Goal: Information Seeking & Learning: Learn about a topic

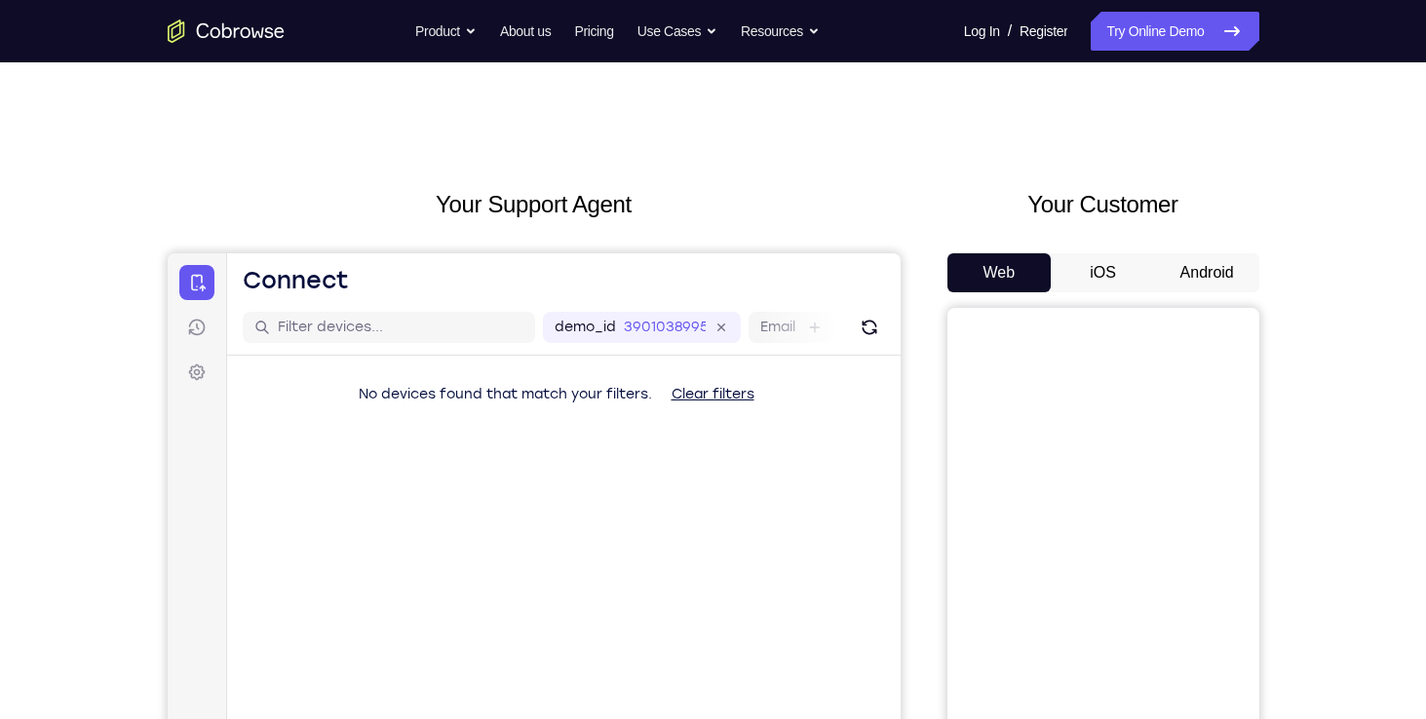
click at [1241, 255] on button "Android" at bounding box center [1207, 272] width 104 height 39
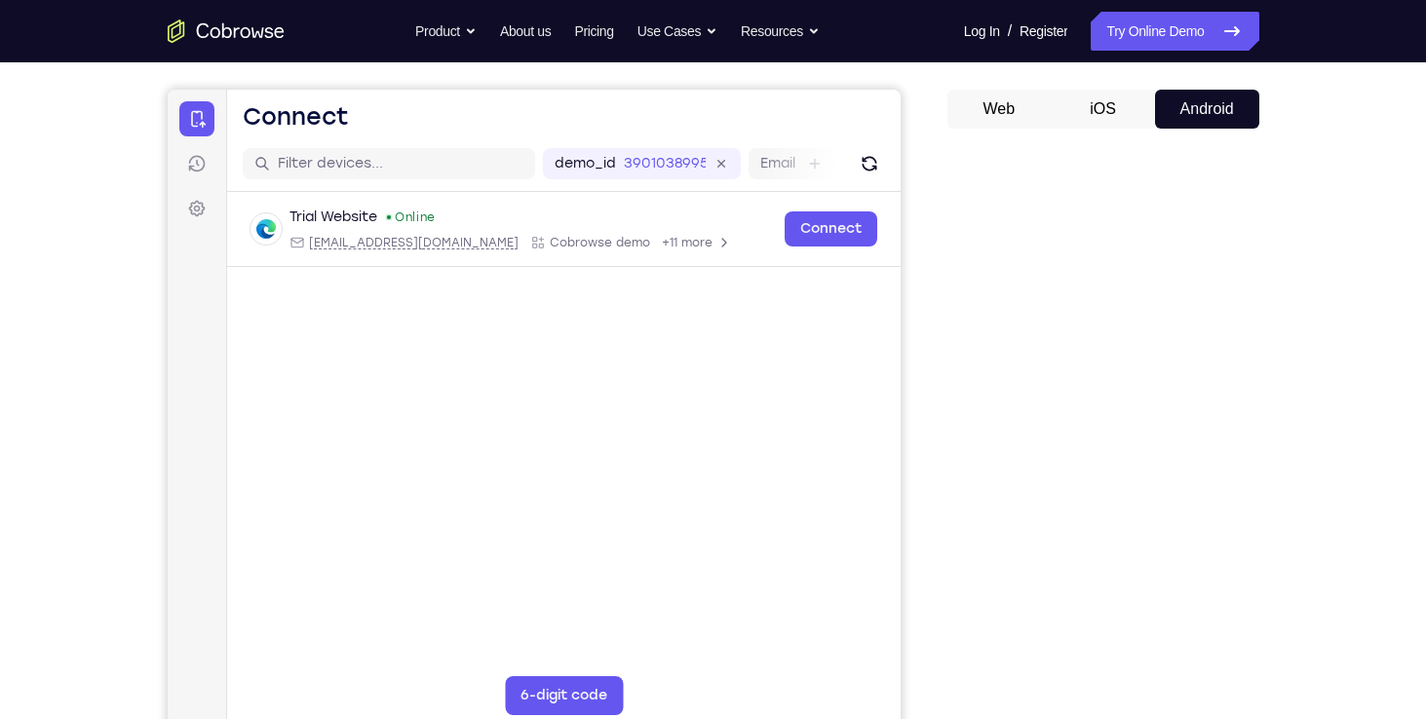
scroll to position [226, 0]
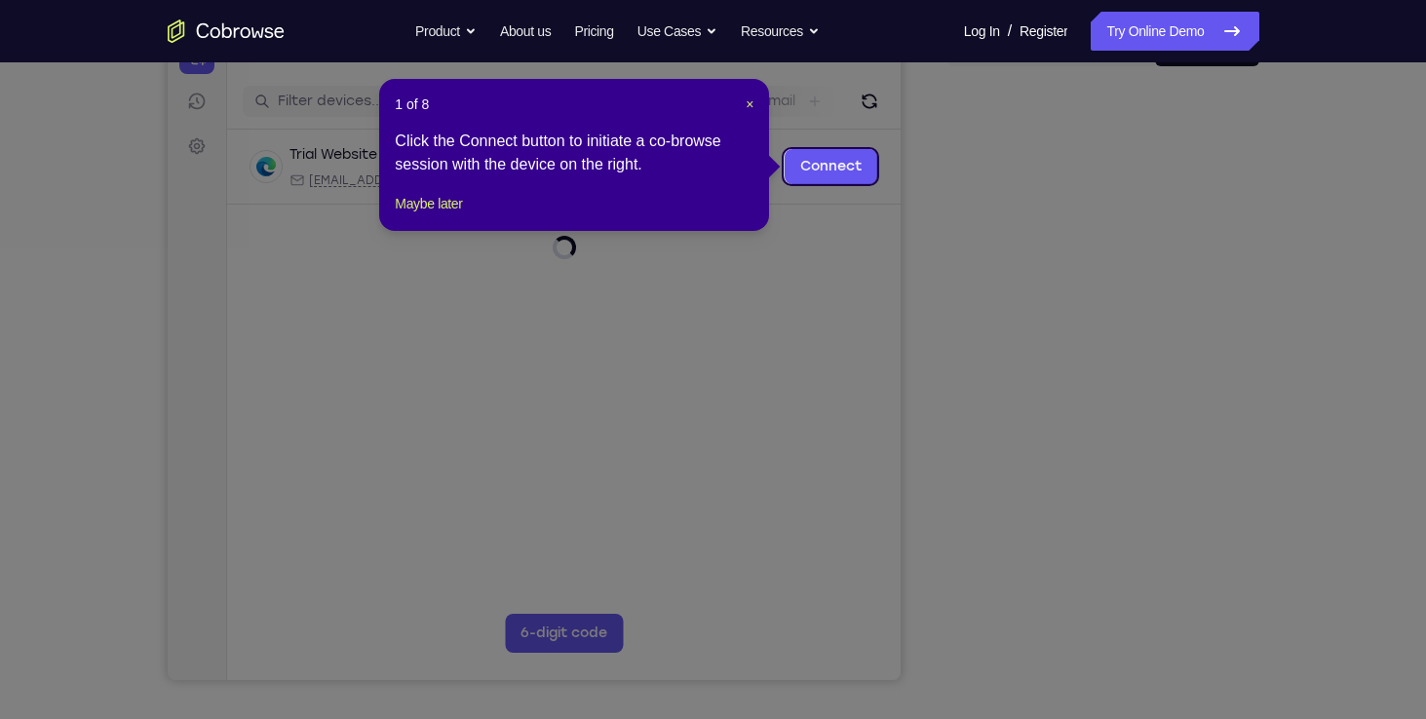
click at [1072, 442] on icon at bounding box center [720, 359] width 1440 height 719
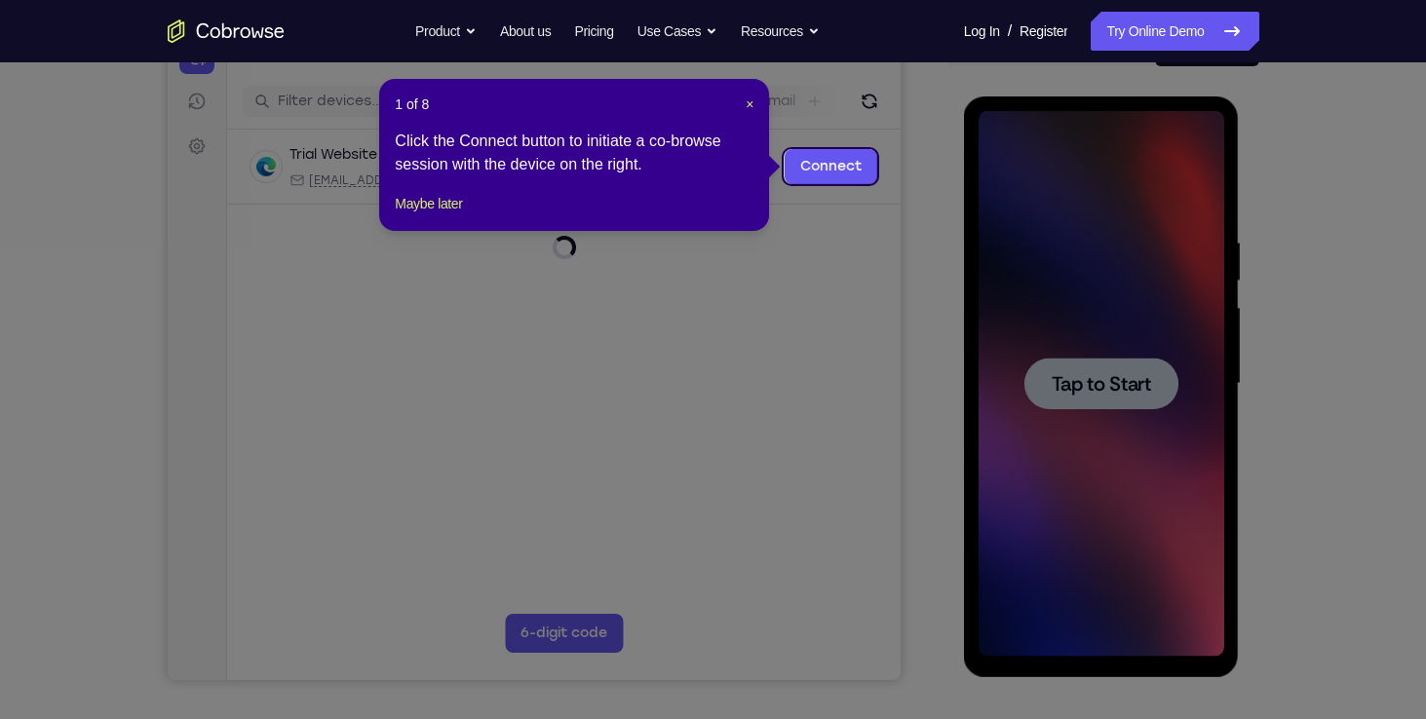
scroll to position [0, 0]
click at [752, 104] on span "×" at bounding box center [750, 104] width 8 height 16
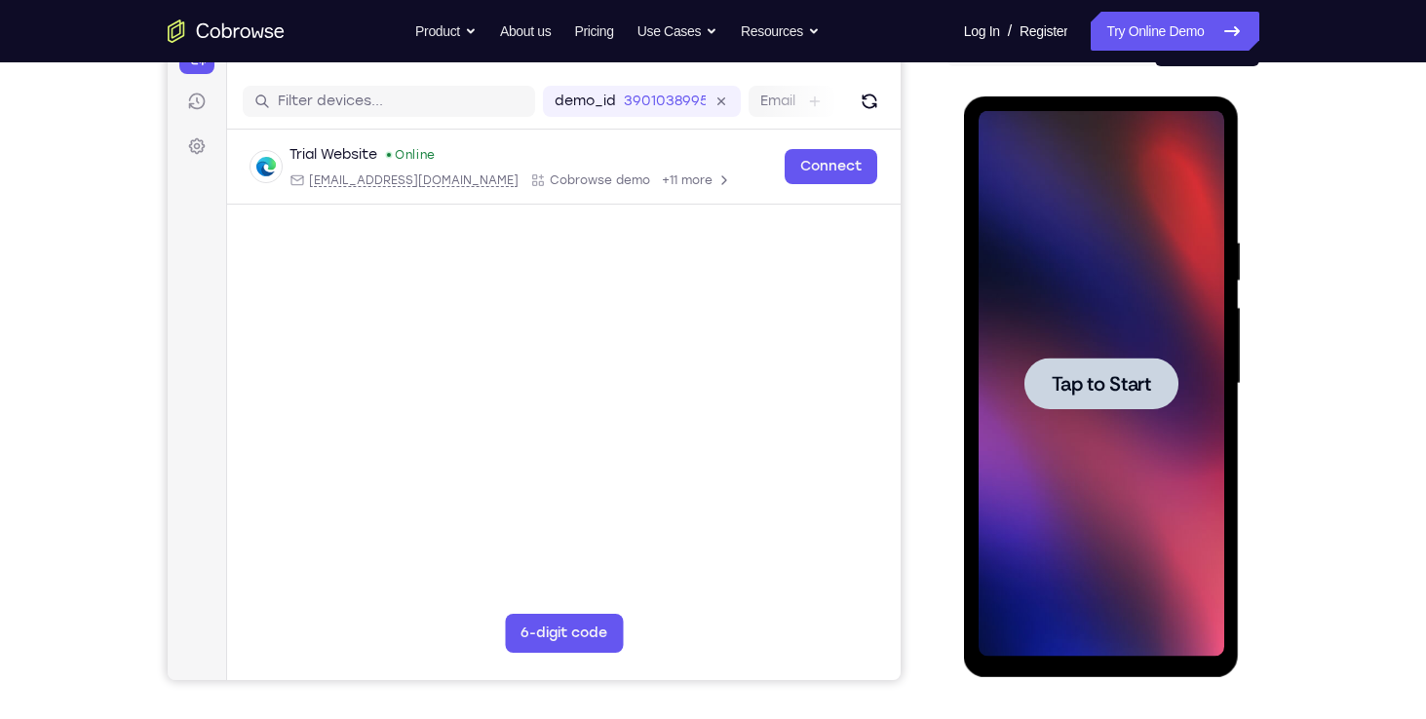
click at [1130, 499] on div at bounding box center [1101, 384] width 246 height 546
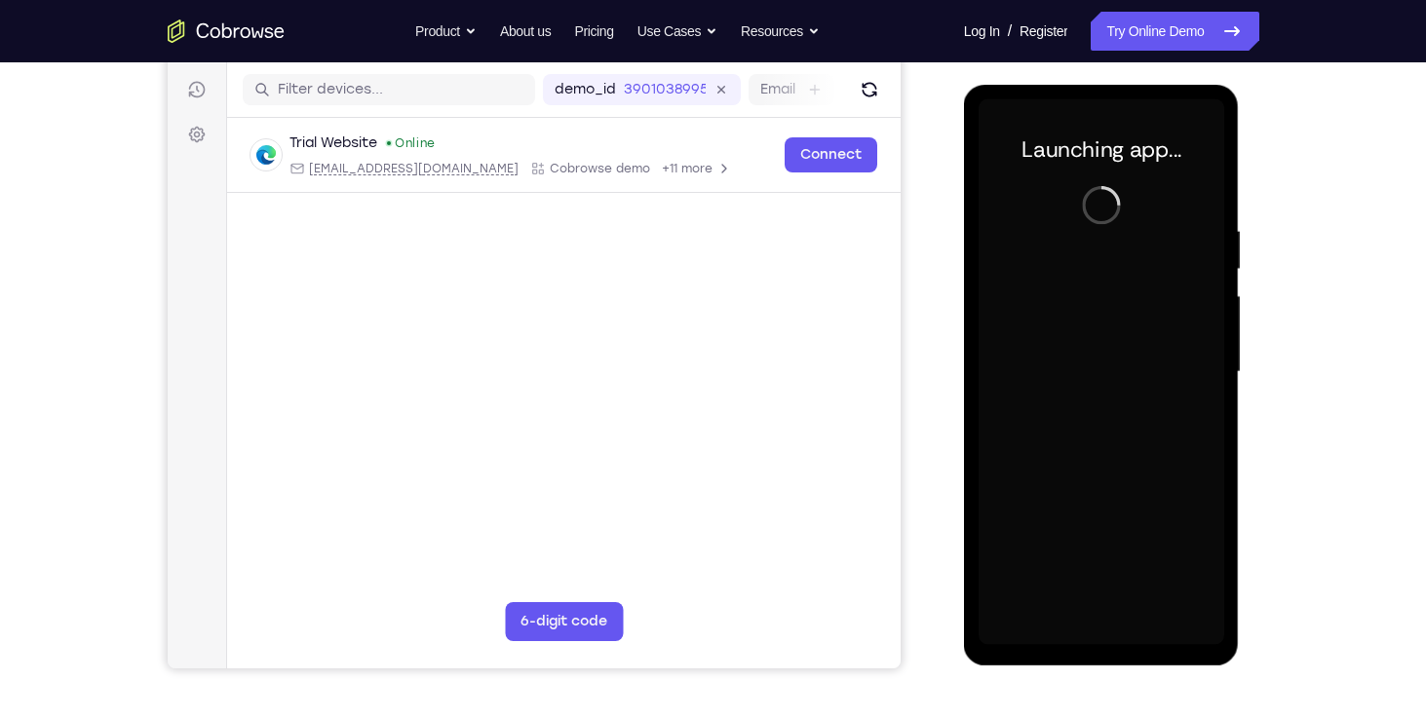
scroll to position [241, 0]
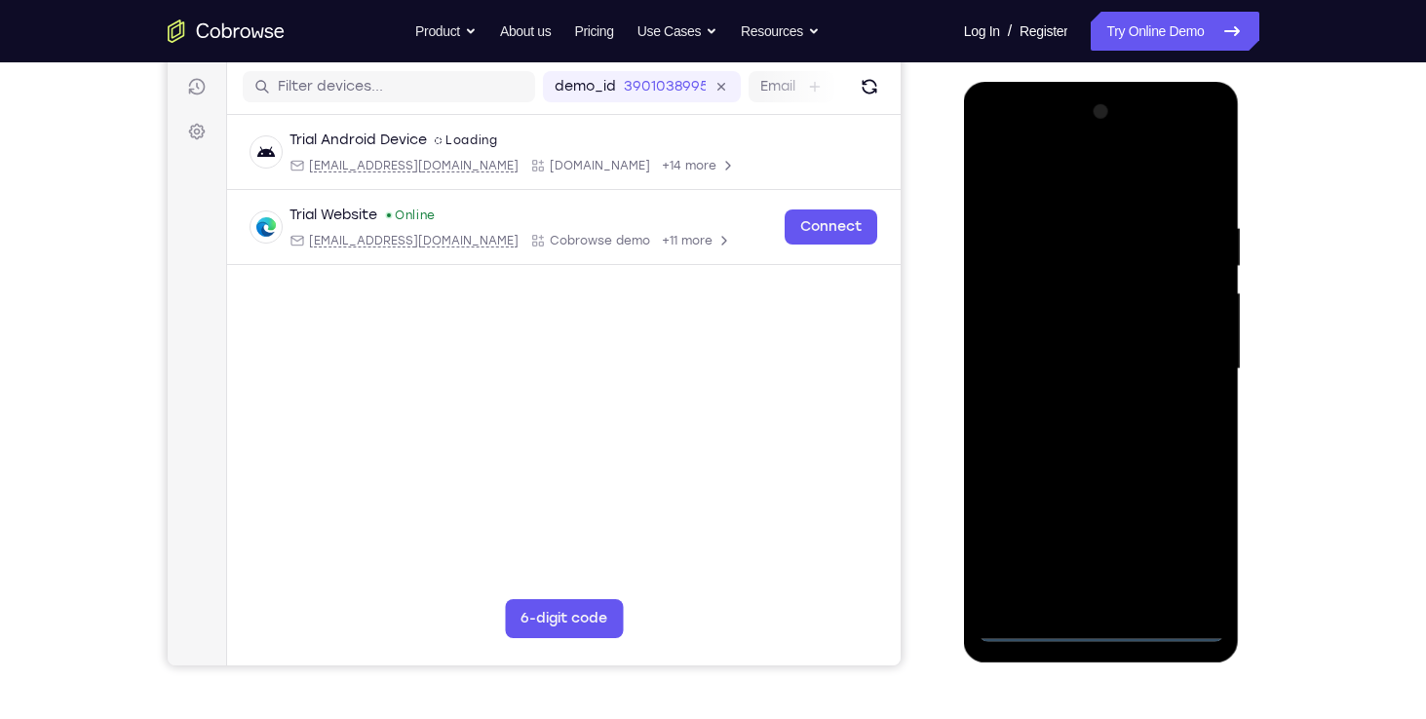
click at [1103, 625] on div at bounding box center [1101, 369] width 246 height 546
click at [1192, 529] on div at bounding box center [1101, 369] width 246 height 546
click at [1121, 181] on div at bounding box center [1101, 369] width 246 height 546
click at [1030, 137] on div at bounding box center [1101, 369] width 246 height 546
click at [1179, 354] on div at bounding box center [1101, 369] width 246 height 546
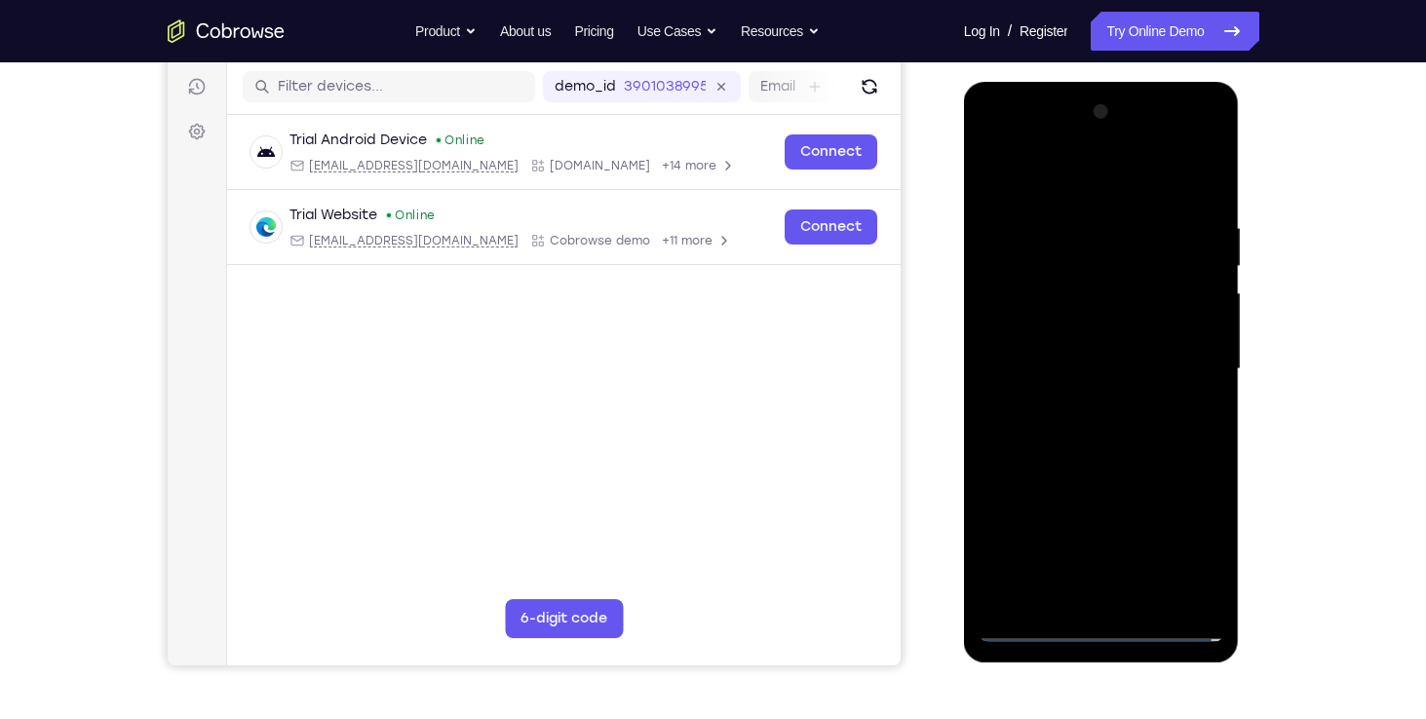
click at [1086, 407] on div at bounding box center [1101, 369] width 246 height 546
click at [1091, 349] on div at bounding box center [1101, 369] width 246 height 546
click at [1094, 333] on div at bounding box center [1101, 369] width 246 height 546
click at [1091, 366] on div at bounding box center [1101, 369] width 246 height 546
click at [1089, 431] on div at bounding box center [1101, 369] width 246 height 546
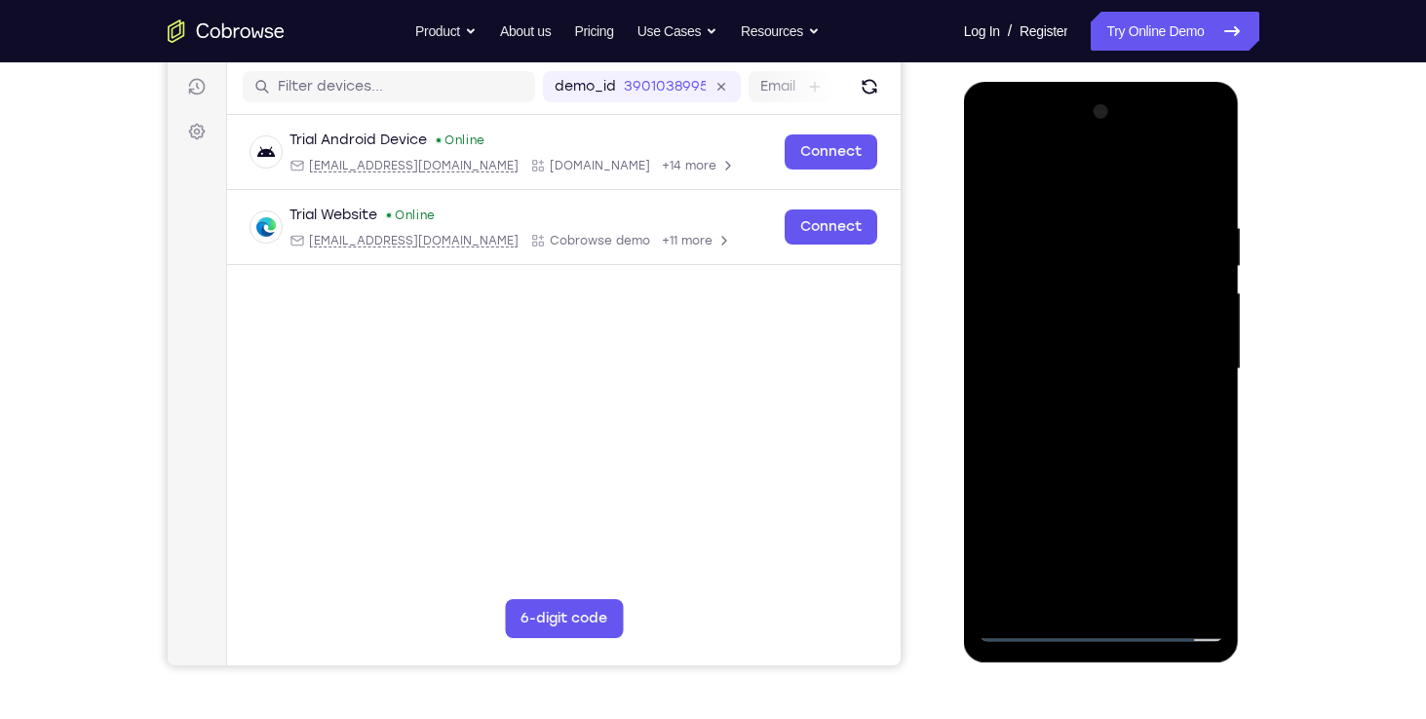
click at [1111, 419] on div at bounding box center [1101, 369] width 246 height 546
drag, startPoint x: 1086, startPoint y: 176, endPoint x: 1083, endPoint y: 111, distance: 65.4
click at [1083, 111] on div at bounding box center [1101, 369] width 246 height 546
click at [1100, 472] on div at bounding box center [1101, 369] width 246 height 546
click at [1103, 464] on div at bounding box center [1101, 369] width 246 height 546
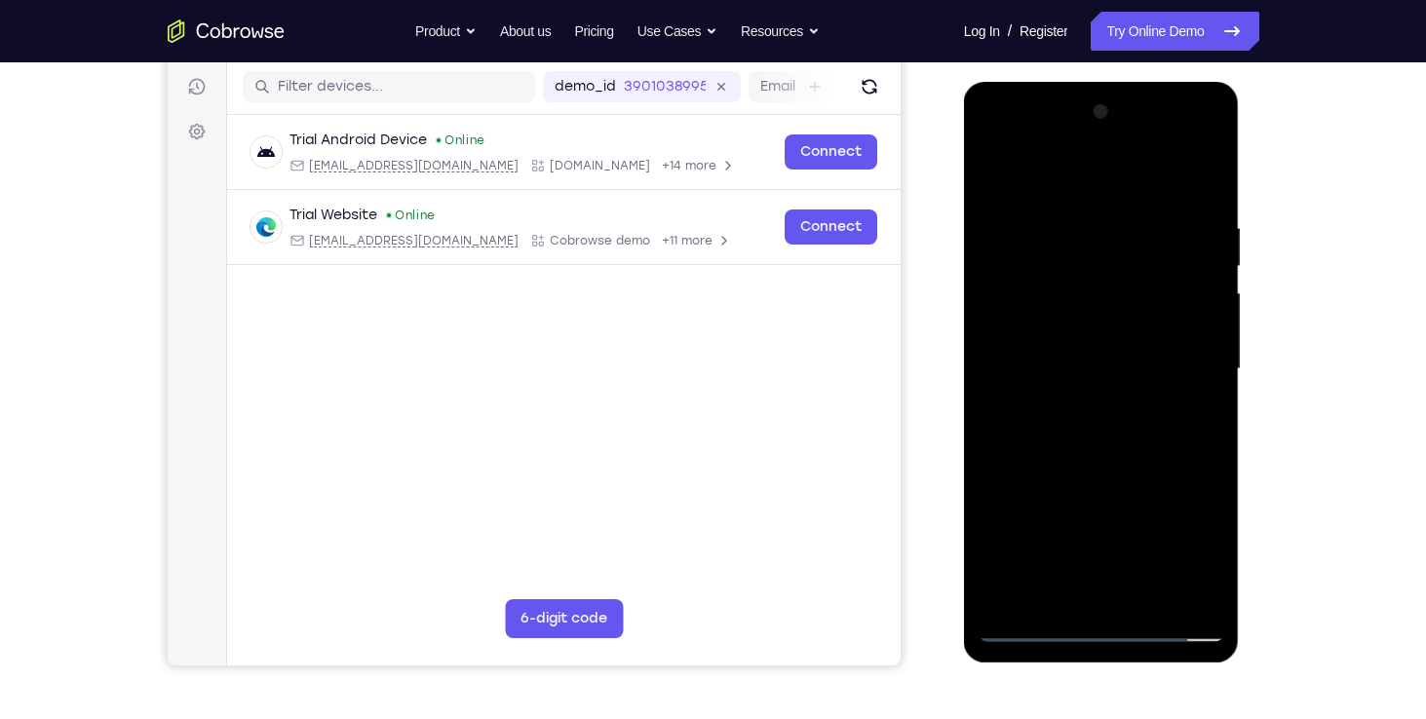
click at [1089, 491] on div at bounding box center [1101, 369] width 246 height 546
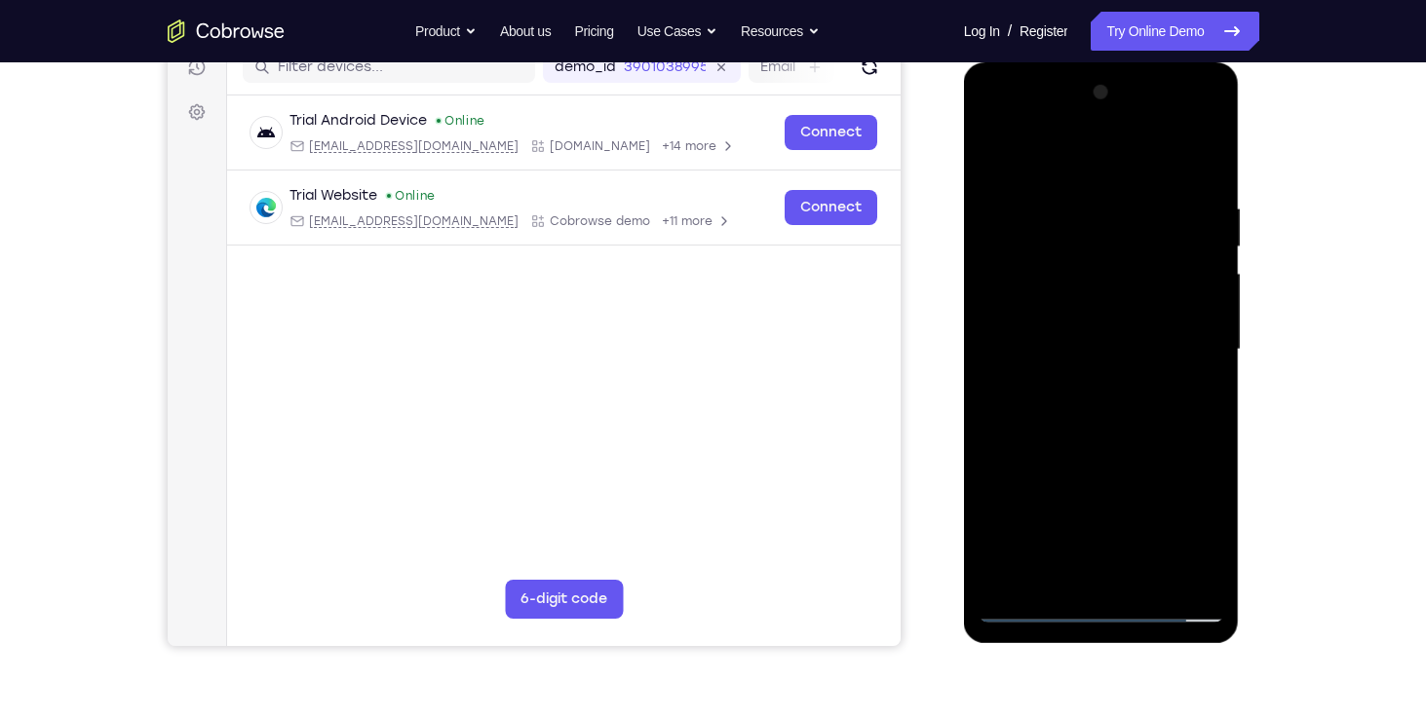
scroll to position [255, 0]
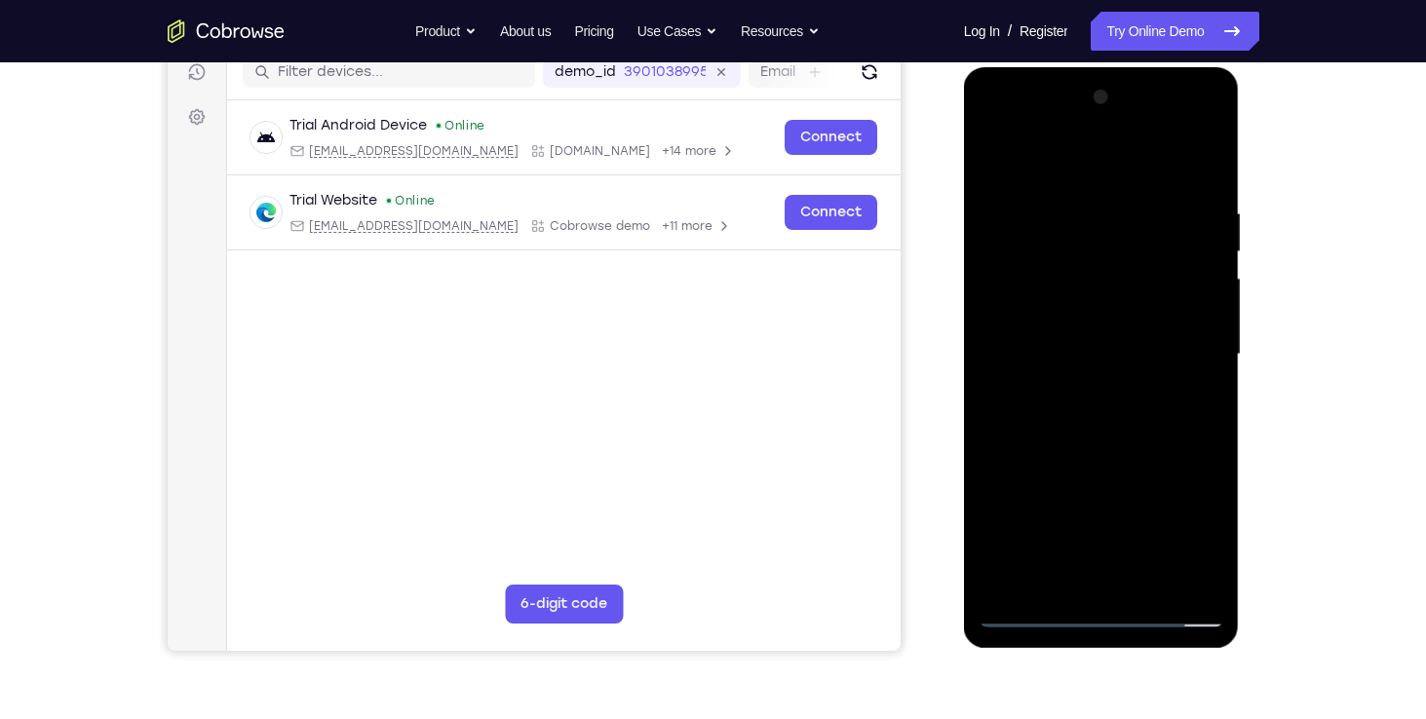
click at [1094, 469] on div at bounding box center [1101, 355] width 246 height 546
drag, startPoint x: 1034, startPoint y: 477, endPoint x: 1053, endPoint y: 370, distance: 108.0
click at [1053, 370] on div at bounding box center [1101, 355] width 246 height 546
drag, startPoint x: 1062, startPoint y: 366, endPoint x: 1072, endPoint y: 454, distance: 88.2
click at [1072, 454] on div at bounding box center [1101, 355] width 246 height 546
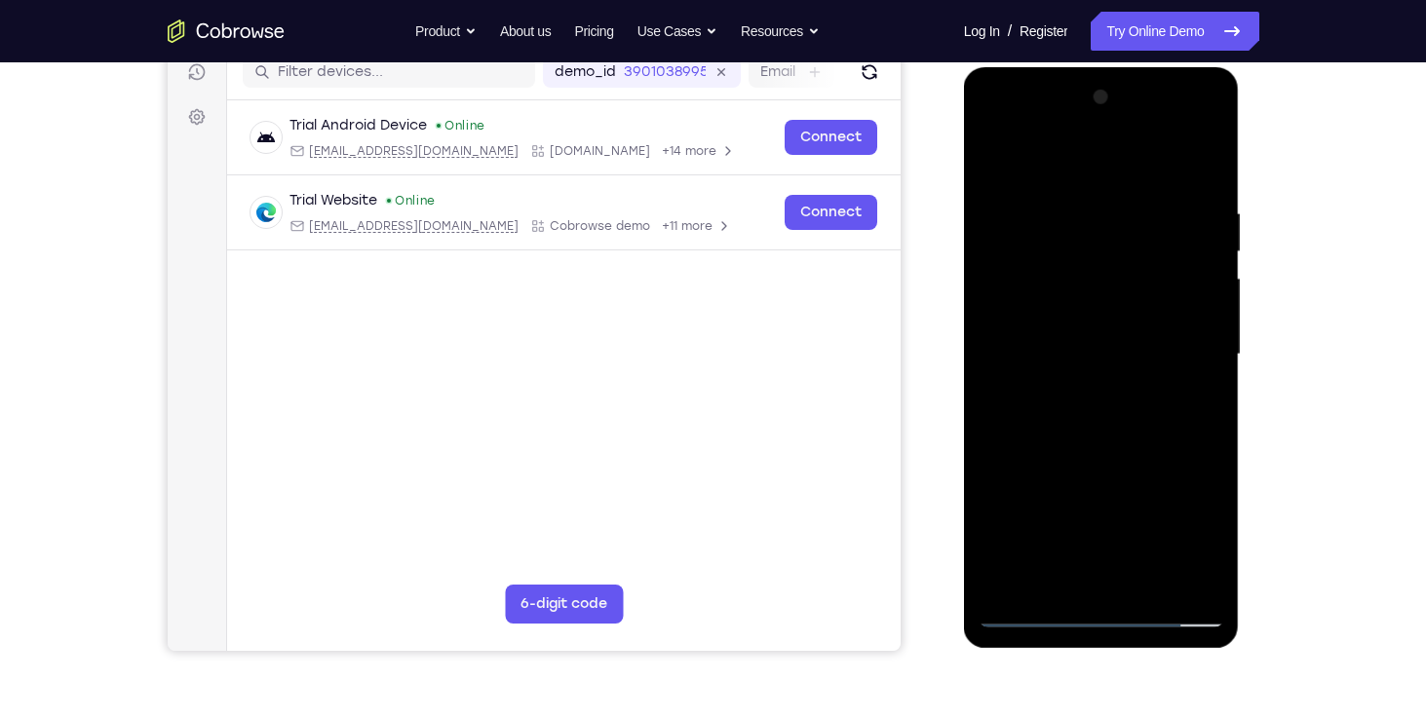
drag, startPoint x: 1114, startPoint y: 384, endPoint x: 1116, endPoint y: 446, distance: 62.4
click at [1116, 446] on div at bounding box center [1101, 355] width 246 height 546
click at [1078, 207] on div at bounding box center [1101, 355] width 246 height 546
click at [1200, 343] on div at bounding box center [1101, 355] width 246 height 546
click at [1204, 166] on div at bounding box center [1101, 355] width 246 height 546
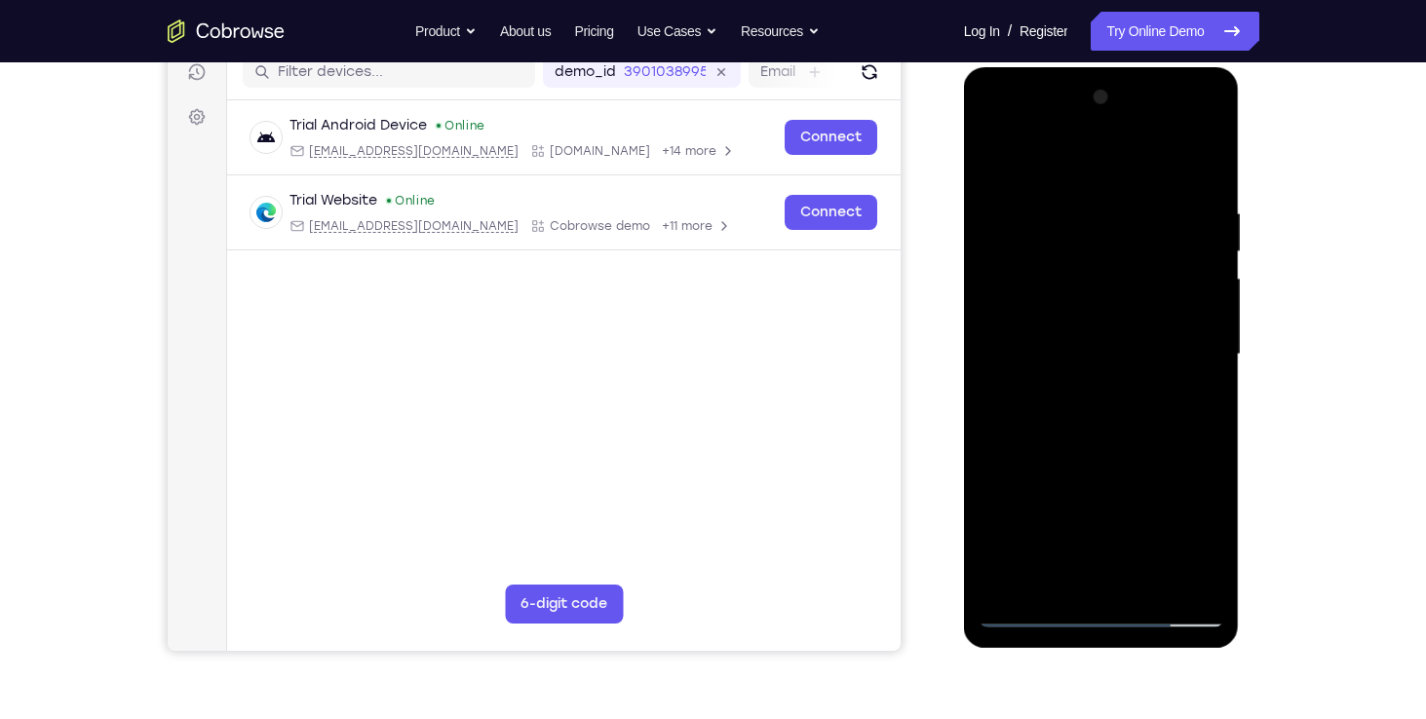
click at [1204, 159] on div at bounding box center [1101, 355] width 246 height 546
click at [1146, 582] on div at bounding box center [1101, 355] width 246 height 546
click at [1129, 465] on div at bounding box center [1101, 355] width 246 height 546
click at [1101, 348] on div at bounding box center [1101, 355] width 246 height 546
click at [1087, 571] on div at bounding box center [1101, 355] width 246 height 546
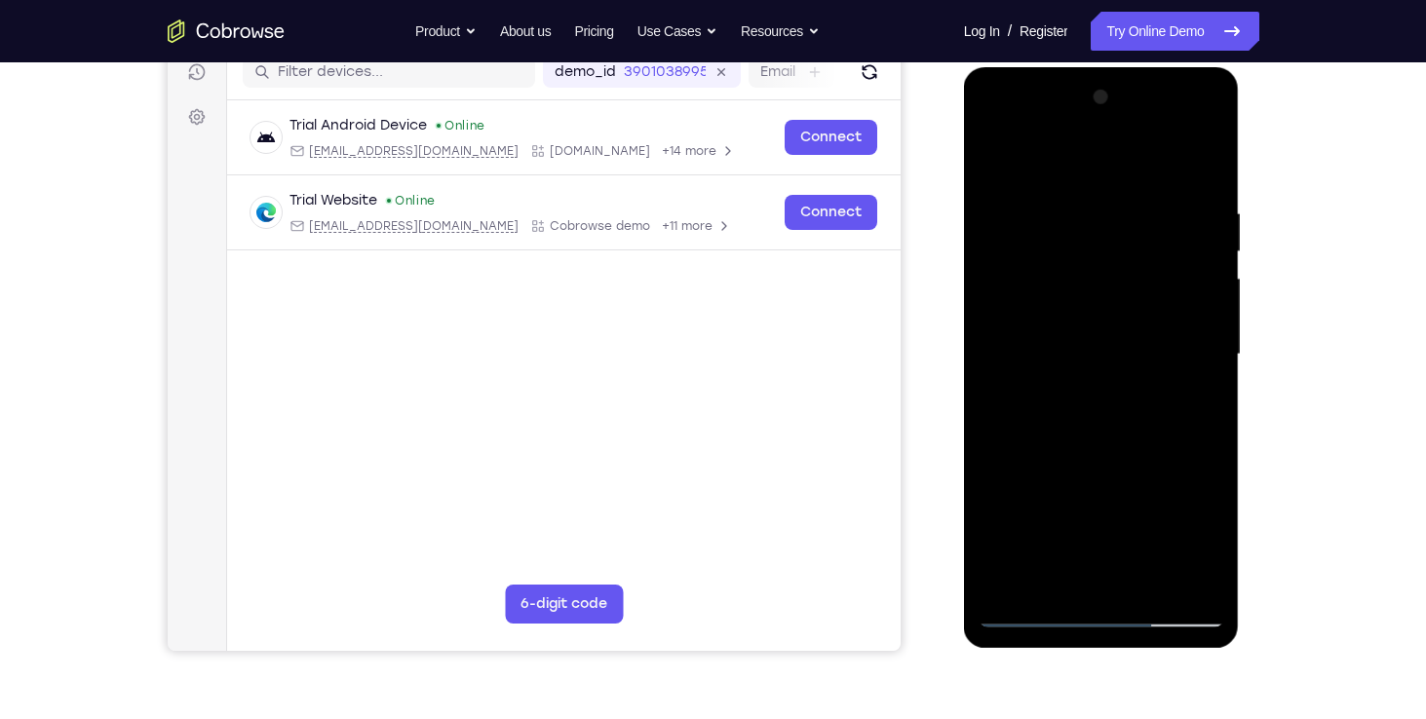
click at [1141, 433] on div at bounding box center [1101, 355] width 246 height 546
click at [1092, 225] on div at bounding box center [1101, 355] width 246 height 546
click at [1086, 572] on div at bounding box center [1101, 355] width 246 height 546
click at [1026, 379] on div at bounding box center [1101, 355] width 246 height 546
click at [990, 129] on div at bounding box center [1101, 355] width 246 height 546
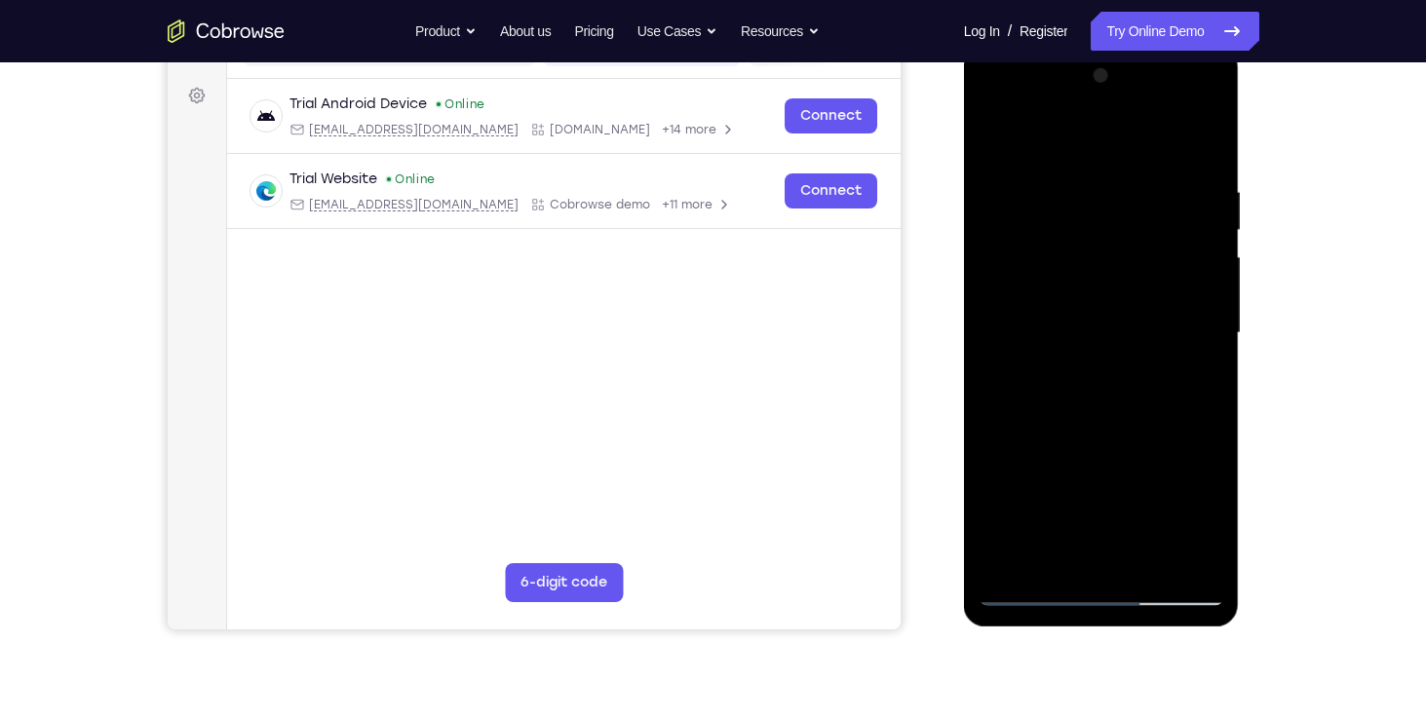
scroll to position [279, 0]
drag, startPoint x: 1023, startPoint y: 458, endPoint x: 1036, endPoint y: 344, distance: 114.7
click at [1036, 344] on div at bounding box center [1101, 331] width 246 height 546
drag, startPoint x: 1037, startPoint y: 486, endPoint x: 1071, endPoint y: 553, distance: 74.5
click at [1071, 553] on div at bounding box center [1101, 331] width 246 height 546
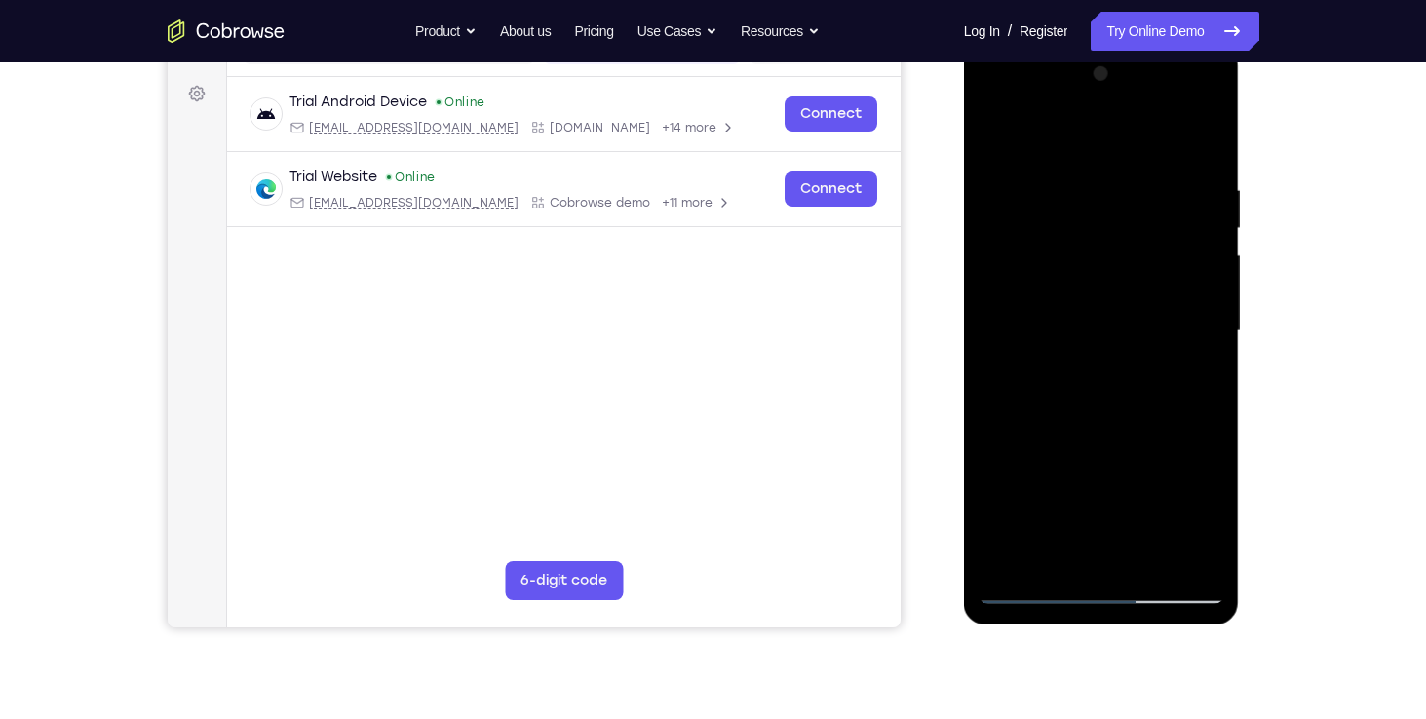
click at [1205, 104] on div at bounding box center [1101, 331] width 246 height 546
click at [1032, 138] on div at bounding box center [1101, 331] width 246 height 546
click at [1187, 556] on div at bounding box center [1101, 331] width 246 height 546
click at [998, 105] on div at bounding box center [1101, 331] width 246 height 546
click at [996, 107] on div at bounding box center [1101, 331] width 246 height 546
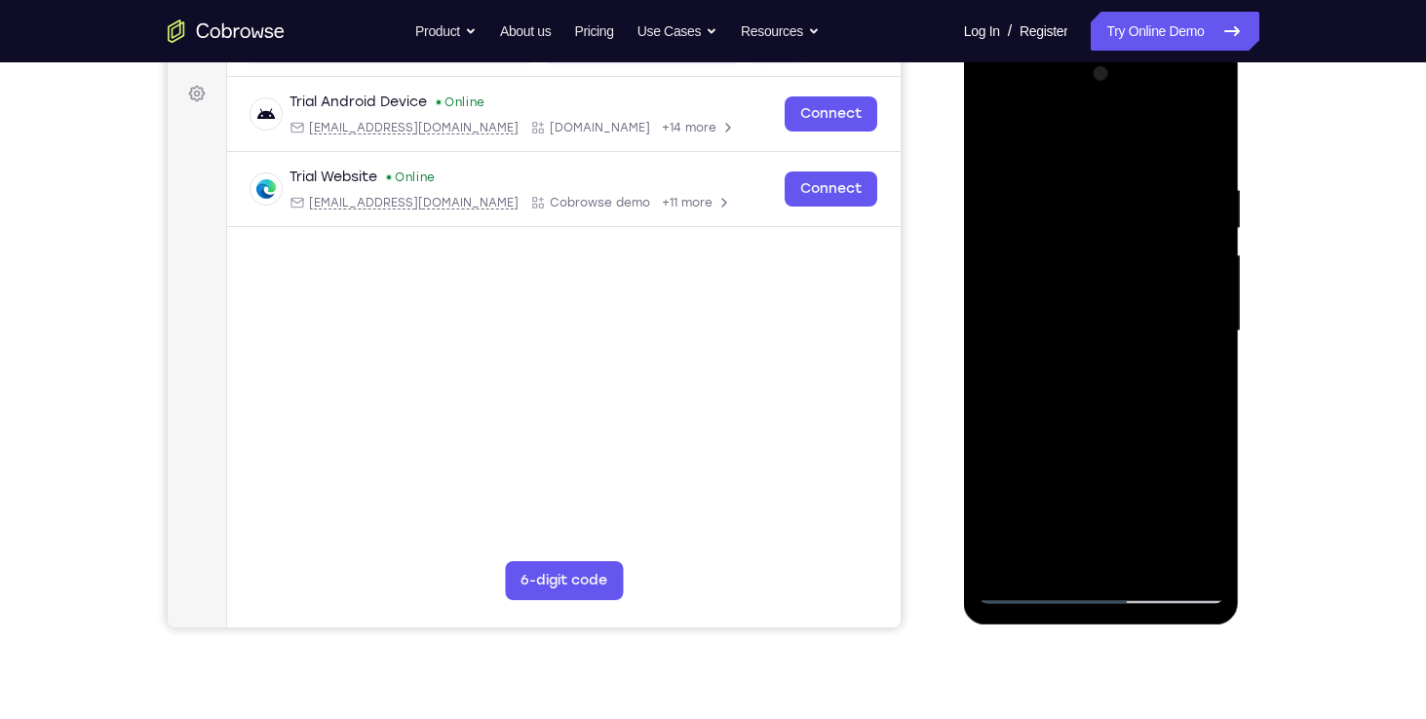
click at [1052, 553] on div at bounding box center [1101, 331] width 246 height 546
click at [1124, 448] on div at bounding box center [1101, 331] width 246 height 546
click at [1167, 493] on div at bounding box center [1101, 331] width 246 height 546
click at [1082, 486] on div at bounding box center [1101, 331] width 246 height 546
click at [1119, 486] on div at bounding box center [1101, 331] width 246 height 546
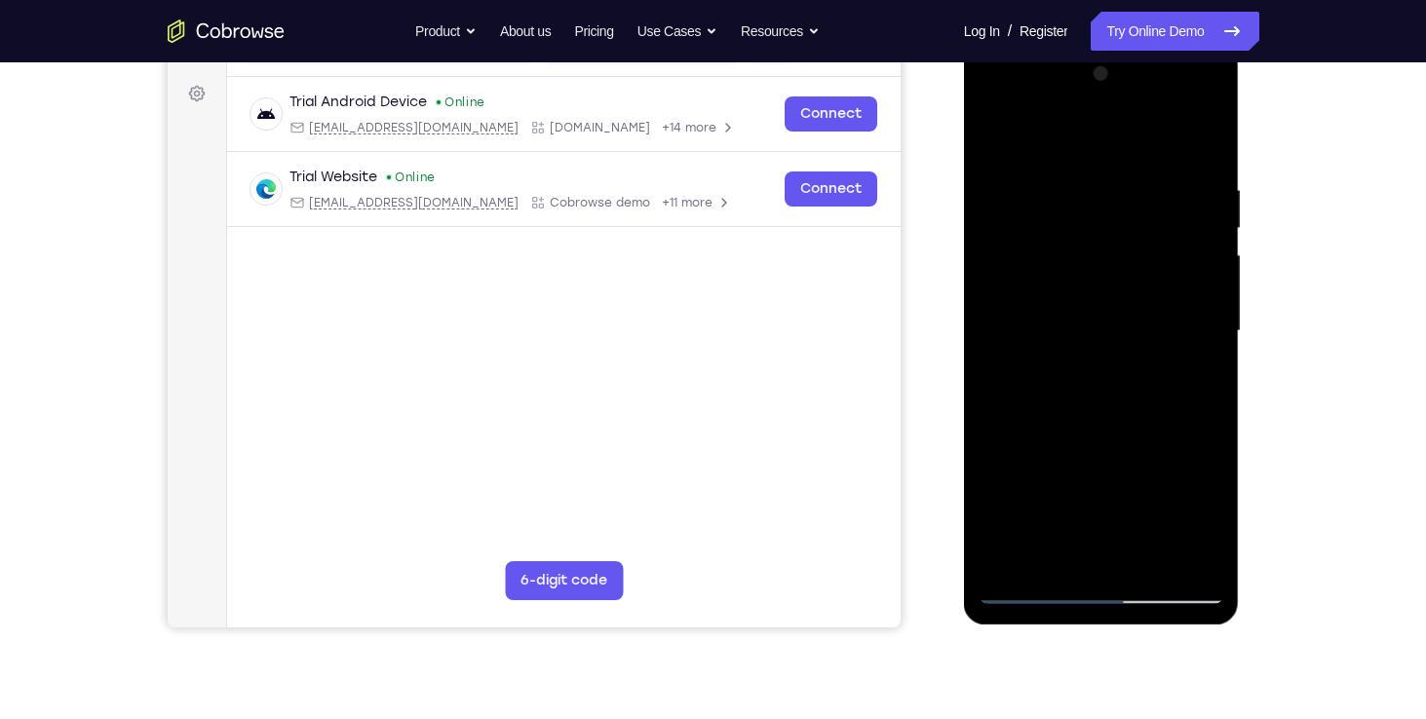
click at [1104, 557] on div at bounding box center [1101, 331] width 246 height 546
click at [1097, 480] on div at bounding box center [1101, 331] width 246 height 546
click at [1041, 486] on div at bounding box center [1101, 331] width 246 height 546
click at [1085, 549] on div at bounding box center [1101, 331] width 246 height 546
click at [1080, 443] on div at bounding box center [1101, 331] width 246 height 546
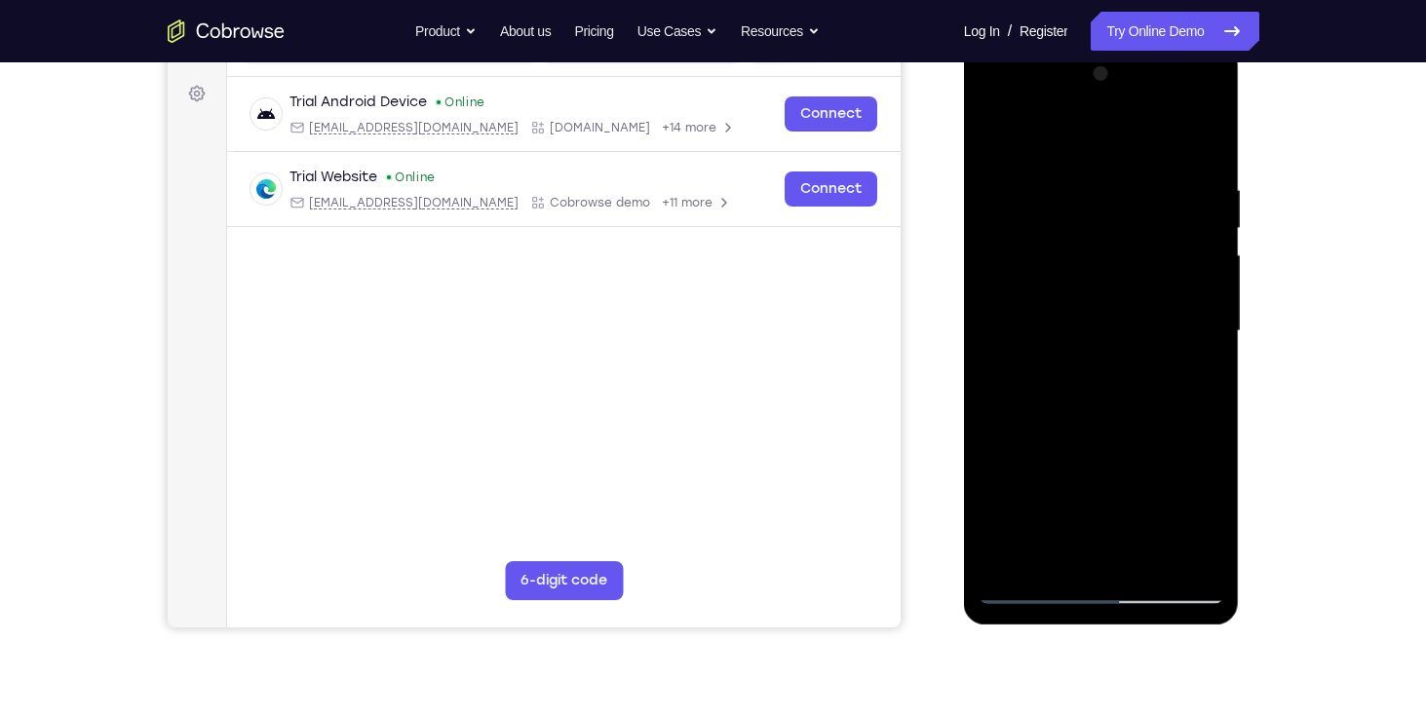
click at [1108, 549] on div at bounding box center [1101, 331] width 246 height 546
click at [1140, 479] on div at bounding box center [1101, 331] width 246 height 546
click at [1123, 480] on div at bounding box center [1101, 331] width 246 height 546
click at [1030, 489] on div at bounding box center [1101, 331] width 246 height 546
click at [1204, 452] on div at bounding box center [1101, 331] width 246 height 546
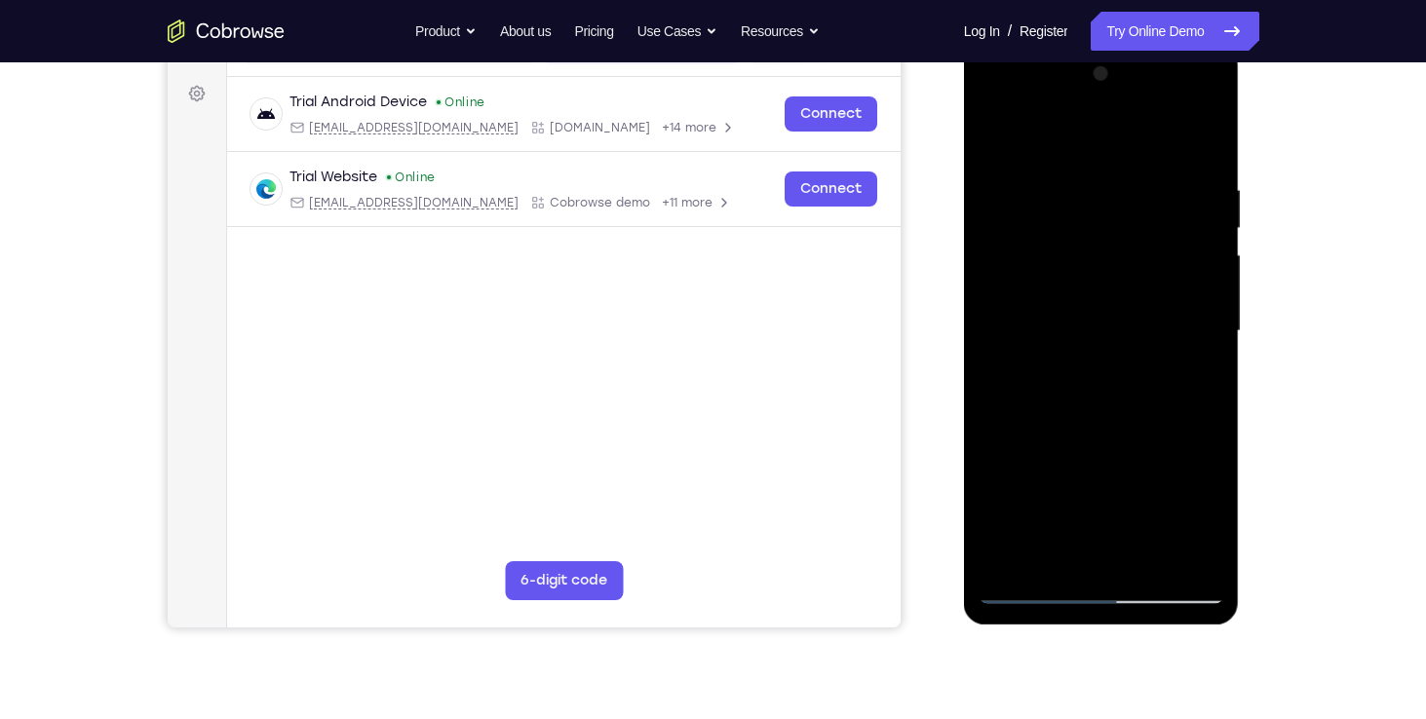
click at [1146, 452] on div at bounding box center [1101, 331] width 246 height 546
click at [1196, 377] on div at bounding box center [1101, 331] width 246 height 546
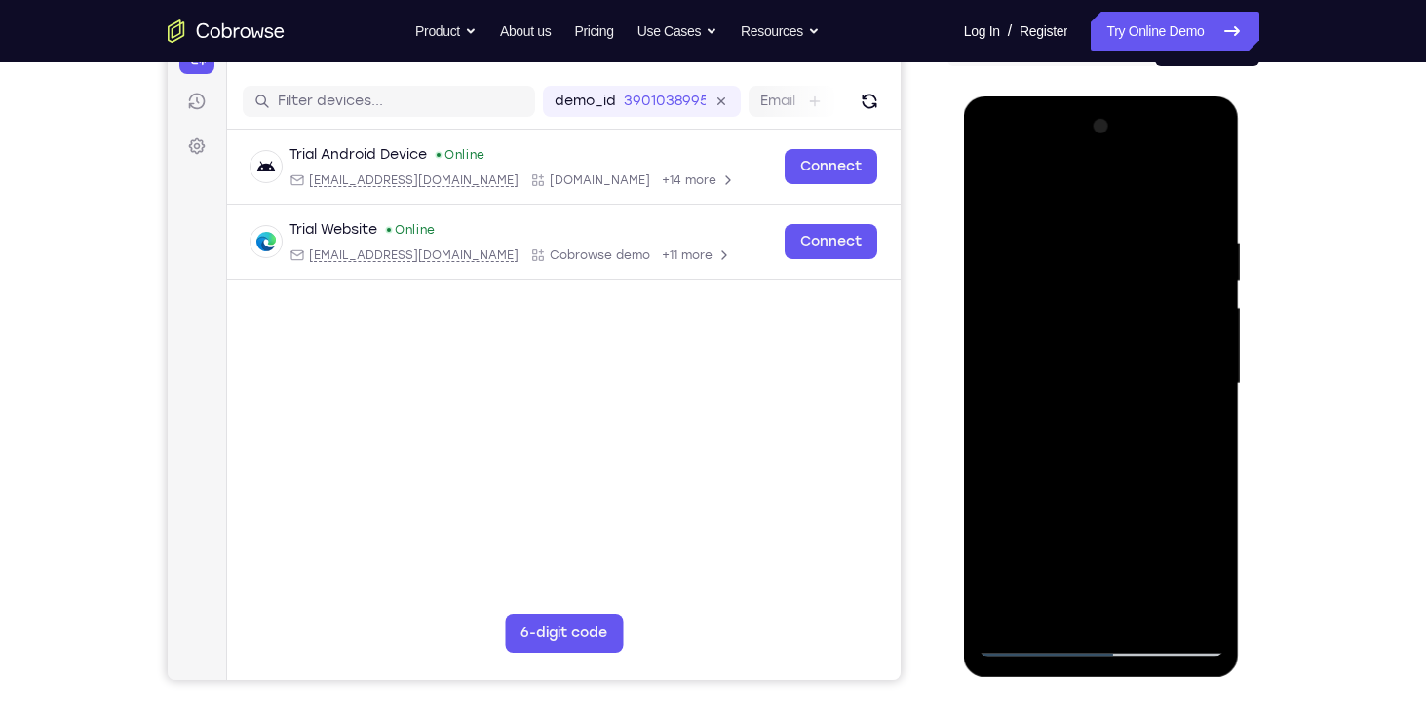
scroll to position [225, 0]
click at [995, 189] on div at bounding box center [1101, 385] width 246 height 546
click at [1089, 286] on div at bounding box center [1101, 385] width 246 height 546
click at [1178, 476] on div at bounding box center [1101, 385] width 246 height 546
click at [1208, 279] on div at bounding box center [1101, 385] width 246 height 546
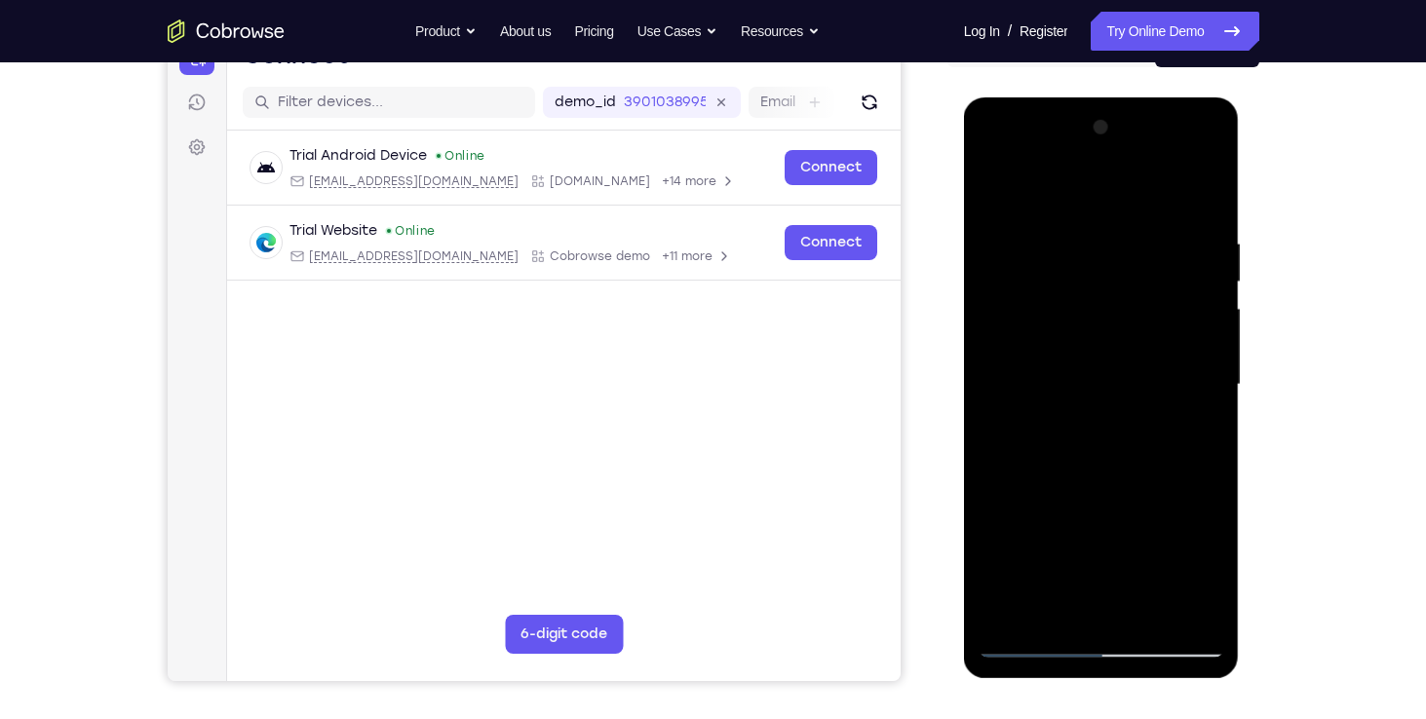
click at [990, 275] on div at bounding box center [1101, 385] width 246 height 546
click at [1209, 276] on div at bounding box center [1101, 385] width 246 height 546
click at [1208, 277] on div at bounding box center [1101, 385] width 246 height 546
drag, startPoint x: 1156, startPoint y: 417, endPoint x: 1164, endPoint y: 489, distance: 72.5
click at [1164, 489] on div at bounding box center [1101, 385] width 246 height 546
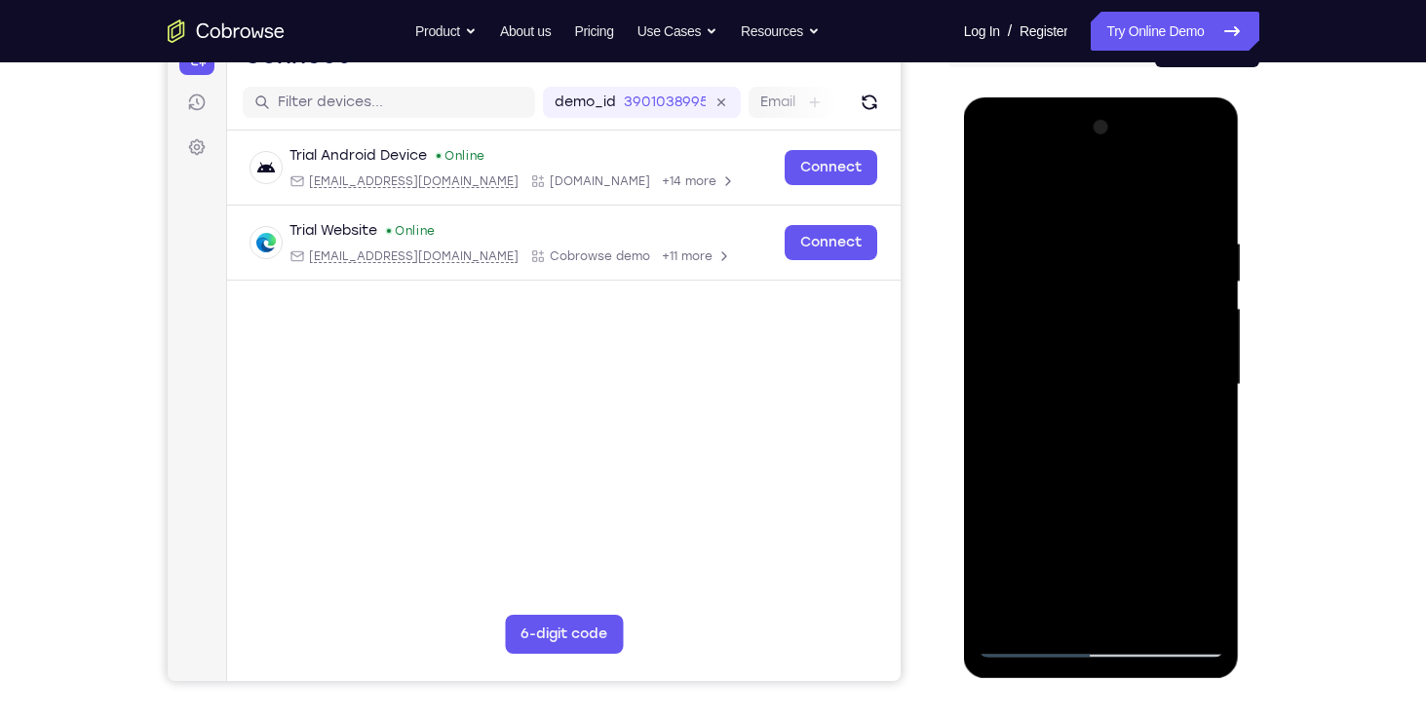
click at [1125, 370] on div at bounding box center [1101, 385] width 246 height 546
click at [1069, 597] on div at bounding box center [1101, 385] width 246 height 546
click at [1099, 534] on div at bounding box center [1101, 385] width 246 height 546
click at [1139, 502] on div at bounding box center [1101, 385] width 246 height 546
click at [1197, 431] on div at bounding box center [1101, 385] width 246 height 546
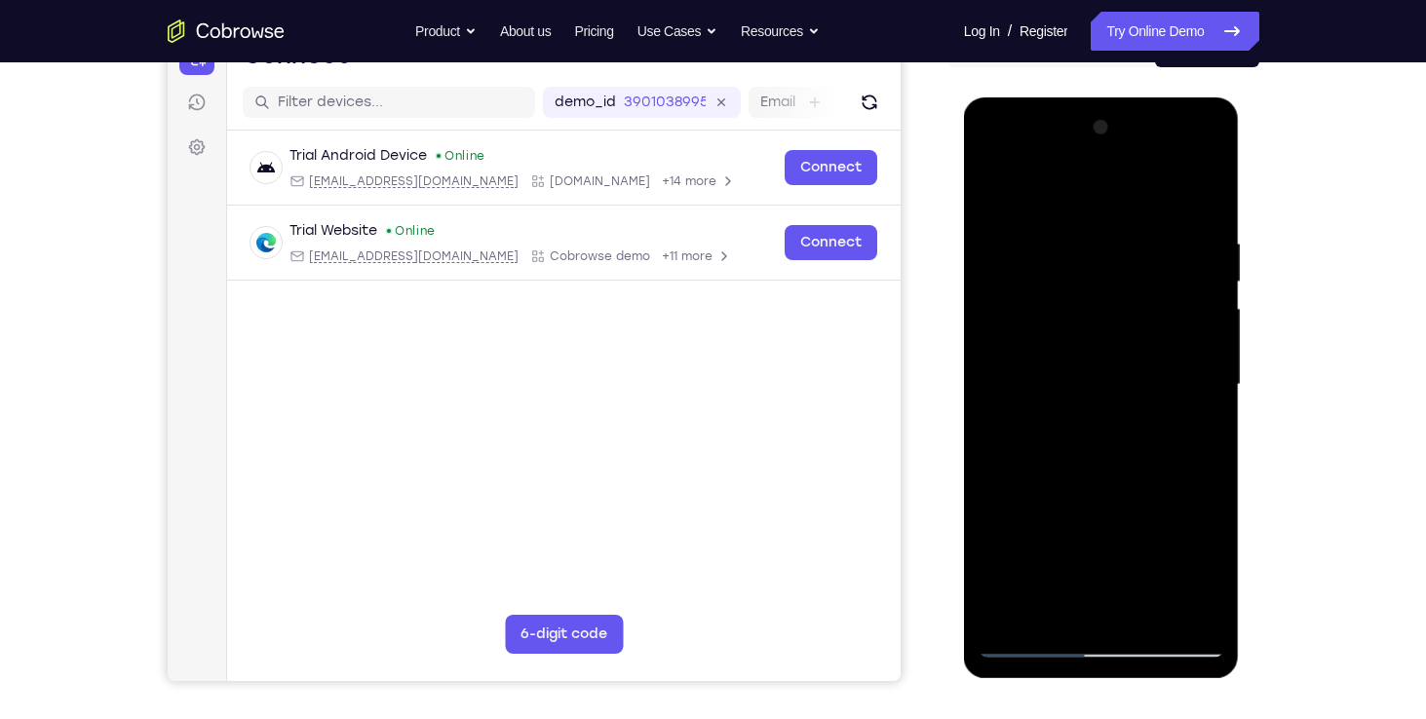
click at [992, 185] on div at bounding box center [1101, 385] width 246 height 546
click at [1206, 276] on div at bounding box center [1101, 385] width 246 height 546
click at [998, 185] on div at bounding box center [1101, 385] width 246 height 546
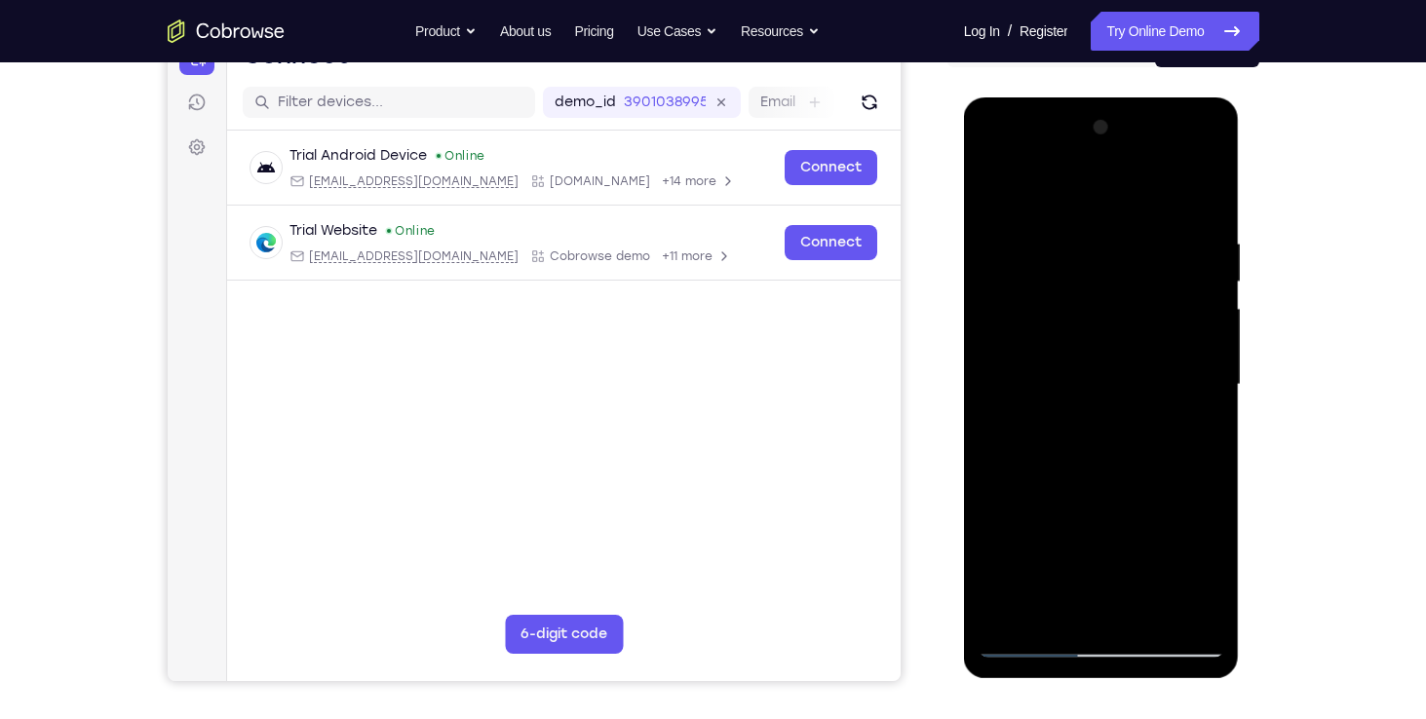
click at [999, 194] on div at bounding box center [1101, 385] width 246 height 546
click at [1009, 618] on div at bounding box center [1101, 385] width 246 height 546
click at [1184, 249] on div at bounding box center [1101, 385] width 246 height 546
click at [1208, 410] on div at bounding box center [1101, 385] width 246 height 546
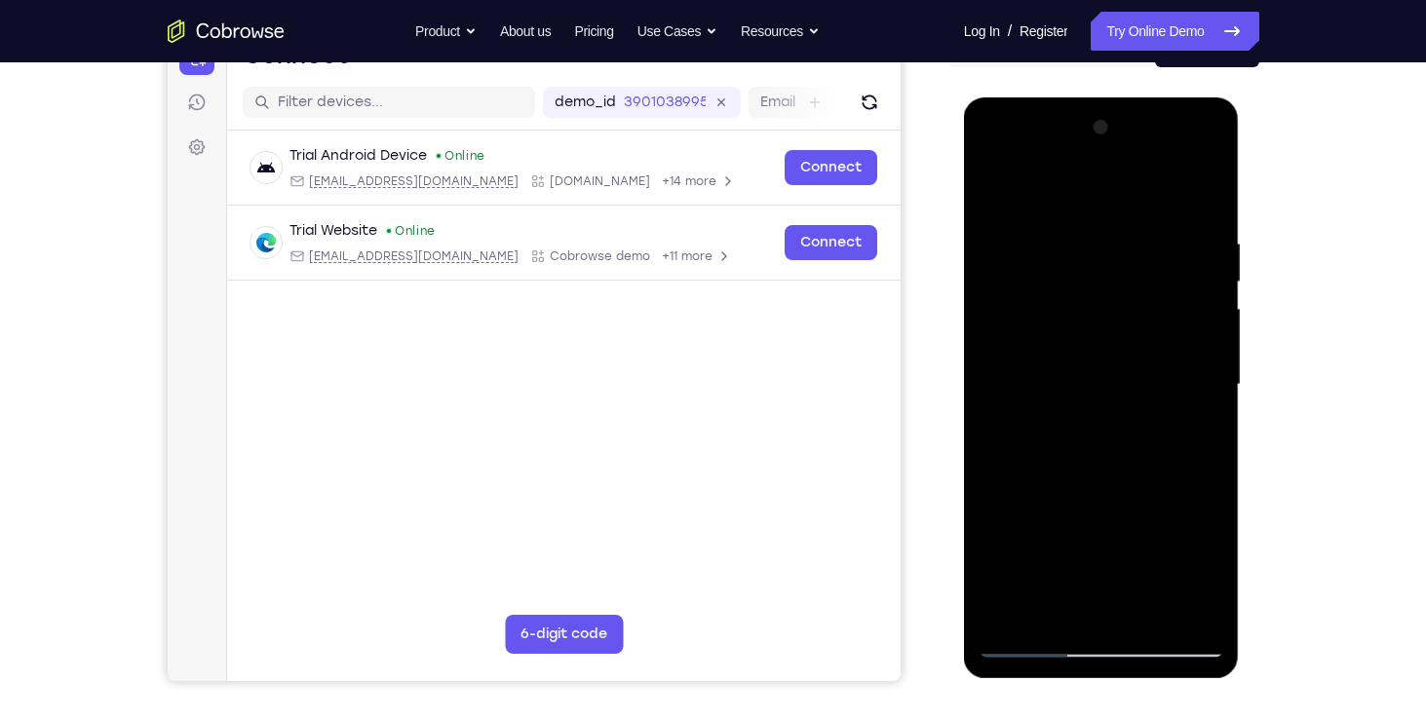
click at [1208, 409] on div at bounding box center [1101, 385] width 246 height 546
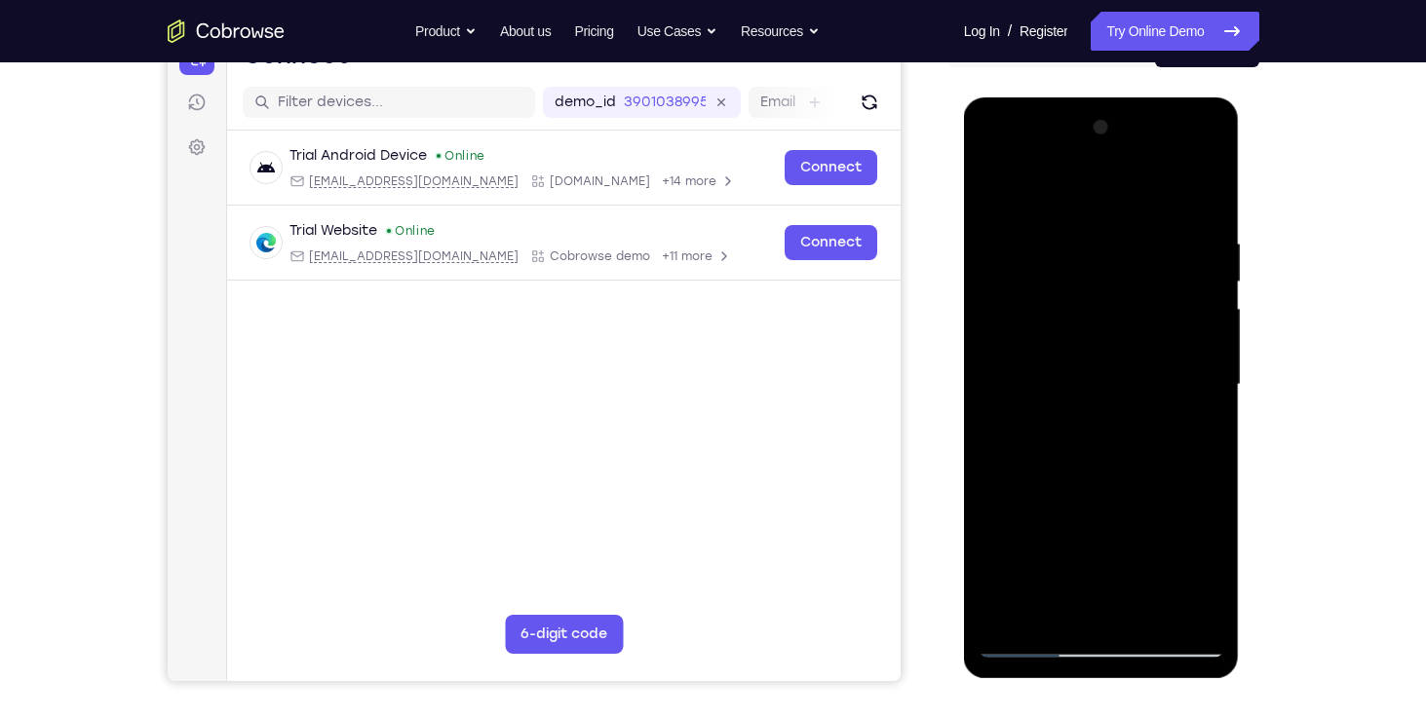
click at [1206, 309] on div at bounding box center [1101, 385] width 246 height 546
click at [1206, 298] on div at bounding box center [1101, 385] width 246 height 546
click at [1211, 321] on div at bounding box center [1101, 385] width 246 height 546
click at [1198, 334] on div at bounding box center [1101, 385] width 246 height 546
click at [1198, 333] on div at bounding box center [1101, 385] width 246 height 546
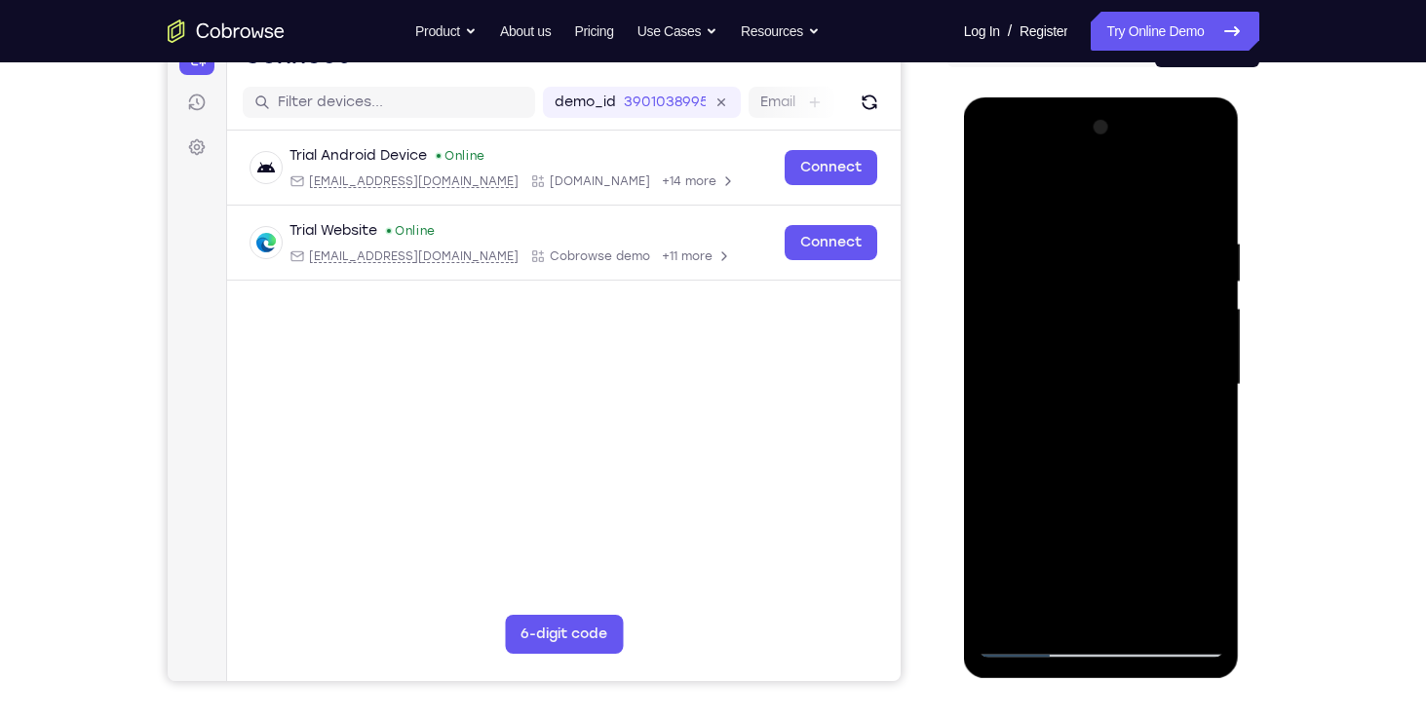
click at [1205, 192] on div at bounding box center [1101, 385] width 246 height 546
click at [1146, 606] on div at bounding box center [1101, 385] width 246 height 546
click at [1111, 427] on div at bounding box center [1101, 385] width 246 height 546
click at [1072, 596] on div at bounding box center [1101, 385] width 246 height 546
click at [1164, 538] on div at bounding box center [1101, 385] width 246 height 546
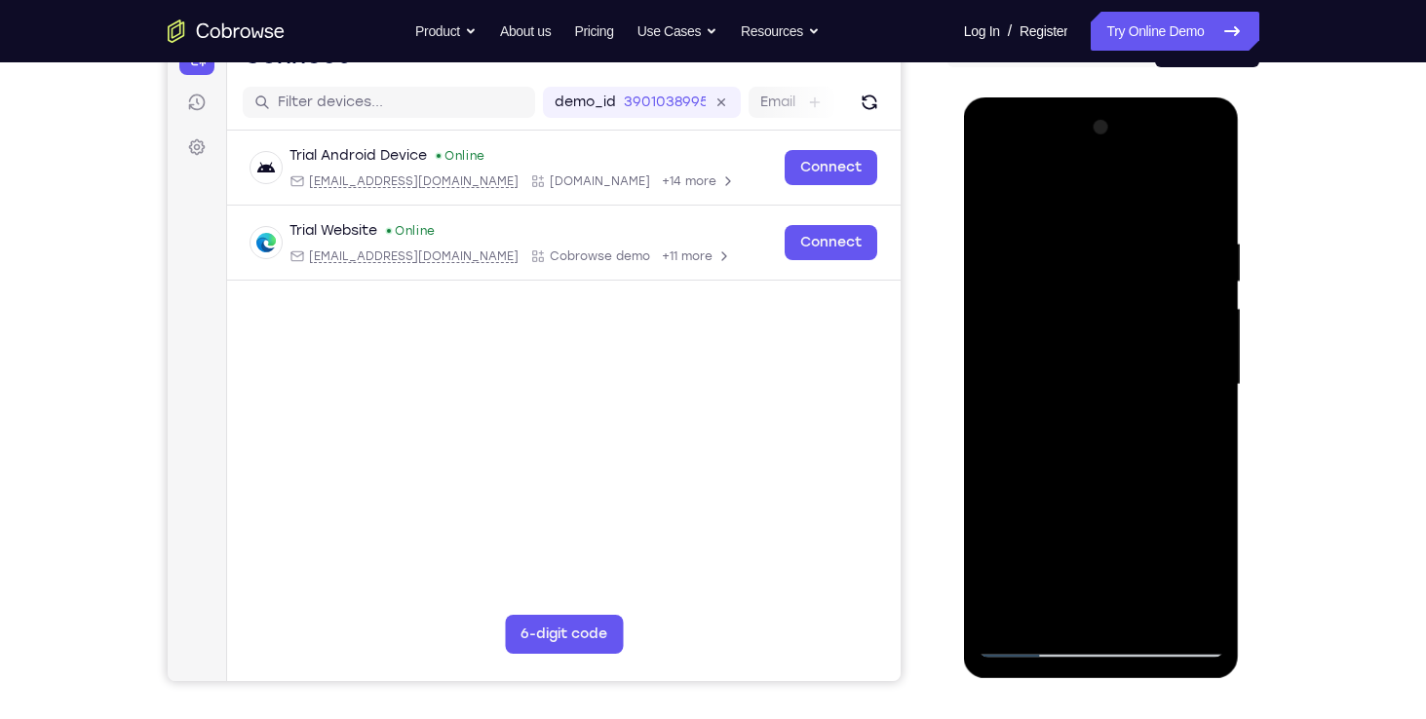
click at [1150, 538] on div at bounding box center [1101, 385] width 246 height 546
click at [1131, 540] on div at bounding box center [1101, 385] width 246 height 546
click at [1119, 624] on div at bounding box center [1101, 385] width 246 height 546
click at [1184, 545] on div at bounding box center [1101, 385] width 246 height 546
click at [1148, 543] on div at bounding box center [1101, 385] width 246 height 546
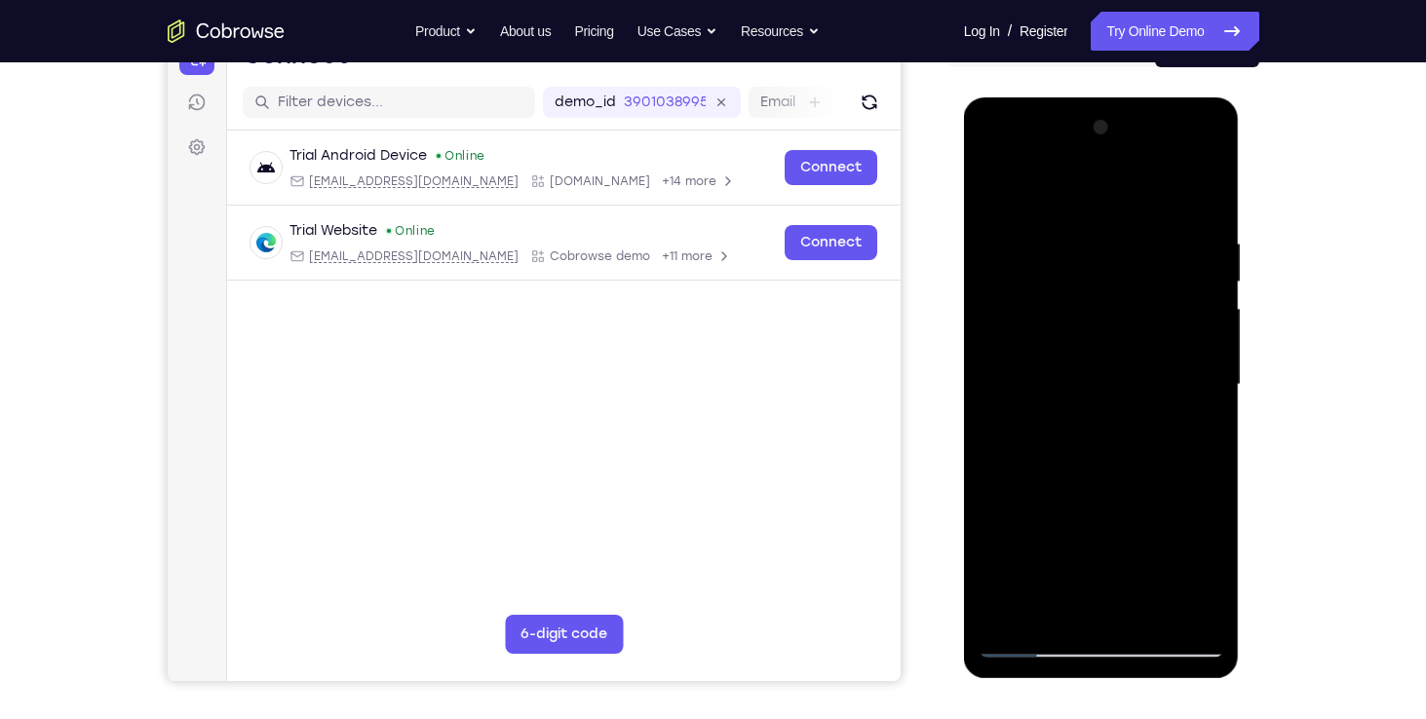
click at [1128, 534] on div at bounding box center [1101, 385] width 246 height 546
click at [1116, 613] on div at bounding box center [1101, 385] width 246 height 546
click at [1165, 538] on div at bounding box center [1101, 385] width 246 height 546
click at [1010, 543] on div at bounding box center [1101, 385] width 246 height 546
click at [1100, 536] on div at bounding box center [1101, 385] width 246 height 546
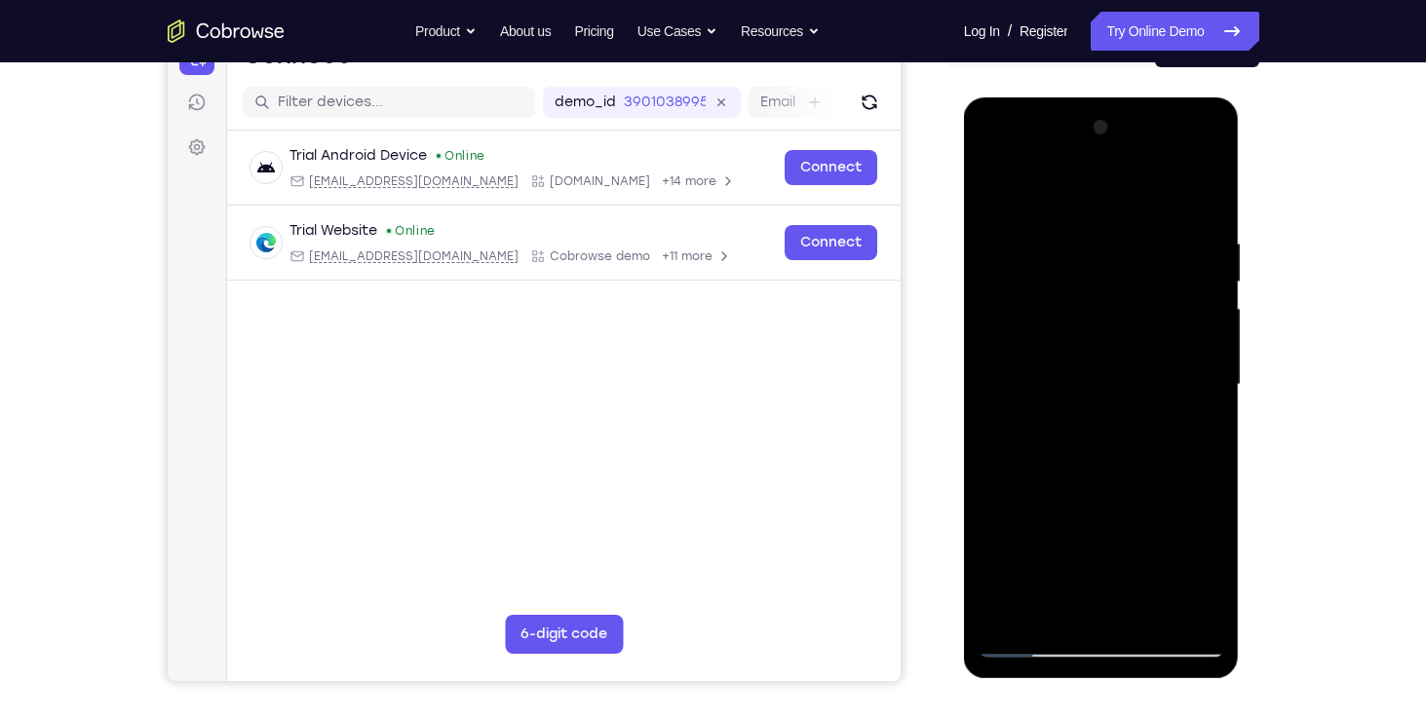
click at [1081, 501] on div at bounding box center [1101, 385] width 246 height 546
click at [1058, 568] on div at bounding box center [1101, 385] width 246 height 546
click at [1197, 431] on div at bounding box center [1101, 385] width 246 height 546
click at [992, 187] on div at bounding box center [1101, 385] width 246 height 546
click at [997, 183] on div at bounding box center [1101, 385] width 246 height 546
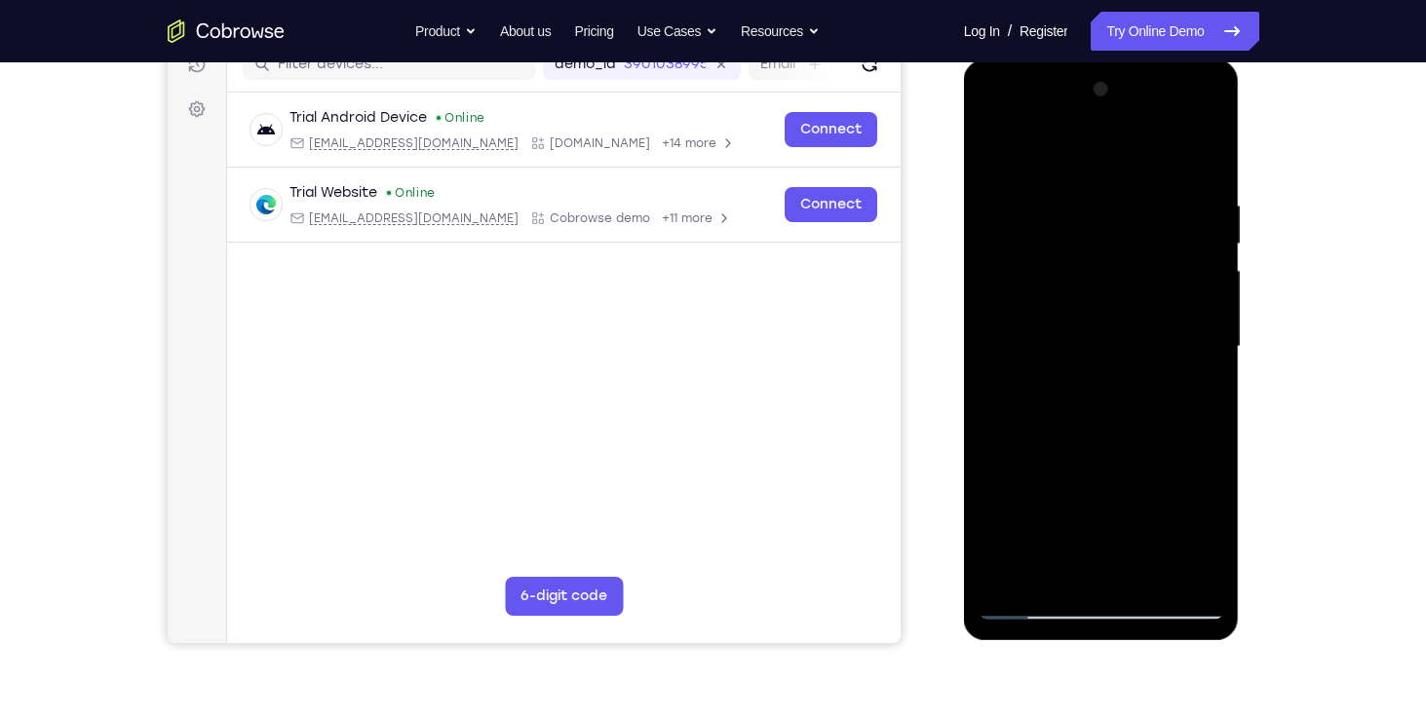
scroll to position [265, 0]
click at [1193, 573] on div at bounding box center [1101, 345] width 246 height 546
drag, startPoint x: 1162, startPoint y: 305, endPoint x: 1163, endPoint y: 215, distance: 89.7
click at [1163, 215] on div at bounding box center [1101, 345] width 246 height 546
click at [1113, 431] on div at bounding box center [1101, 345] width 246 height 546
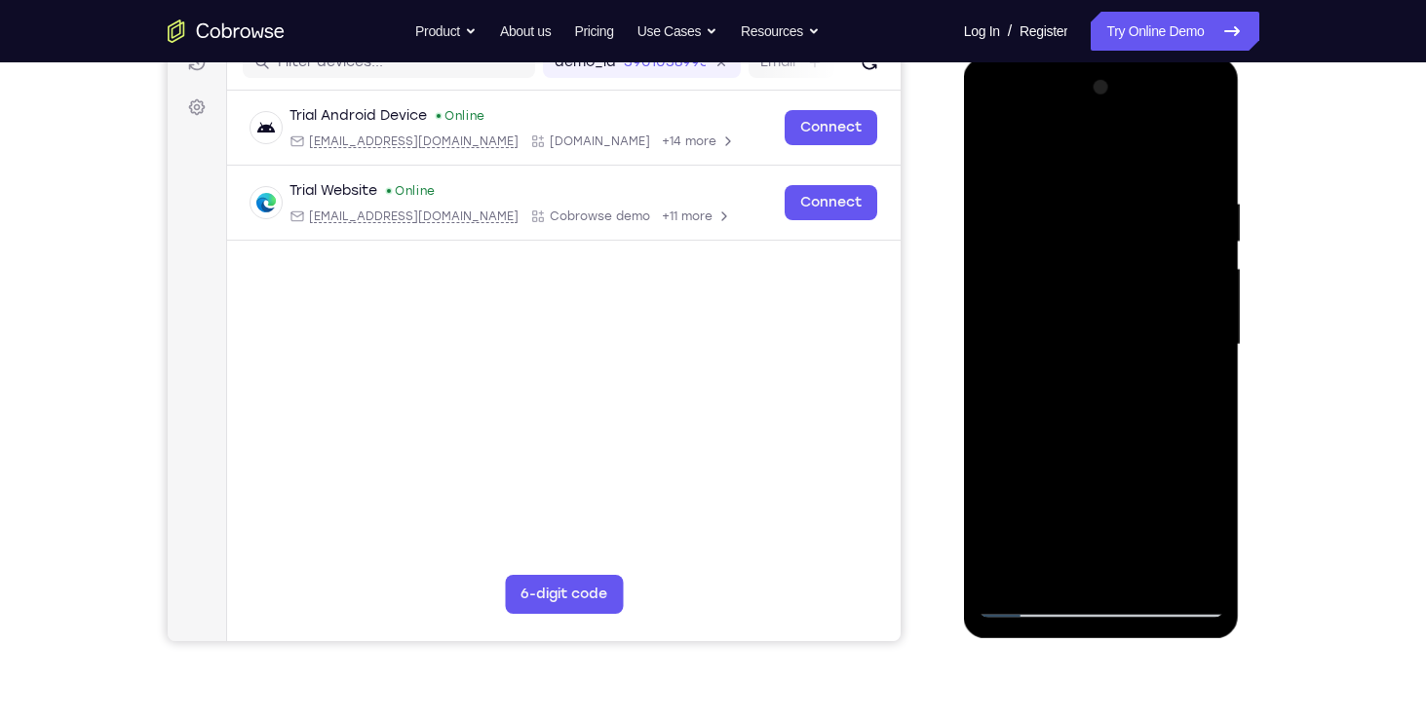
drag, startPoint x: 1168, startPoint y: 331, endPoint x: 1176, endPoint y: 379, distance: 48.4
click at [1176, 379] on div at bounding box center [1101, 345] width 246 height 546
click at [1211, 318] on div at bounding box center [1101, 345] width 246 height 546
click at [990, 313] on div at bounding box center [1101, 345] width 246 height 546
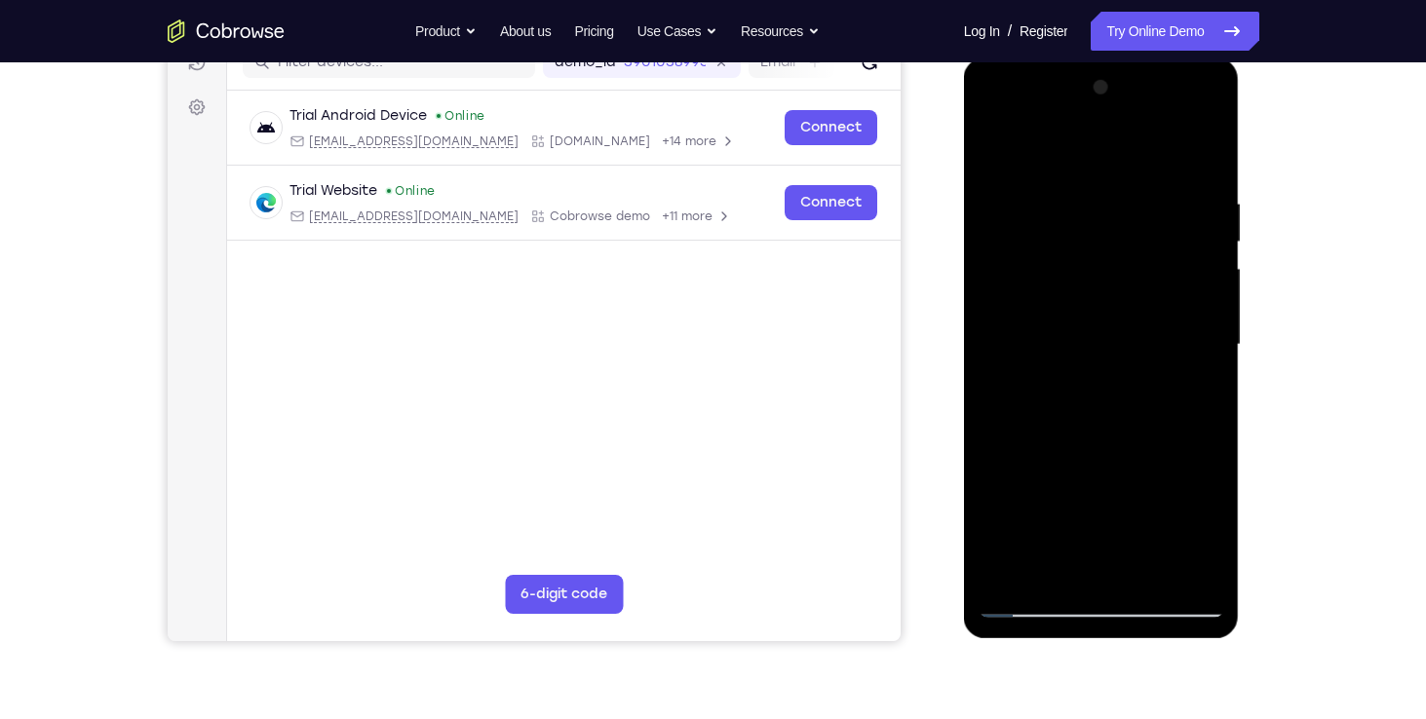
click at [1220, 311] on div at bounding box center [1101, 345] width 246 height 546
click at [1218, 312] on div at bounding box center [1101, 345] width 246 height 546
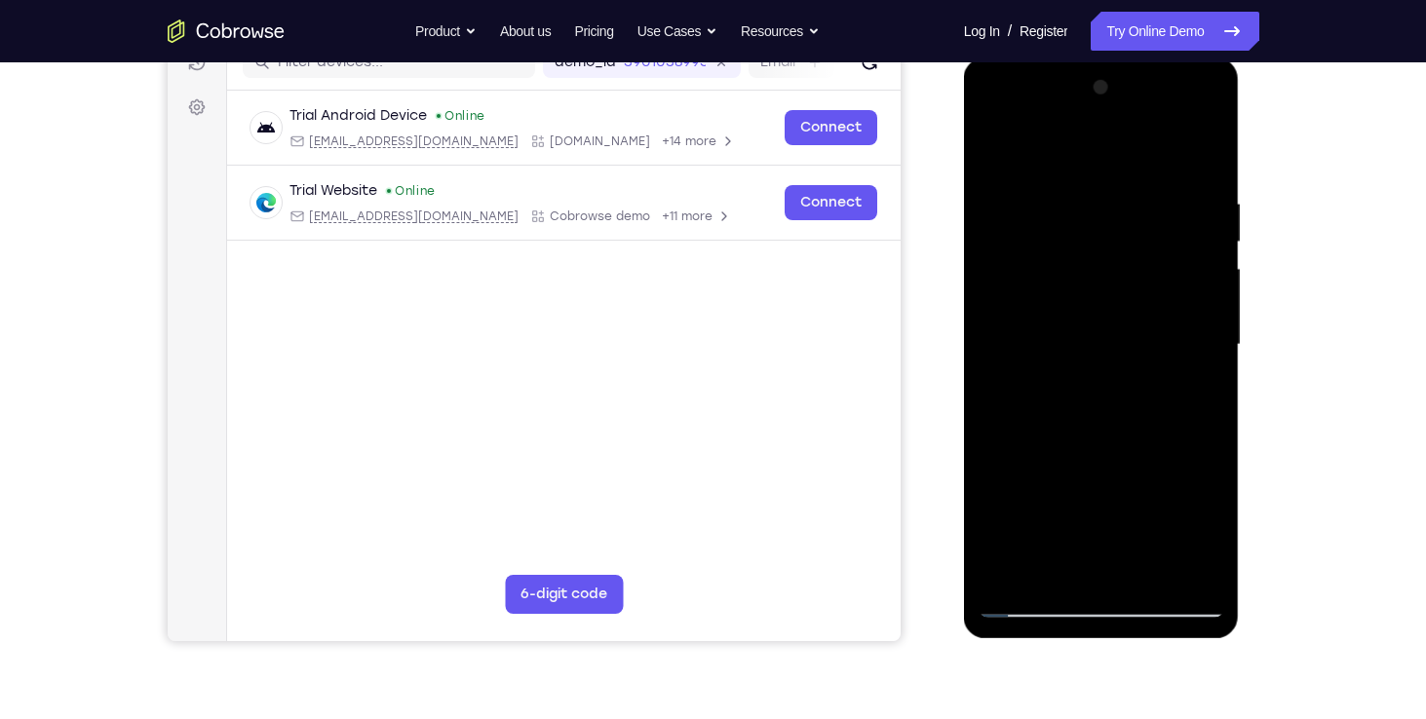
click at [1218, 312] on div at bounding box center [1101, 345] width 246 height 546
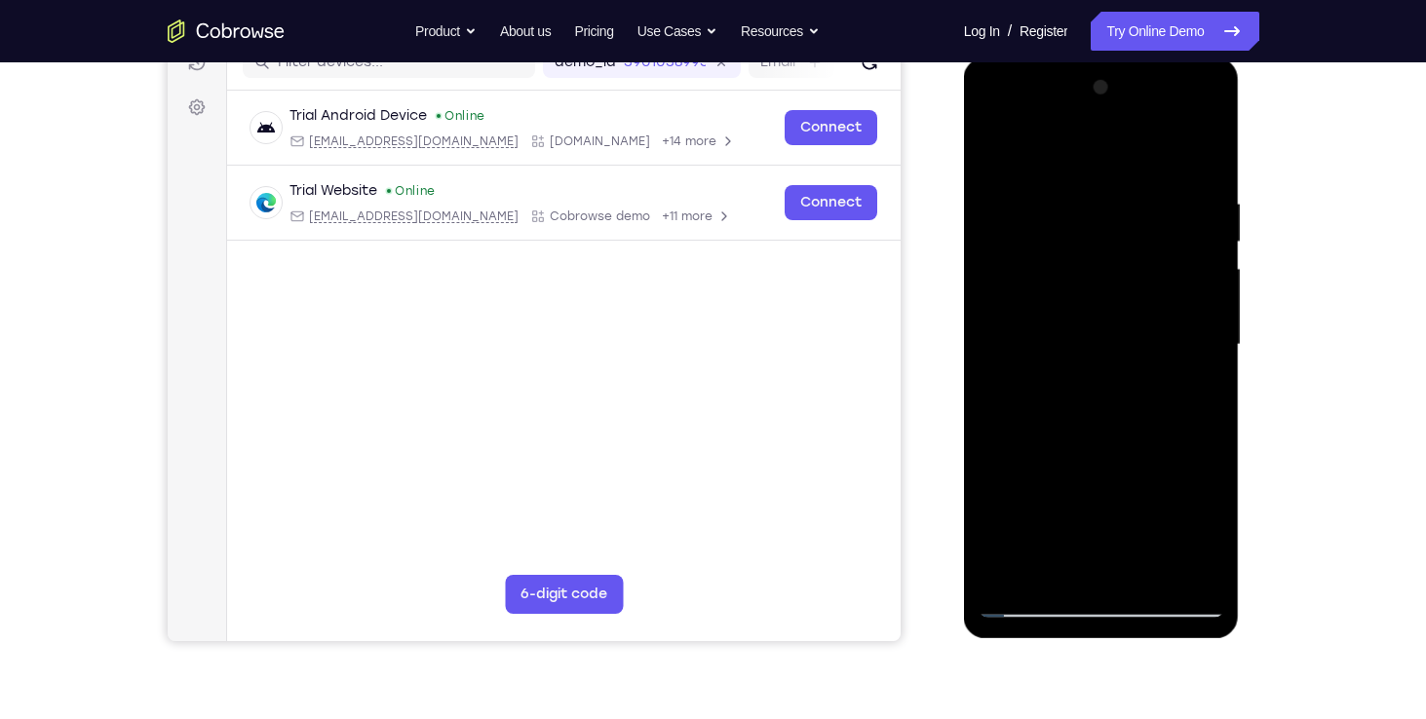
click at [1218, 312] on div at bounding box center [1101, 345] width 246 height 546
drag, startPoint x: 1155, startPoint y: 385, endPoint x: 1134, endPoint y: 278, distance: 109.1
click at [1134, 278] on div at bounding box center [1101, 345] width 246 height 546
drag, startPoint x: 1137, startPoint y: 435, endPoint x: 1144, endPoint y: 334, distance: 100.6
click at [1144, 334] on div at bounding box center [1101, 345] width 246 height 546
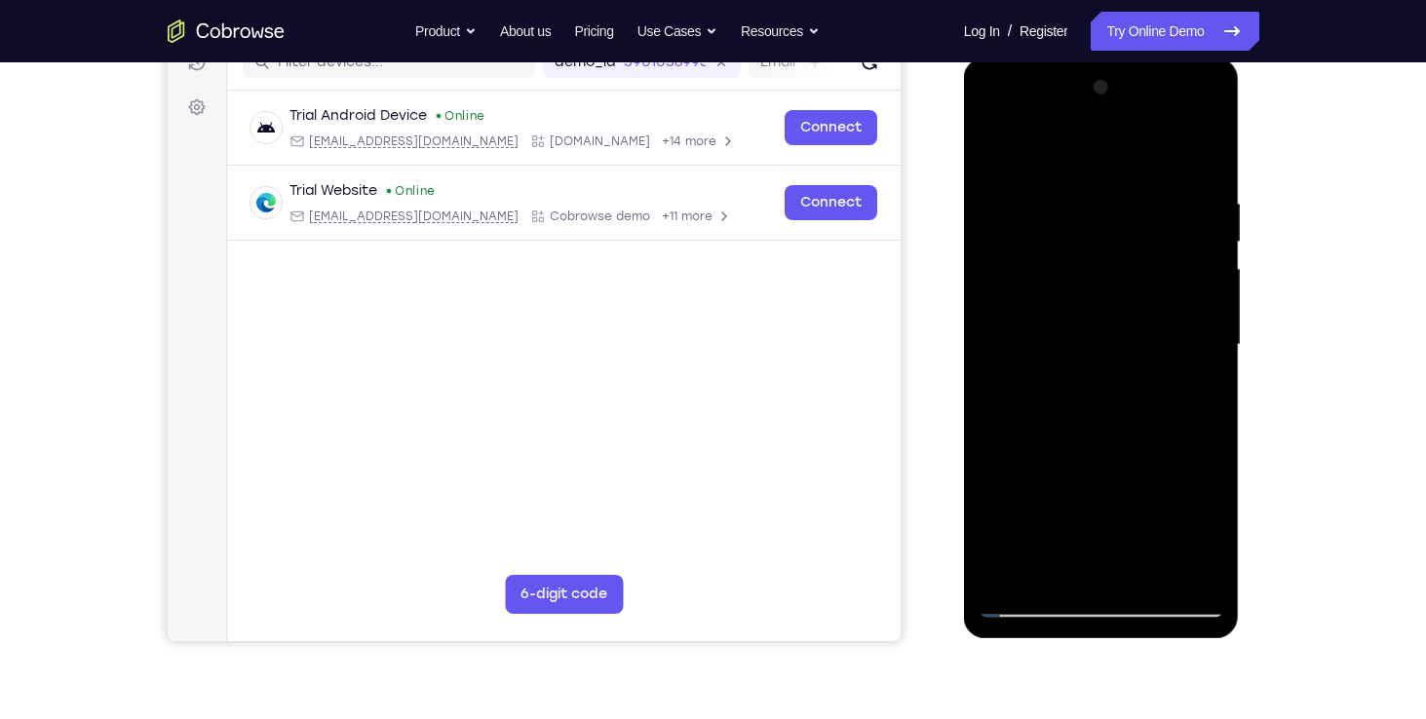
click at [992, 138] on div at bounding box center [1101, 345] width 246 height 546
drag, startPoint x: 1058, startPoint y: 469, endPoint x: 1061, endPoint y: 342, distance: 126.7
click at [1061, 342] on div at bounding box center [1101, 345] width 246 height 546
click at [998, 148] on div at bounding box center [1101, 345] width 246 height 546
click at [1185, 415] on div at bounding box center [1101, 345] width 246 height 546
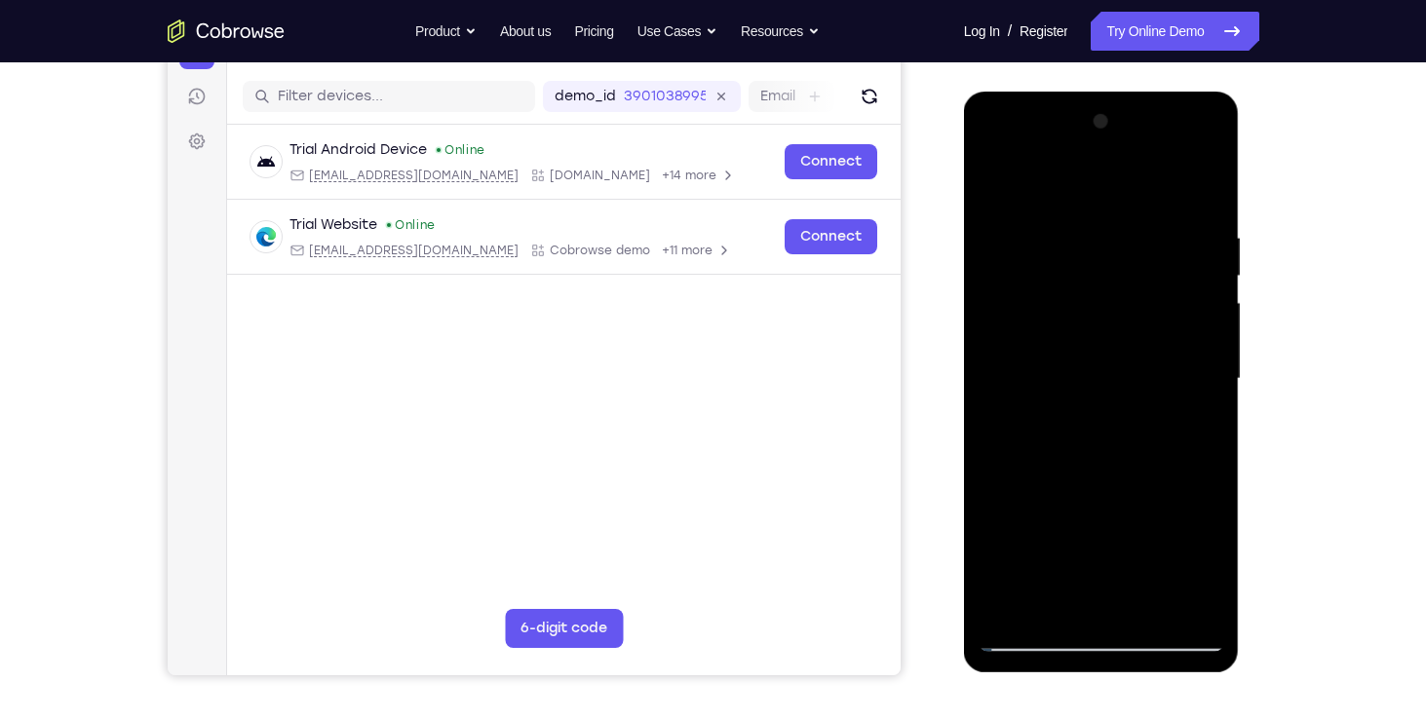
scroll to position [226, 0]
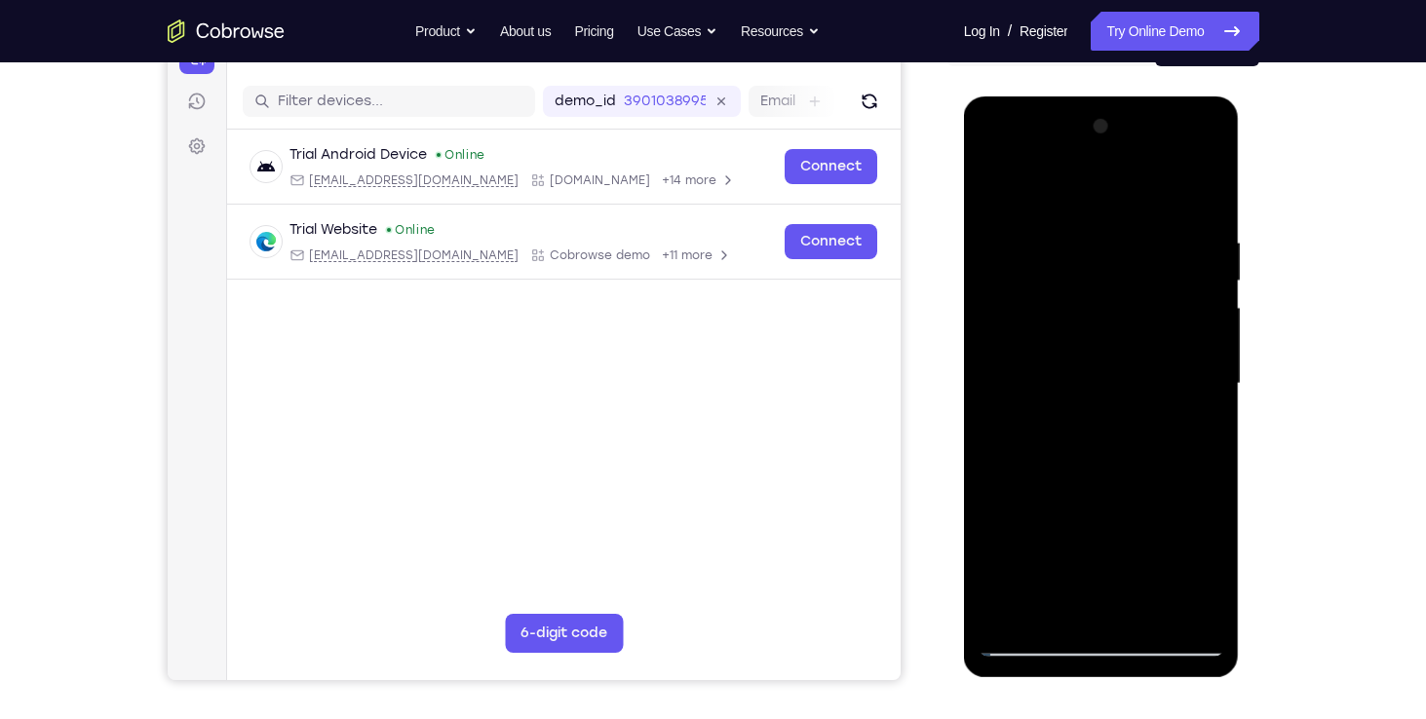
drag, startPoint x: 1107, startPoint y: 472, endPoint x: 1104, endPoint y: 507, distance: 35.2
click at [1104, 507] on div at bounding box center [1101, 384] width 246 height 546
drag, startPoint x: 1131, startPoint y: 381, endPoint x: 1148, endPoint y: 477, distance: 96.9
click at [1148, 477] on div at bounding box center [1101, 384] width 246 height 546
click at [1208, 381] on div at bounding box center [1101, 384] width 246 height 546
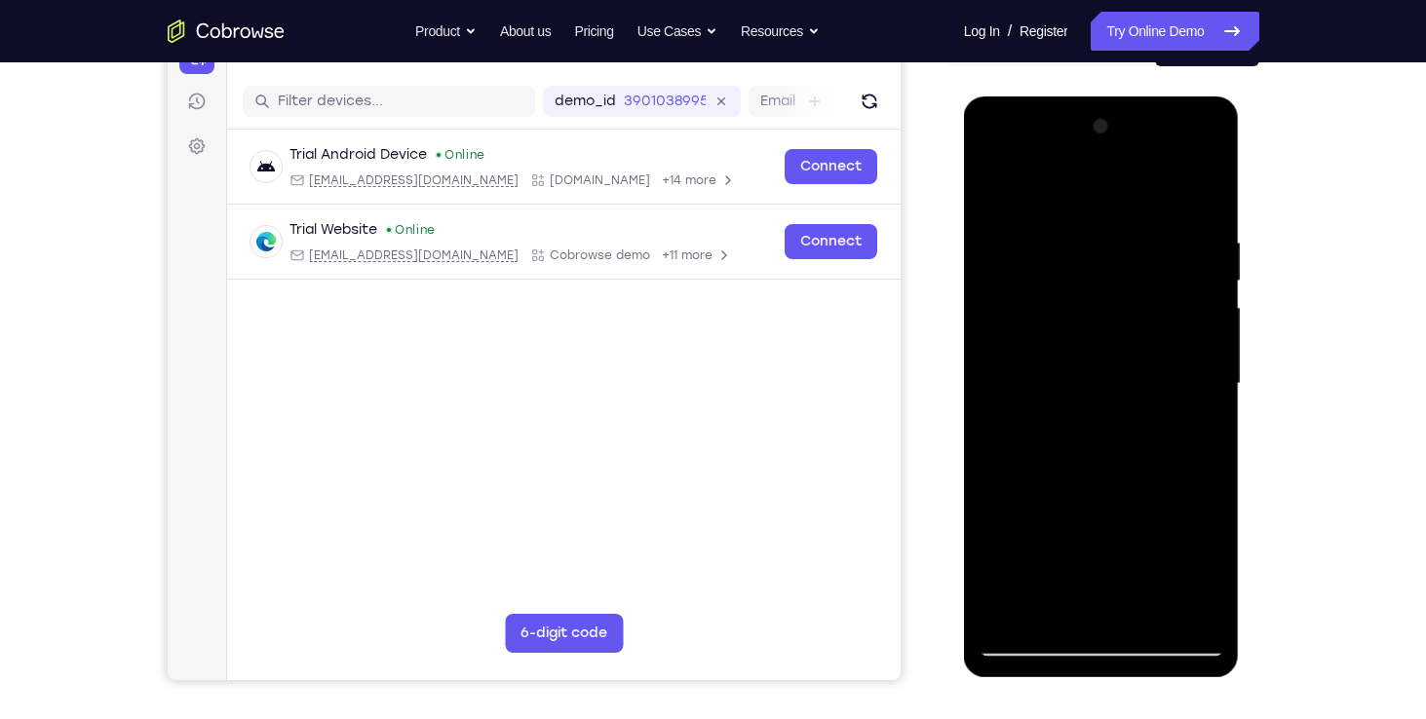
click at [1212, 389] on div at bounding box center [1101, 384] width 246 height 546
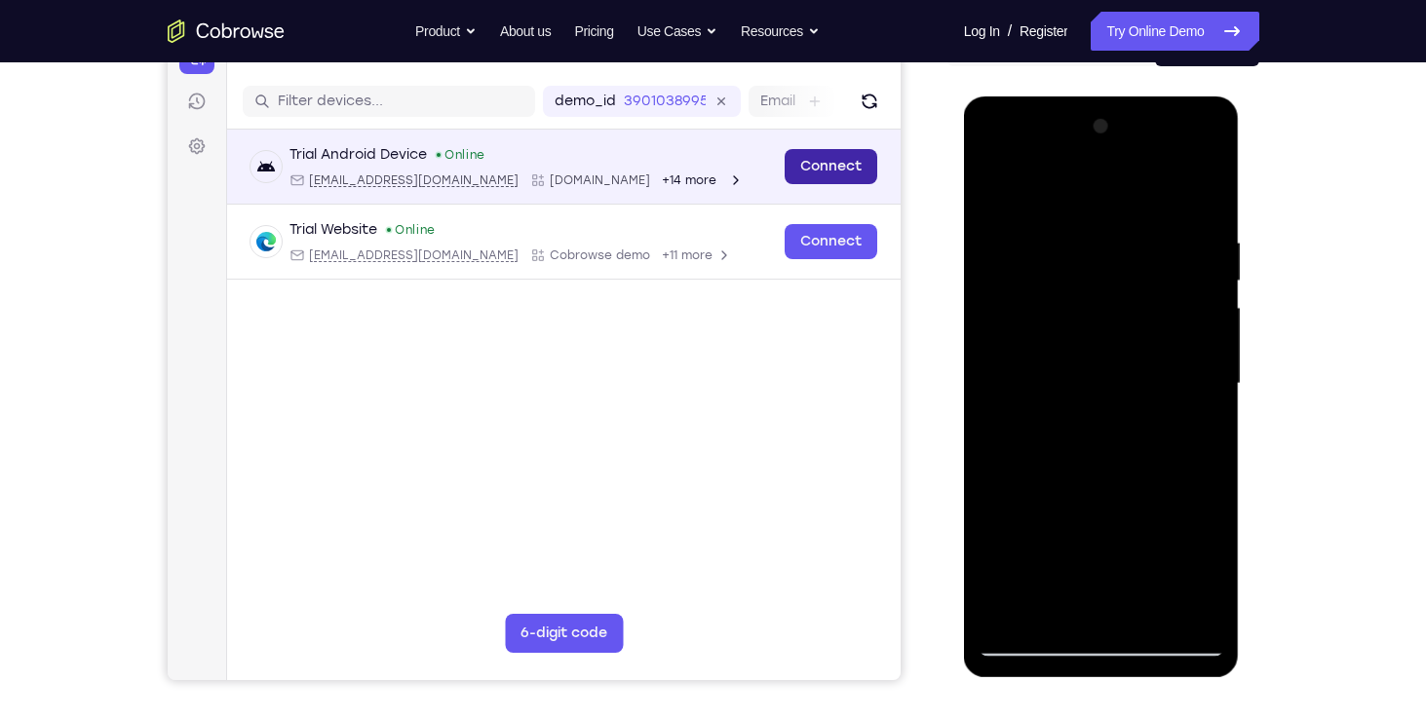
click at [844, 181] on link "Connect" at bounding box center [830, 166] width 93 height 35
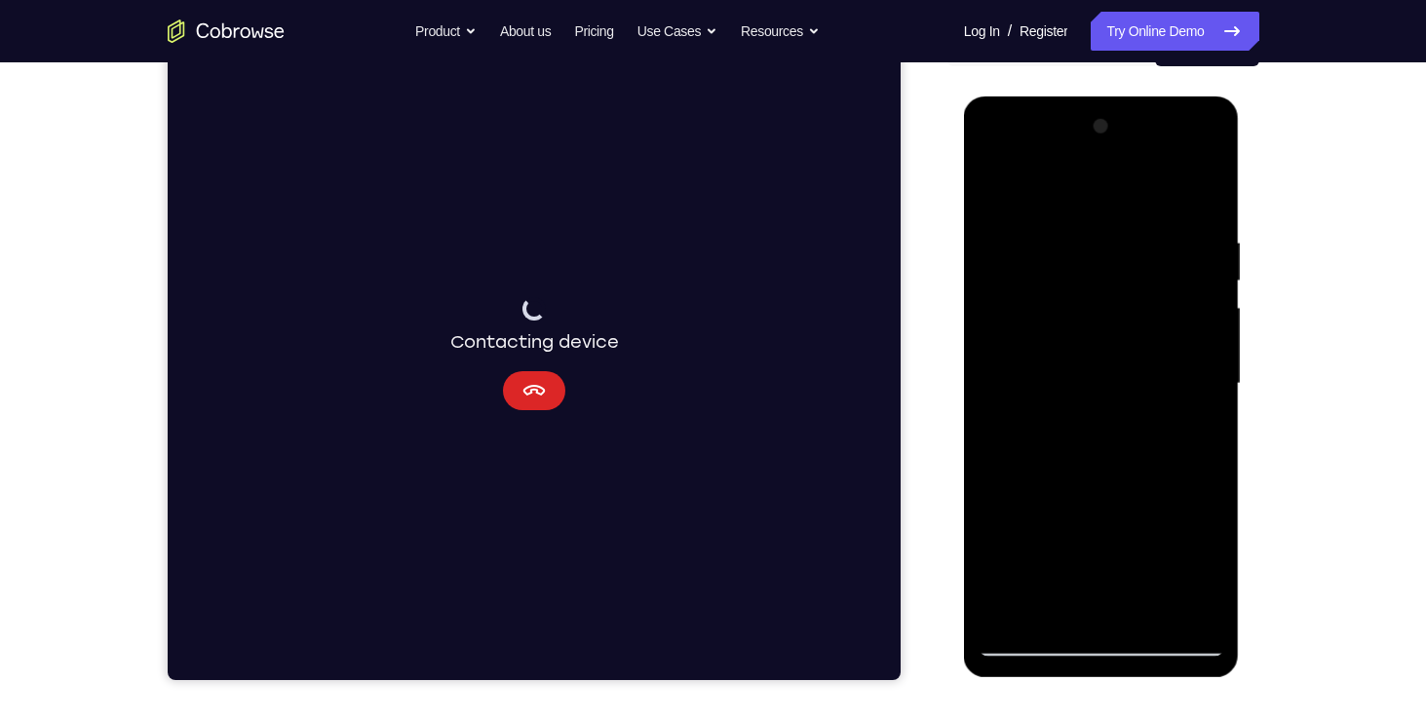
click at [538, 381] on icon "Cancel" at bounding box center [532, 390] width 23 height 23
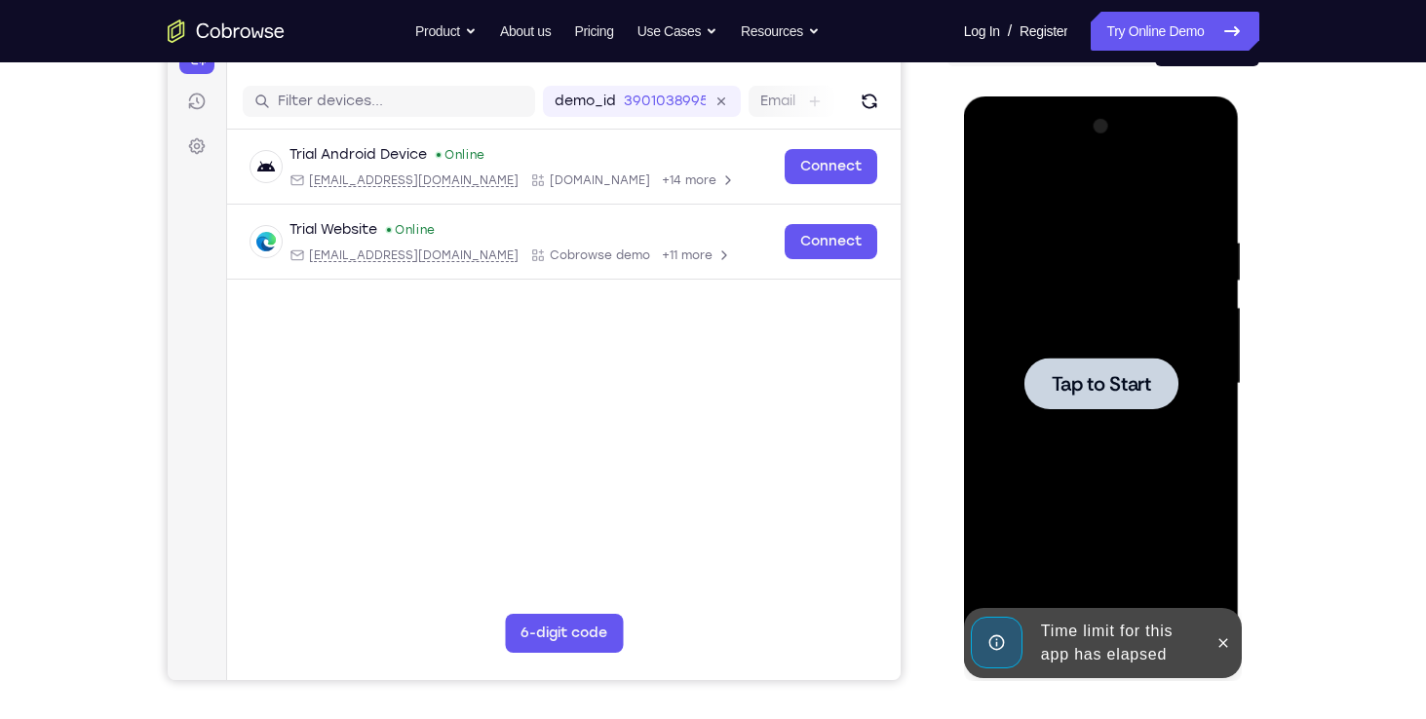
click at [1078, 491] on div at bounding box center [1101, 384] width 246 height 546
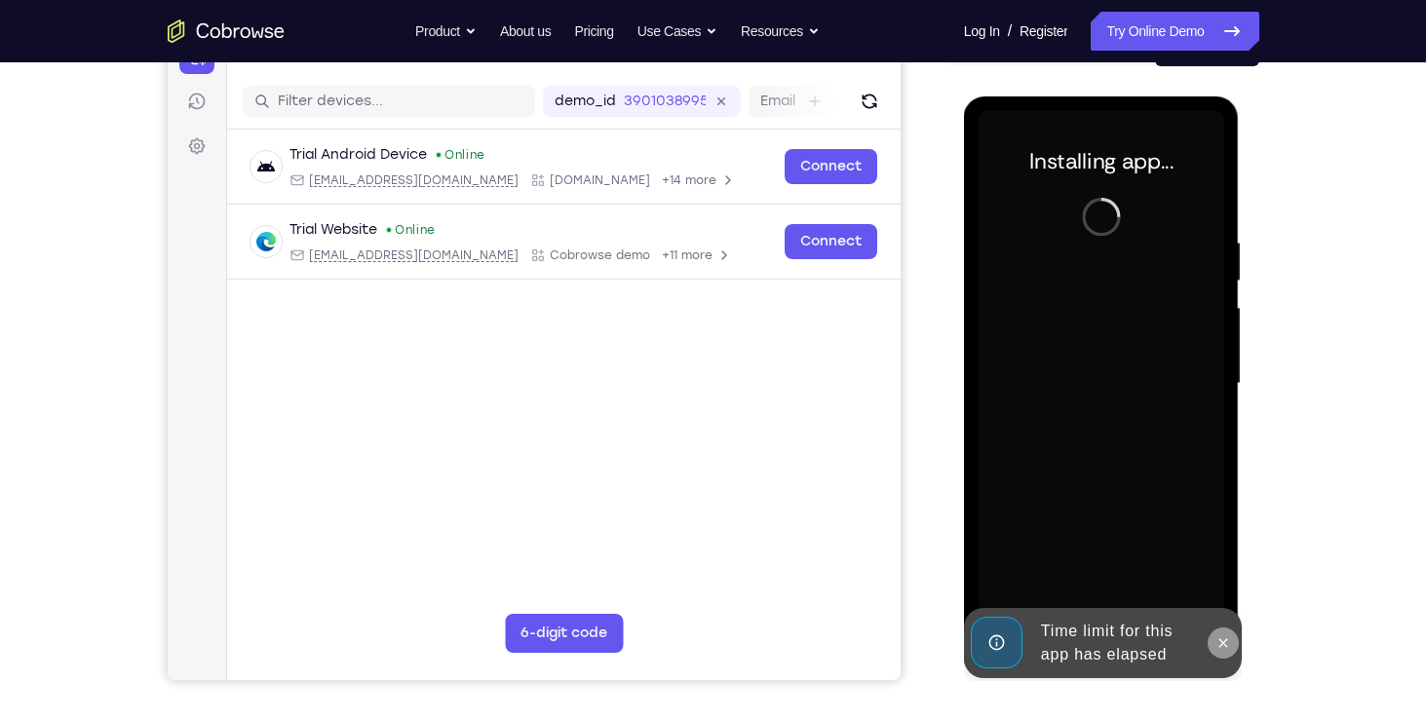
click at [1223, 638] on icon at bounding box center [1223, 643] width 16 height 16
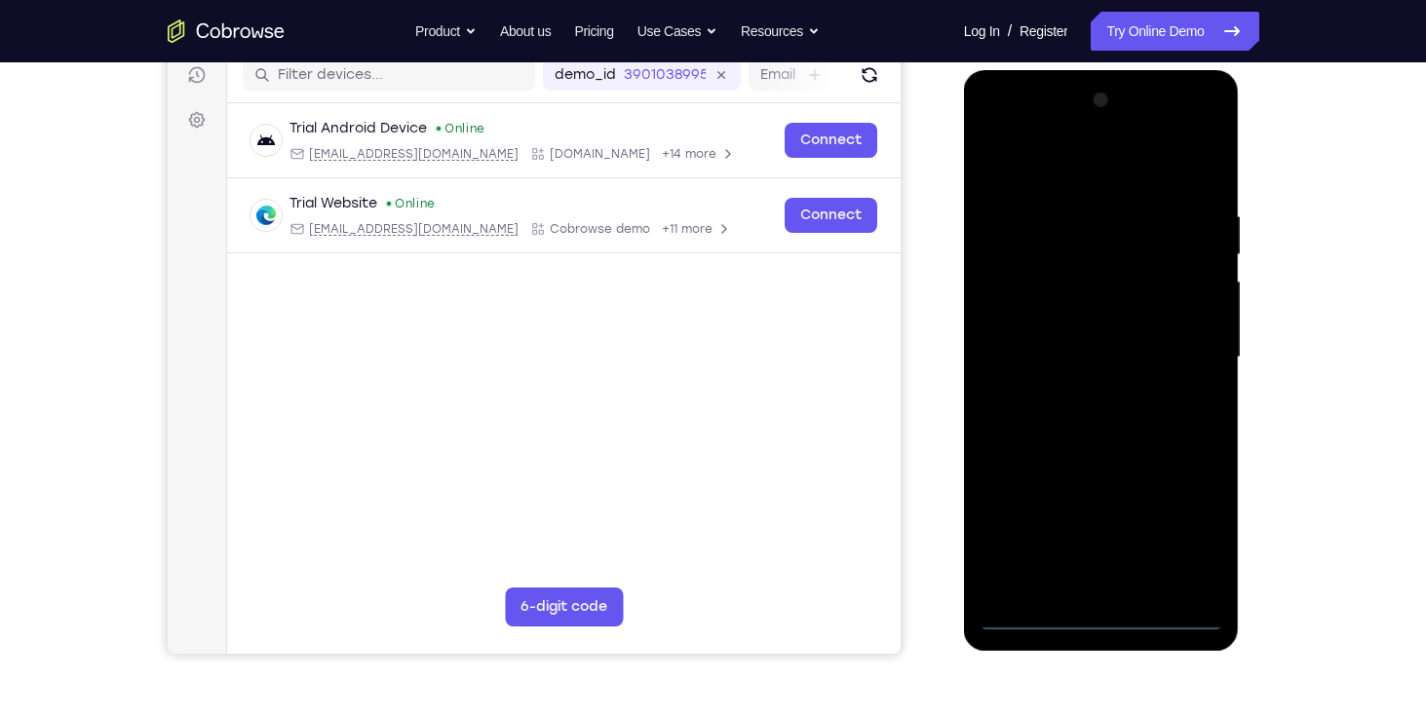
scroll to position [253, 0]
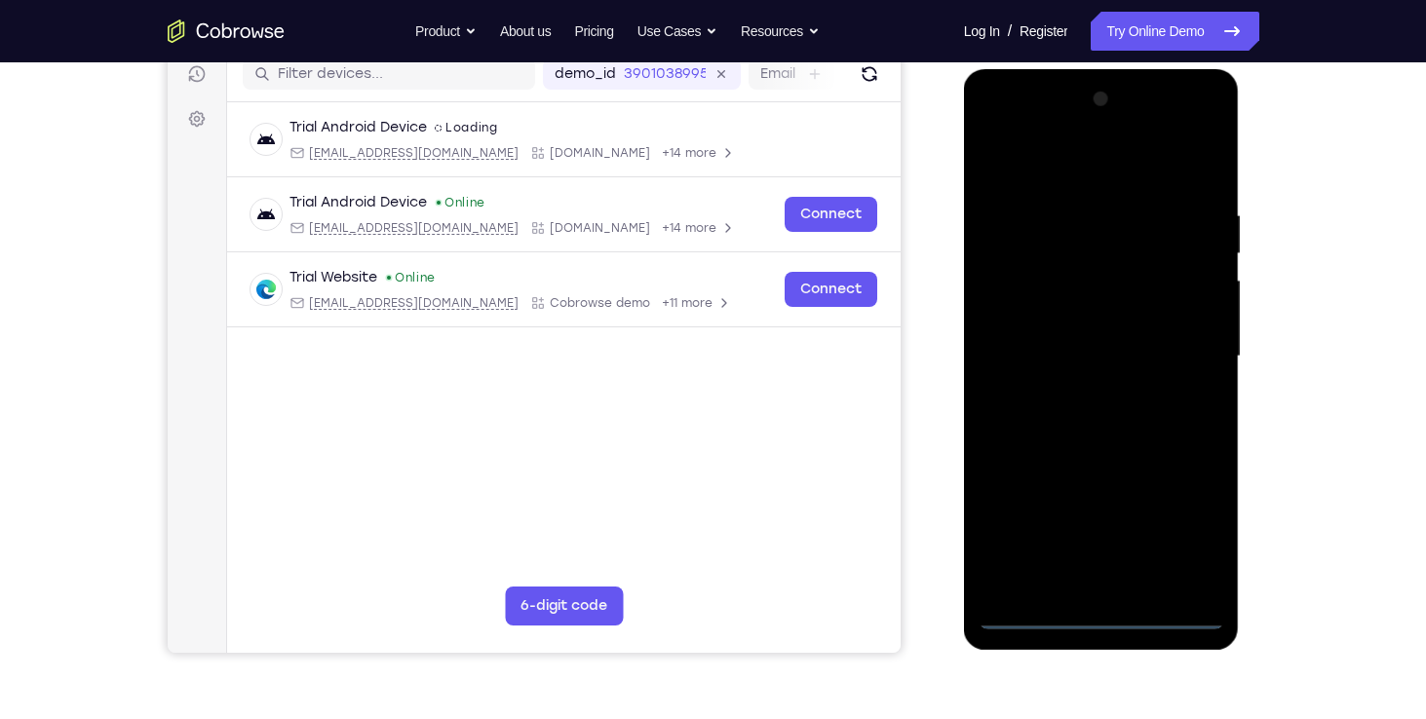
click at [1099, 609] on div at bounding box center [1101, 357] width 246 height 546
click at [1185, 534] on div at bounding box center [1101, 357] width 246 height 546
click at [1060, 132] on div at bounding box center [1101, 357] width 246 height 546
click at [1022, 131] on div at bounding box center [1101, 357] width 246 height 546
click at [1185, 363] on div at bounding box center [1101, 357] width 246 height 546
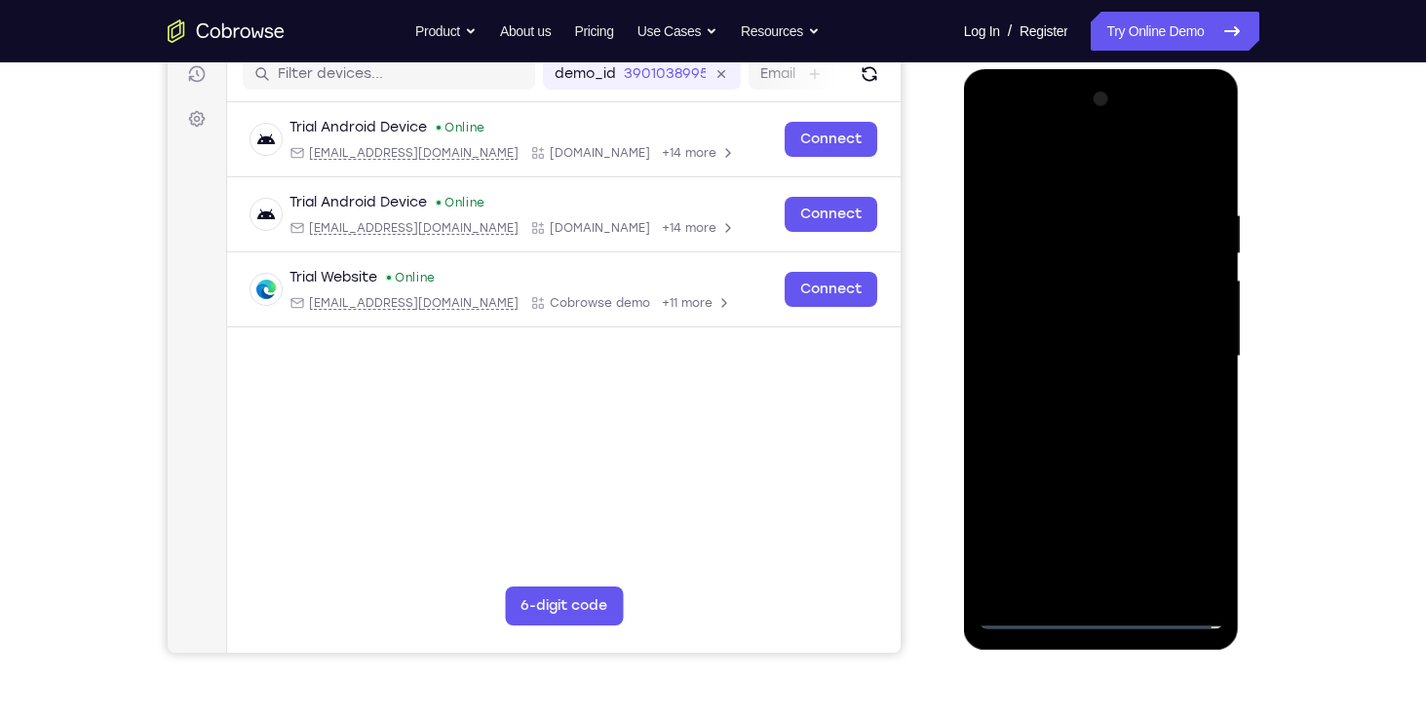
click at [1084, 391] on div at bounding box center [1101, 357] width 246 height 546
click at [1090, 334] on div at bounding box center [1101, 357] width 246 height 546
click at [1094, 321] on div at bounding box center [1101, 357] width 246 height 546
click at [1097, 349] on div at bounding box center [1101, 357] width 246 height 546
click at [1103, 412] on div at bounding box center [1101, 357] width 246 height 546
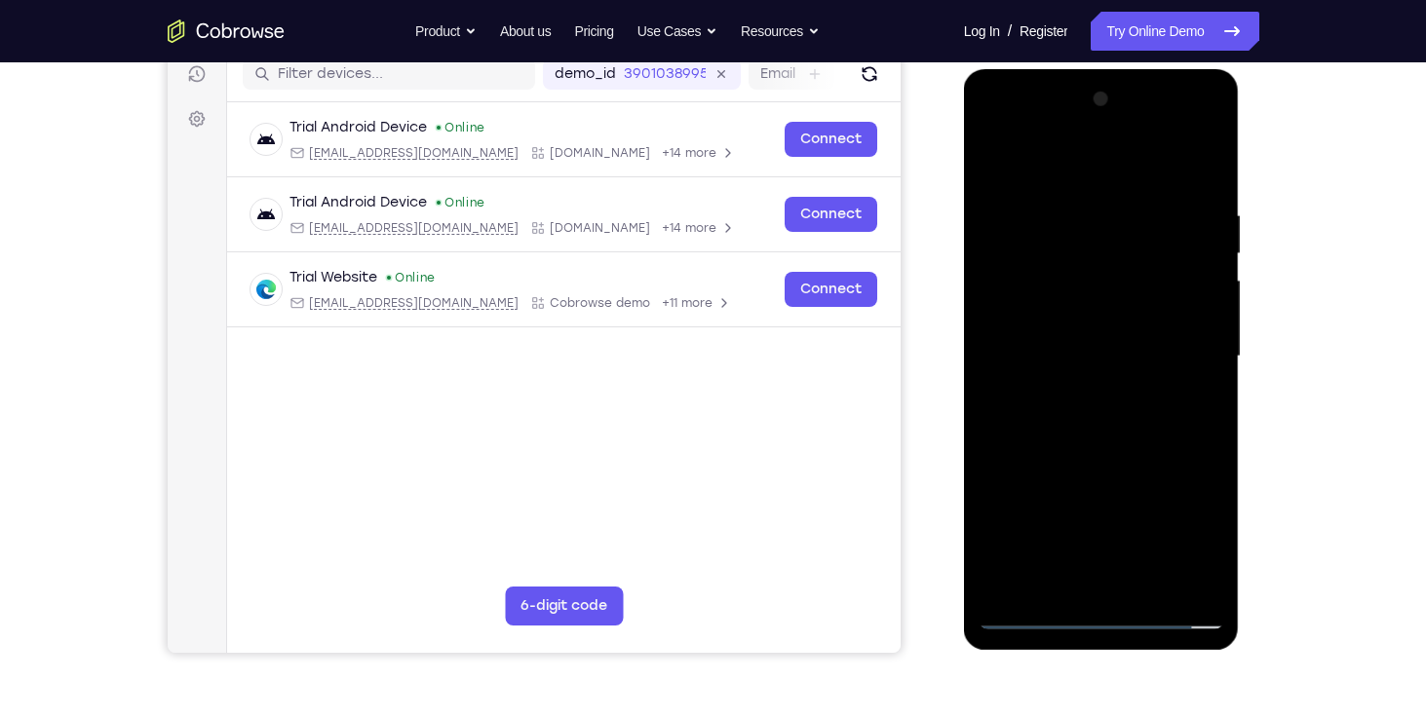
click at [1091, 416] on div at bounding box center [1101, 357] width 246 height 546
click at [1194, 381] on div at bounding box center [1101, 357] width 246 height 546
click at [1069, 471] on div at bounding box center [1101, 357] width 246 height 546
click at [1108, 450] on div at bounding box center [1101, 357] width 246 height 546
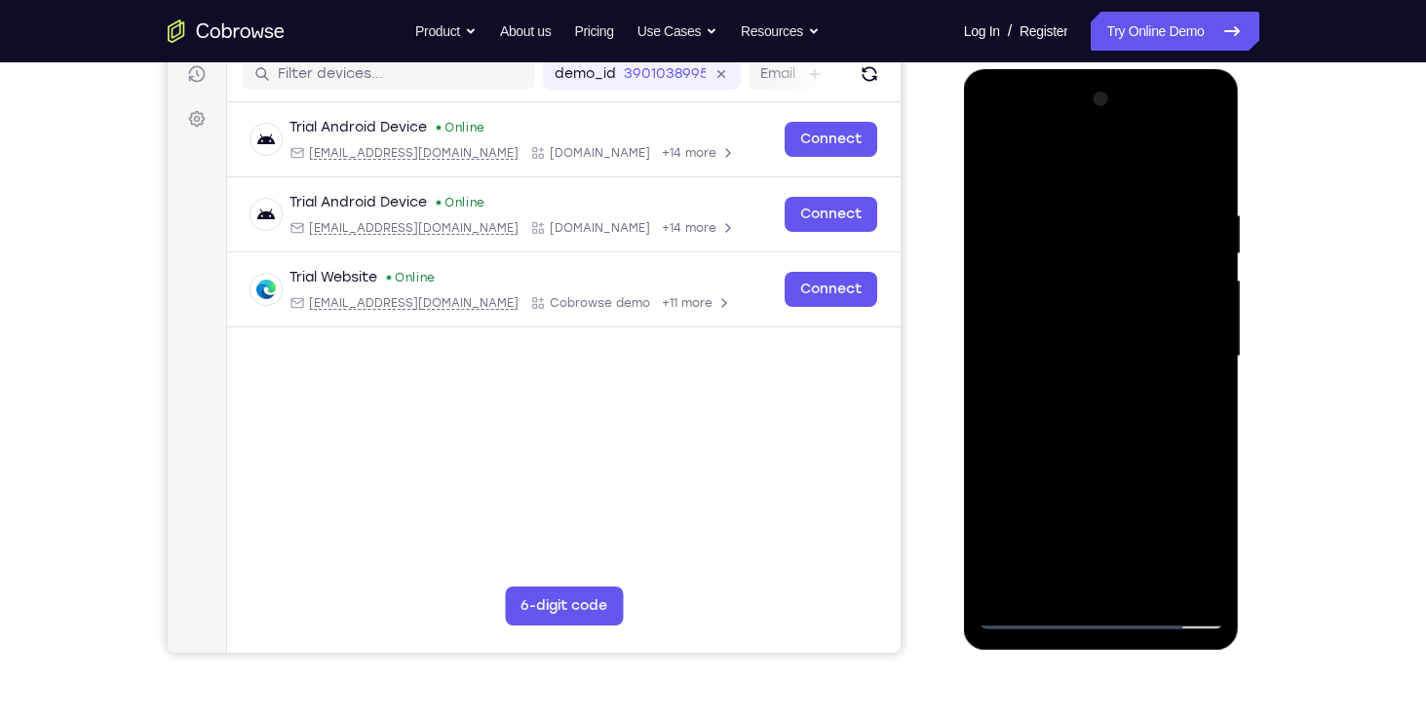
click at [1097, 457] on div at bounding box center [1101, 357] width 246 height 546
click at [1073, 220] on div at bounding box center [1101, 357] width 246 height 546
click at [1186, 272] on div at bounding box center [1101, 357] width 246 height 546
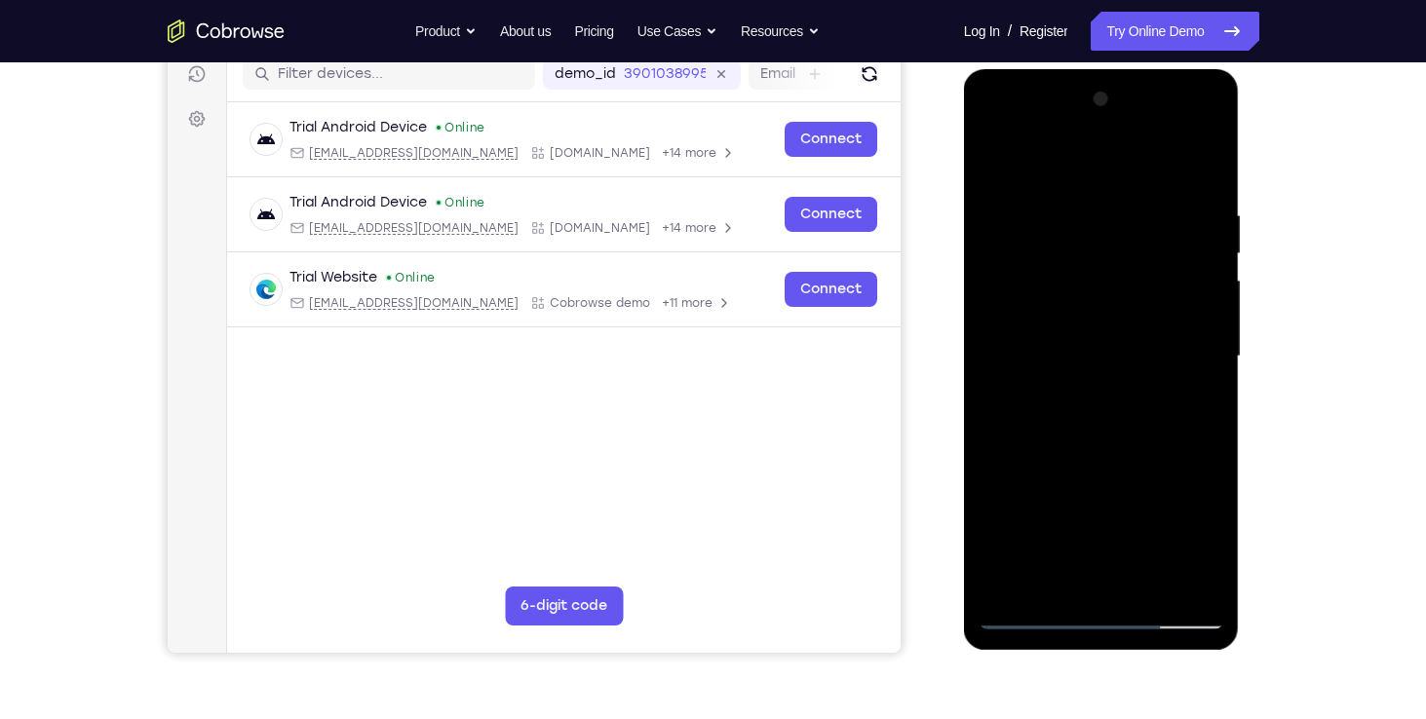
click at [1190, 215] on div at bounding box center [1101, 357] width 246 height 546
click at [1195, 166] on div at bounding box center [1101, 357] width 246 height 546
drag, startPoint x: 1055, startPoint y: 334, endPoint x: 1094, endPoint y: 174, distance: 164.5
click at [1094, 174] on div at bounding box center [1101, 357] width 246 height 546
drag, startPoint x: 1121, startPoint y: 452, endPoint x: 1097, endPoint y: 334, distance: 120.2
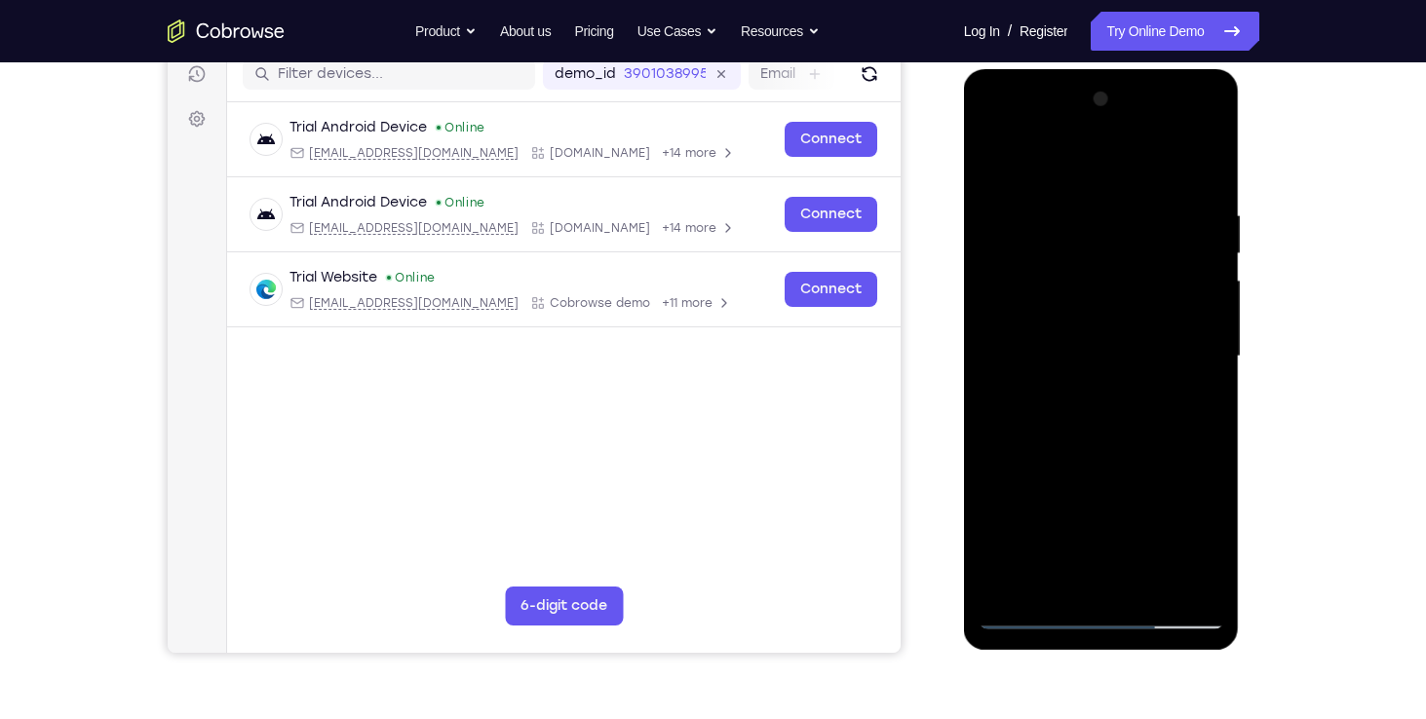
click at [1097, 334] on div at bounding box center [1101, 357] width 246 height 546
drag, startPoint x: 1137, startPoint y: 525, endPoint x: 1164, endPoint y: 393, distance: 135.1
click at [1164, 393] on div at bounding box center [1101, 357] width 246 height 546
drag, startPoint x: 1103, startPoint y: 451, endPoint x: 1105, endPoint y: 348, distance: 103.3
click at [1105, 348] on div at bounding box center [1101, 357] width 246 height 546
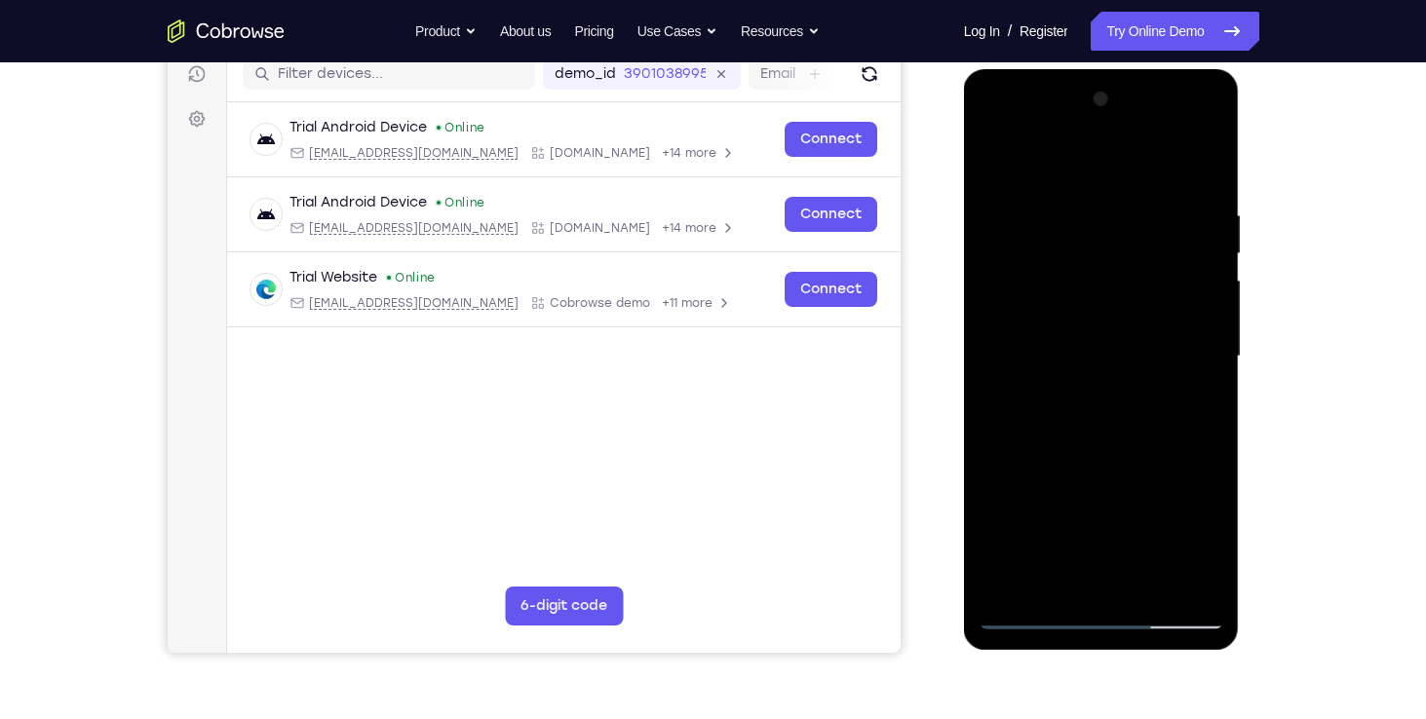
click at [990, 516] on div at bounding box center [1101, 357] width 246 height 546
click at [1214, 340] on div at bounding box center [1101, 357] width 246 height 546
click at [1140, 581] on div at bounding box center [1101, 357] width 246 height 546
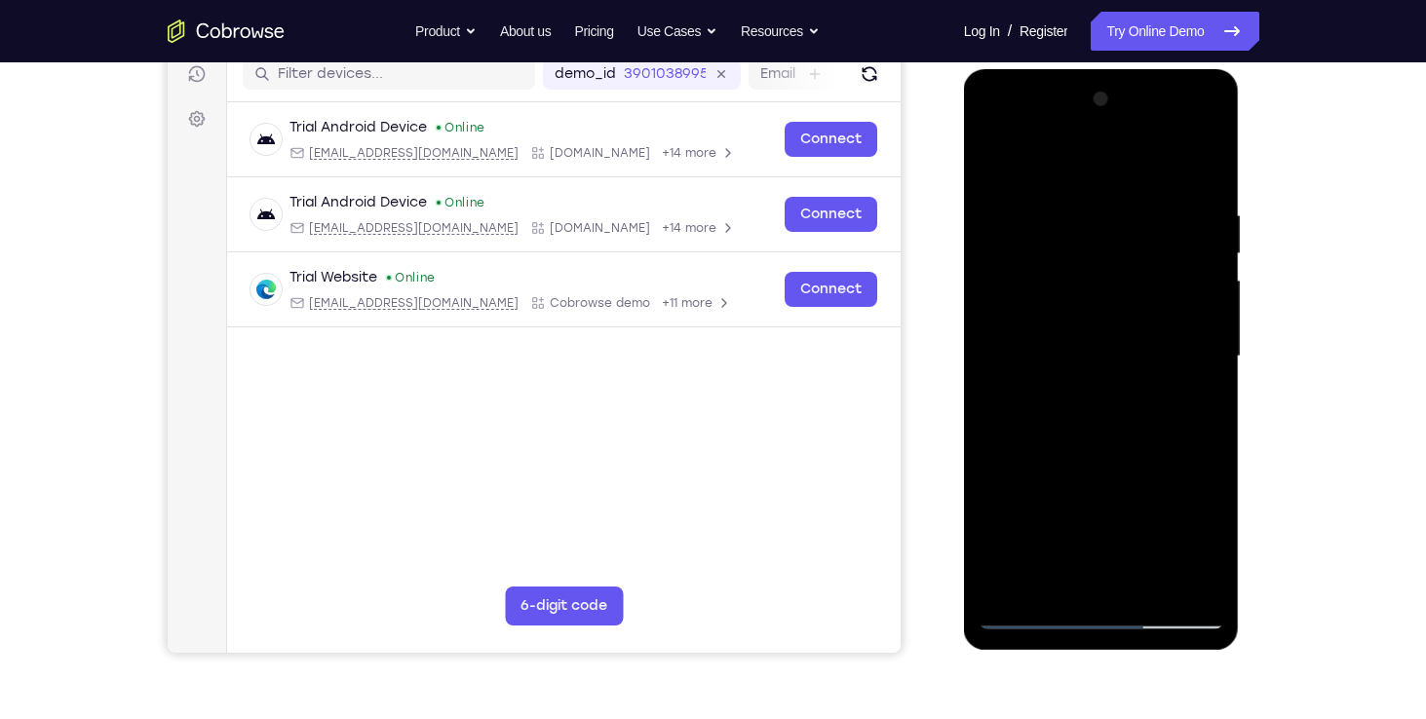
click at [1054, 587] on div at bounding box center [1101, 357] width 246 height 546
click at [1120, 454] on div at bounding box center [1101, 357] width 246 height 546
drag, startPoint x: 1073, startPoint y: 527, endPoint x: 1086, endPoint y: 624, distance: 97.3
click at [1086, 624] on div at bounding box center [1101, 357] width 246 height 546
click at [1003, 158] on div at bounding box center [1101, 357] width 246 height 546
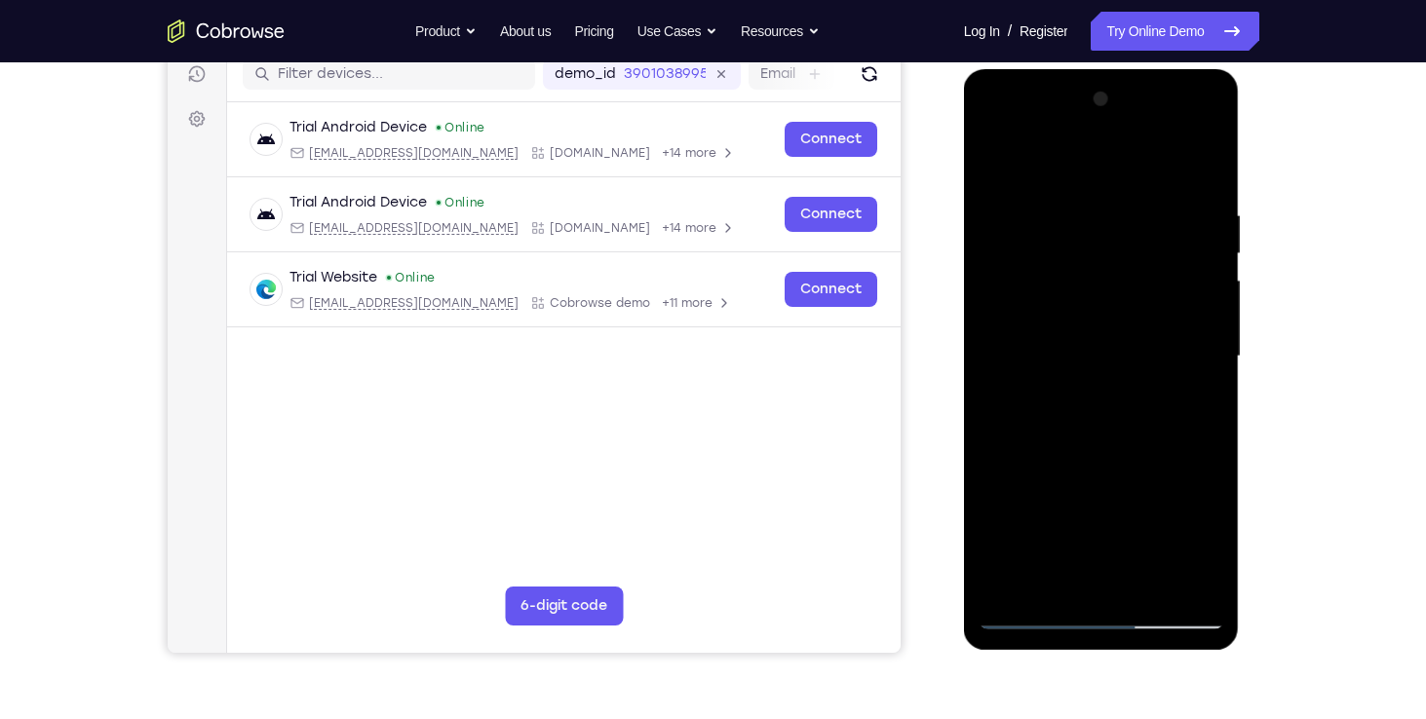
click at [1058, 582] on div at bounding box center [1101, 357] width 246 height 546
click at [1043, 155] on div at bounding box center [1101, 357] width 246 height 546
click at [1013, 359] on div at bounding box center [1101, 357] width 246 height 546
drag, startPoint x: 1083, startPoint y: 468, endPoint x: 1103, endPoint y: 333, distance: 136.0
click at [1103, 333] on div at bounding box center [1101, 357] width 246 height 546
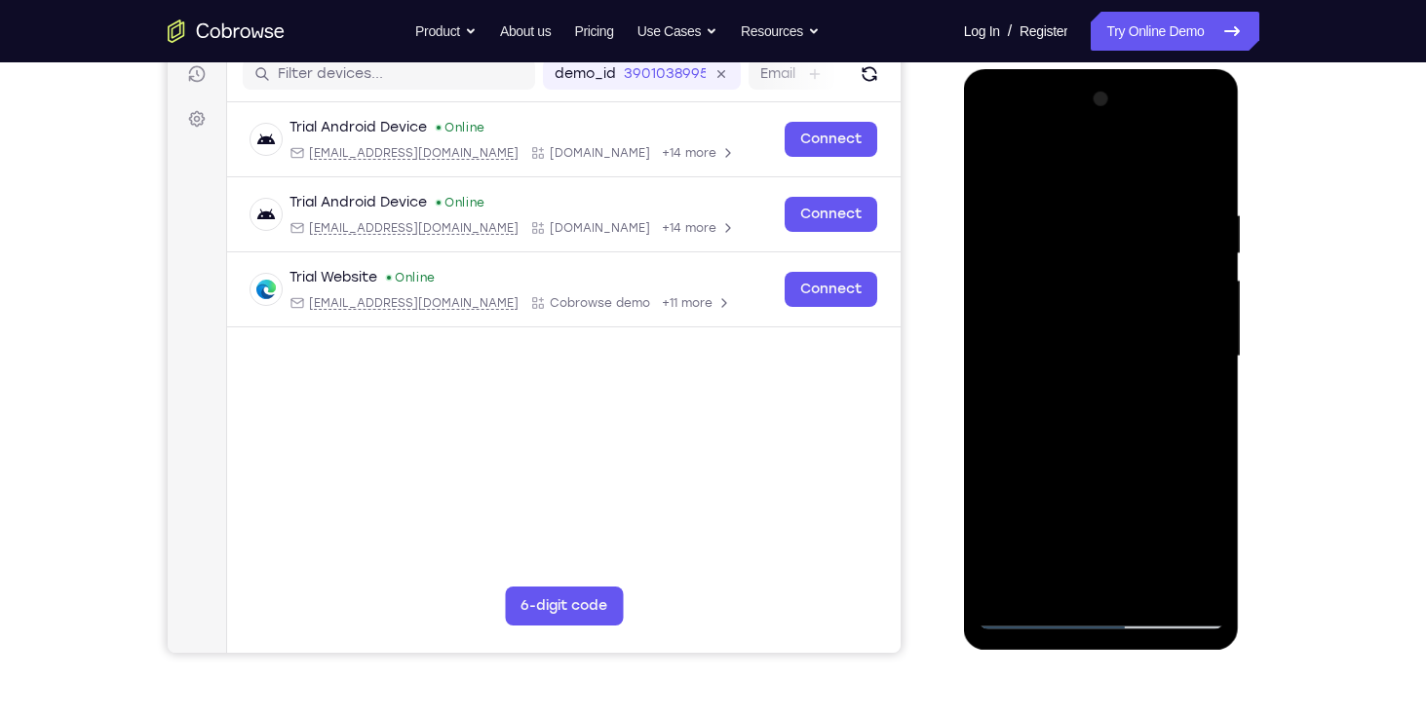
click at [1026, 246] on div at bounding box center [1101, 357] width 246 height 546
click at [990, 245] on div at bounding box center [1101, 357] width 246 height 546
click at [1001, 265] on div at bounding box center [1101, 357] width 246 height 546
click at [1198, 298] on div at bounding box center [1101, 357] width 246 height 546
click at [1193, 589] on div at bounding box center [1101, 357] width 246 height 546
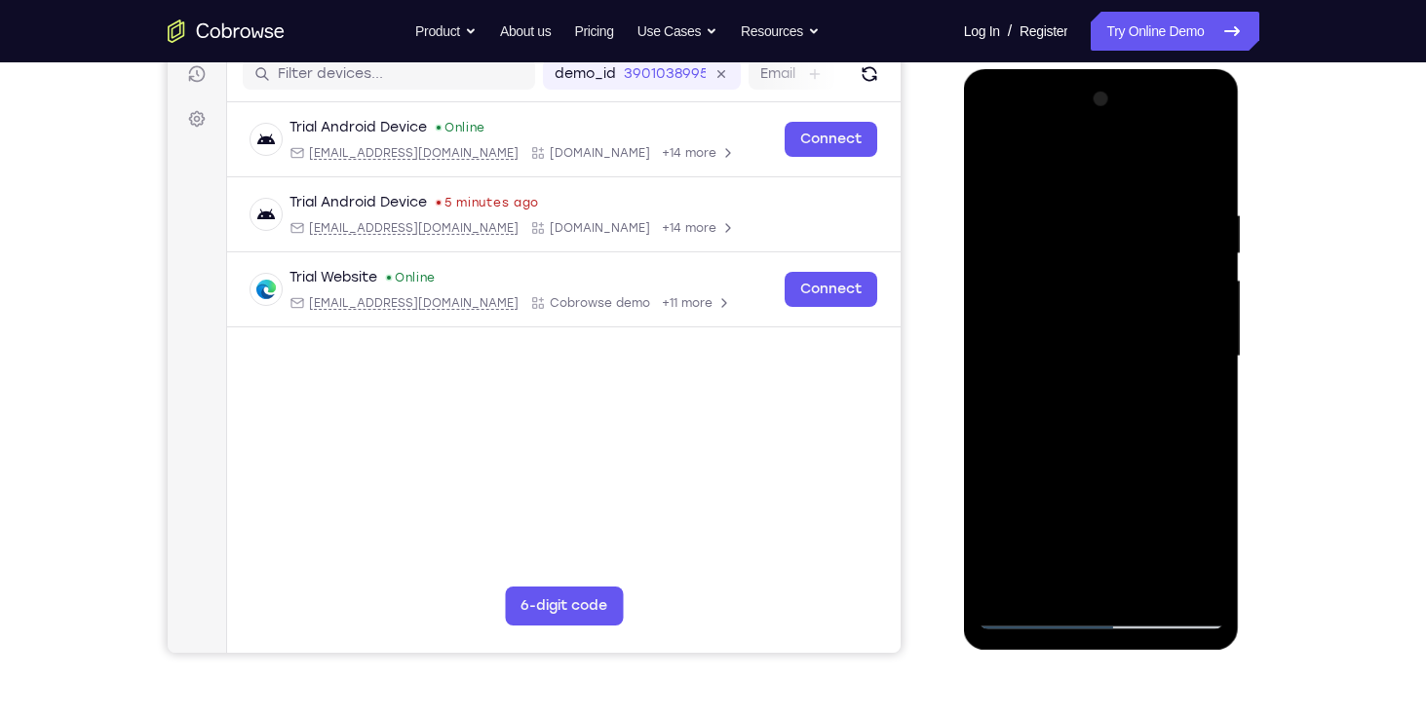
drag, startPoint x: 1135, startPoint y: 325, endPoint x: 1163, endPoint y: 214, distance: 113.5
click at [1163, 214] on div at bounding box center [1101, 357] width 246 height 546
drag, startPoint x: 1092, startPoint y: 376, endPoint x: 1091, endPoint y: 301, distance: 75.1
click at [1091, 301] on div at bounding box center [1101, 357] width 246 height 546
drag, startPoint x: 1102, startPoint y: 410, endPoint x: 1108, endPoint y: 345, distance: 65.6
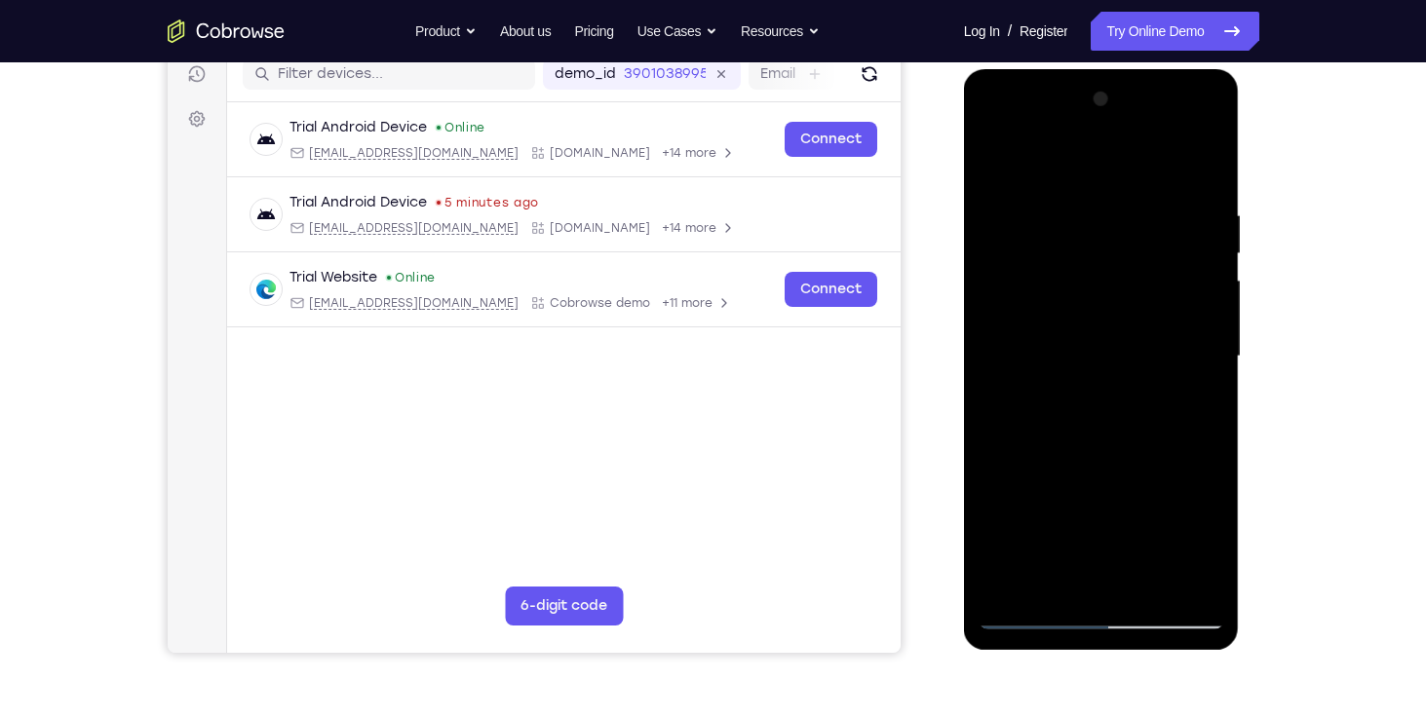
click at [1108, 345] on div at bounding box center [1101, 357] width 246 height 546
drag, startPoint x: 1115, startPoint y: 415, endPoint x: 1146, endPoint y: 267, distance: 151.4
click at [1146, 267] on div at bounding box center [1101, 357] width 246 height 546
click at [1015, 579] on div at bounding box center [1101, 357] width 246 height 546
click at [1065, 590] on div at bounding box center [1101, 357] width 246 height 546
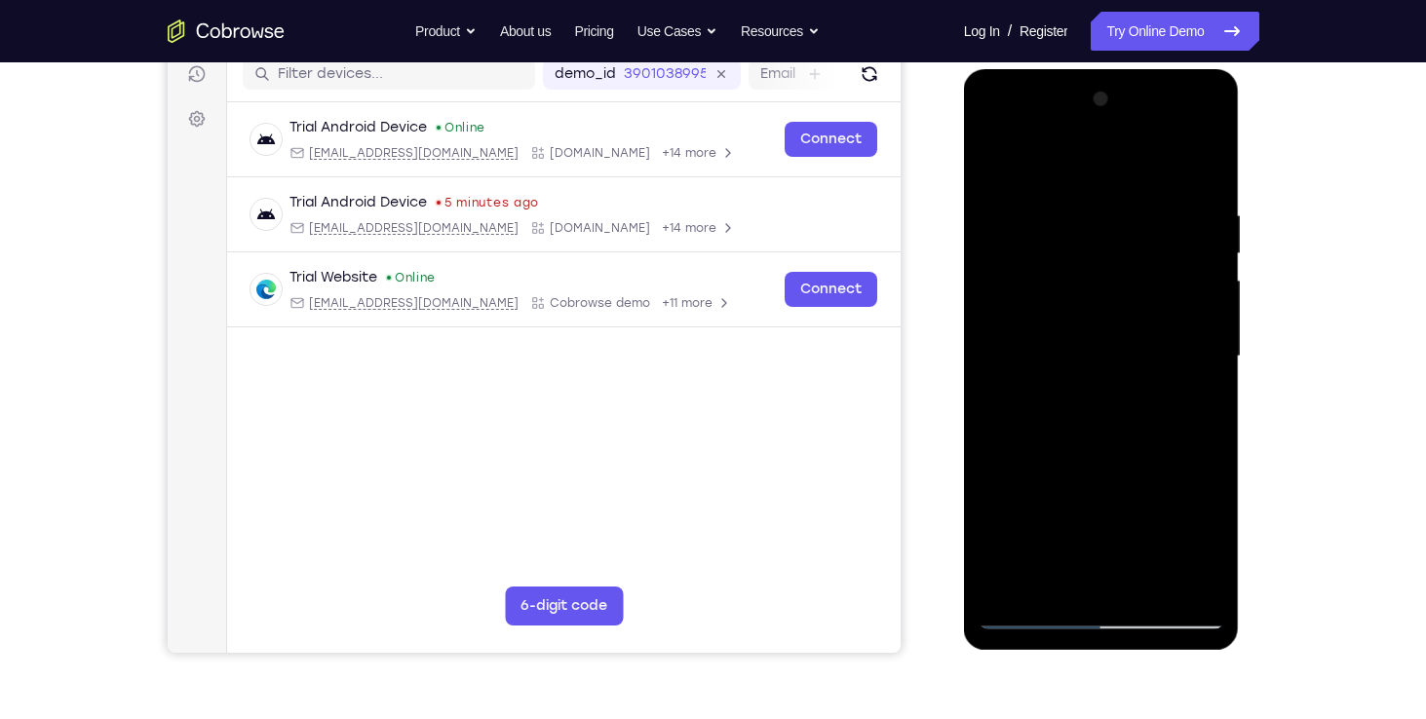
click at [1198, 588] on div at bounding box center [1101, 357] width 246 height 546
click at [1010, 577] on div at bounding box center [1101, 357] width 246 height 546
click at [1190, 584] on div at bounding box center [1101, 357] width 246 height 546
drag, startPoint x: 1075, startPoint y: 482, endPoint x: 1108, endPoint y: 222, distance: 262.3
click at [1108, 222] on div at bounding box center [1101, 357] width 246 height 546
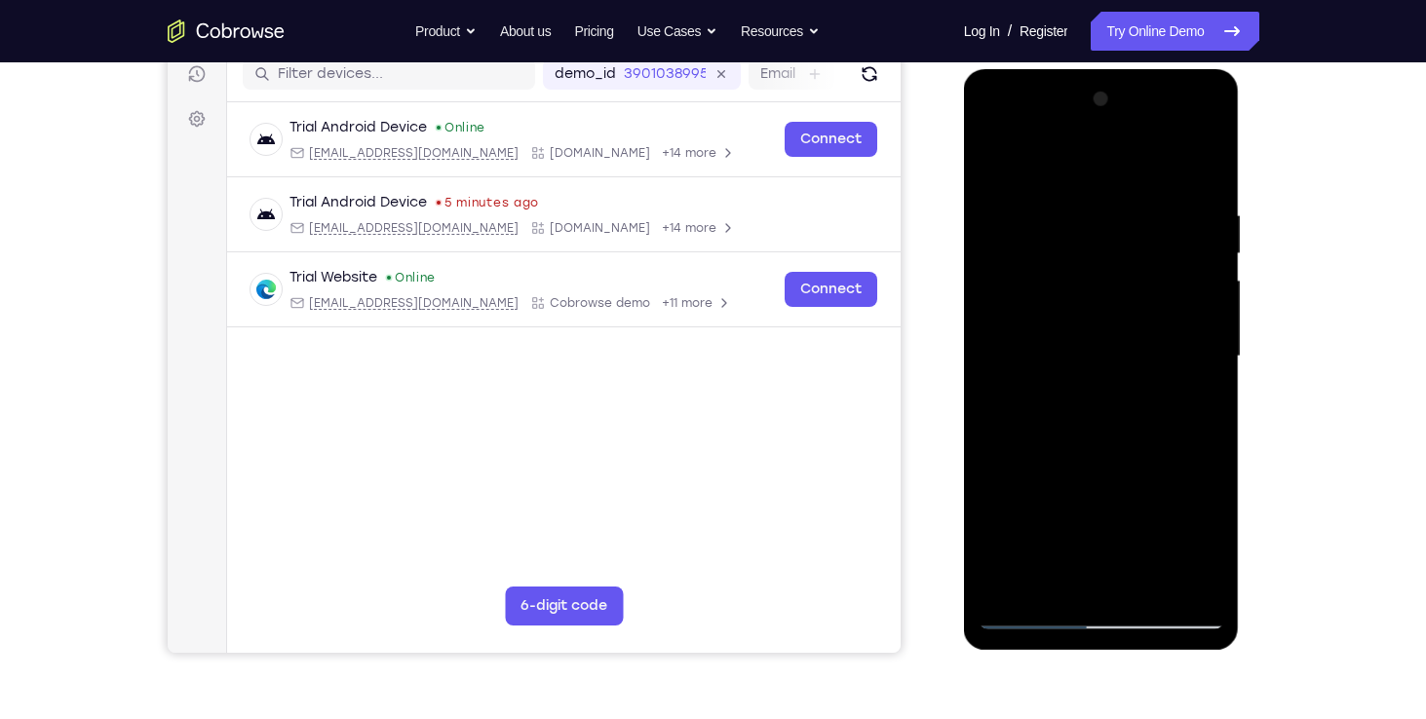
drag, startPoint x: 1101, startPoint y: 487, endPoint x: 1100, endPoint y: 418, distance: 69.2
click at [1100, 418] on div at bounding box center [1101, 357] width 246 height 546
drag, startPoint x: 1068, startPoint y: 504, endPoint x: 1099, endPoint y: 436, distance: 75.0
click at [1099, 436] on div at bounding box center [1101, 357] width 246 height 546
click at [1041, 467] on div at bounding box center [1101, 357] width 246 height 546
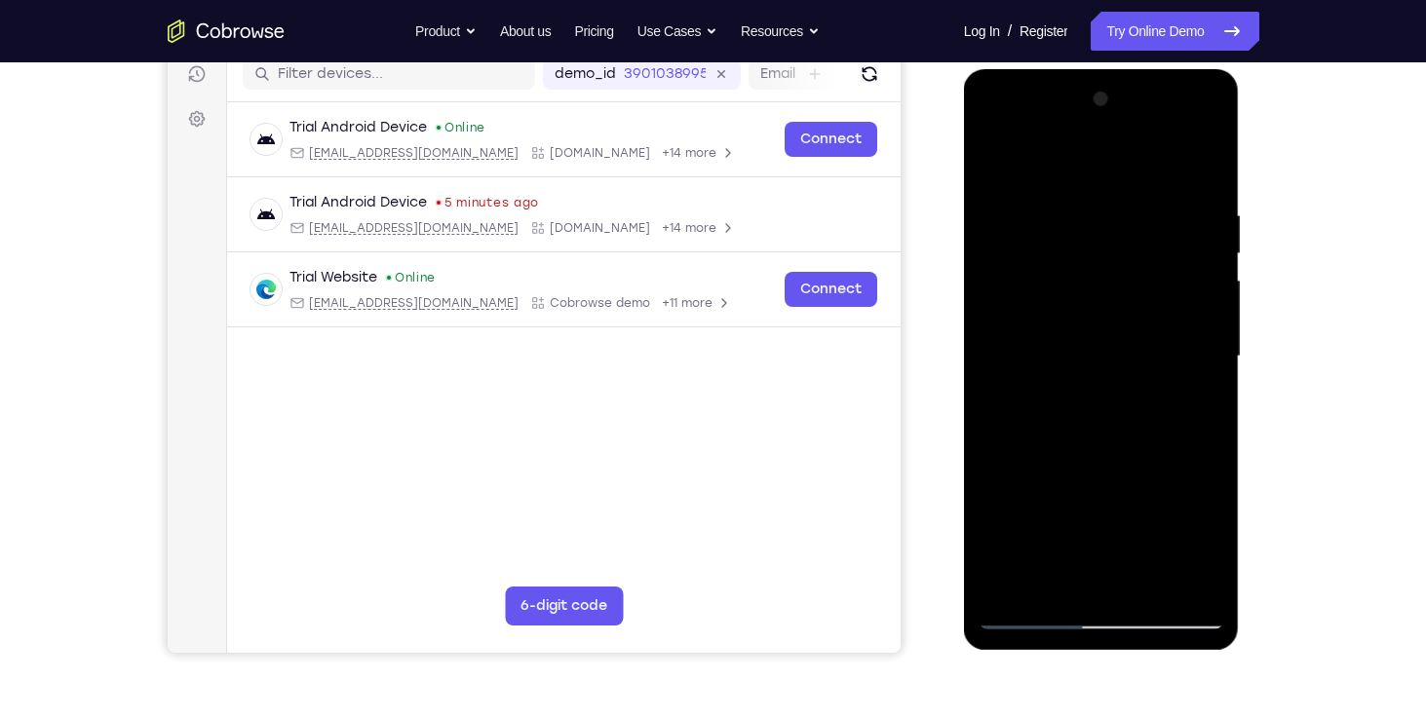
drag, startPoint x: 1080, startPoint y: 310, endPoint x: 1094, endPoint y: 442, distance: 133.3
click at [1094, 442] on div at bounding box center [1101, 357] width 246 height 546
click at [1210, 357] on div at bounding box center [1101, 357] width 246 height 546
click at [1208, 186] on div at bounding box center [1101, 357] width 246 height 546
click at [1079, 440] on div at bounding box center [1101, 357] width 246 height 546
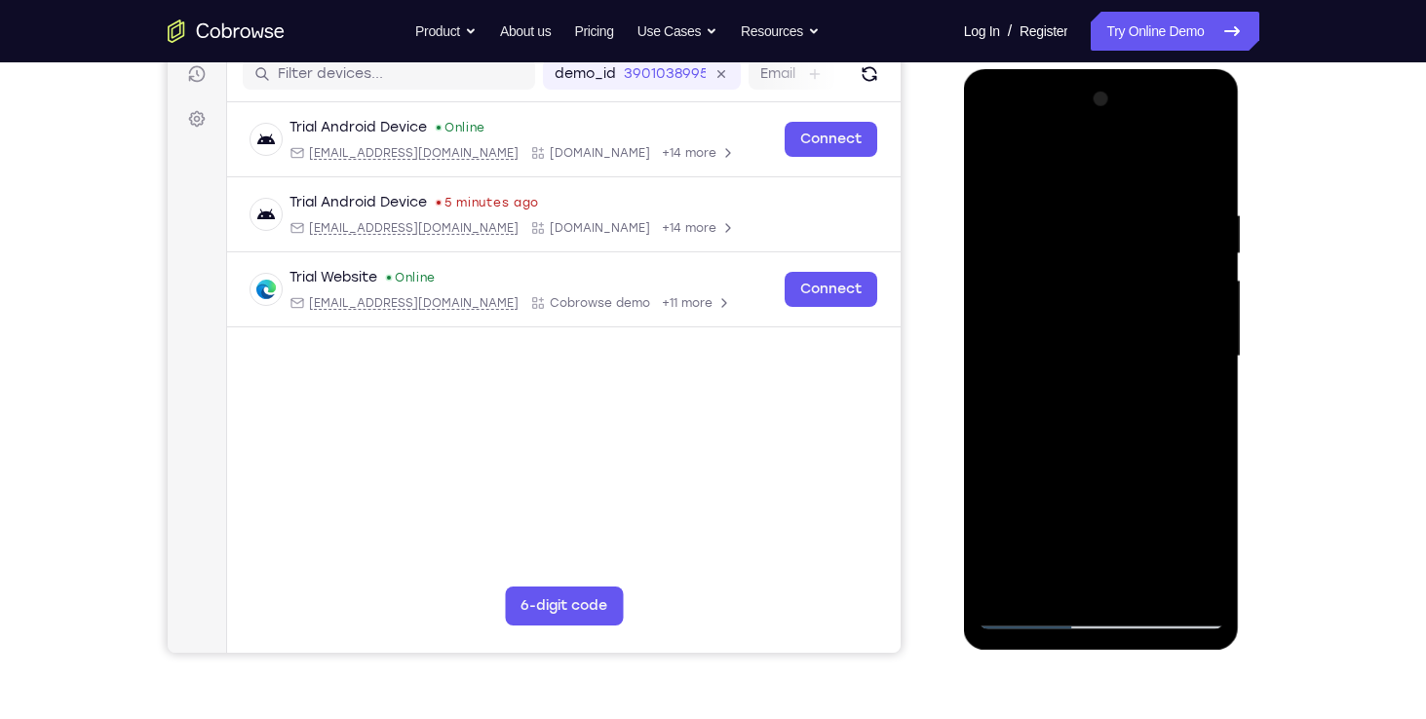
click at [1208, 188] on div at bounding box center [1101, 357] width 246 height 546
click at [1086, 403] on div at bounding box center [1101, 357] width 246 height 546
click at [1114, 189] on div at bounding box center [1101, 357] width 246 height 546
click at [1210, 188] on div at bounding box center [1101, 357] width 246 height 546
click at [1113, 410] on div at bounding box center [1101, 357] width 246 height 546
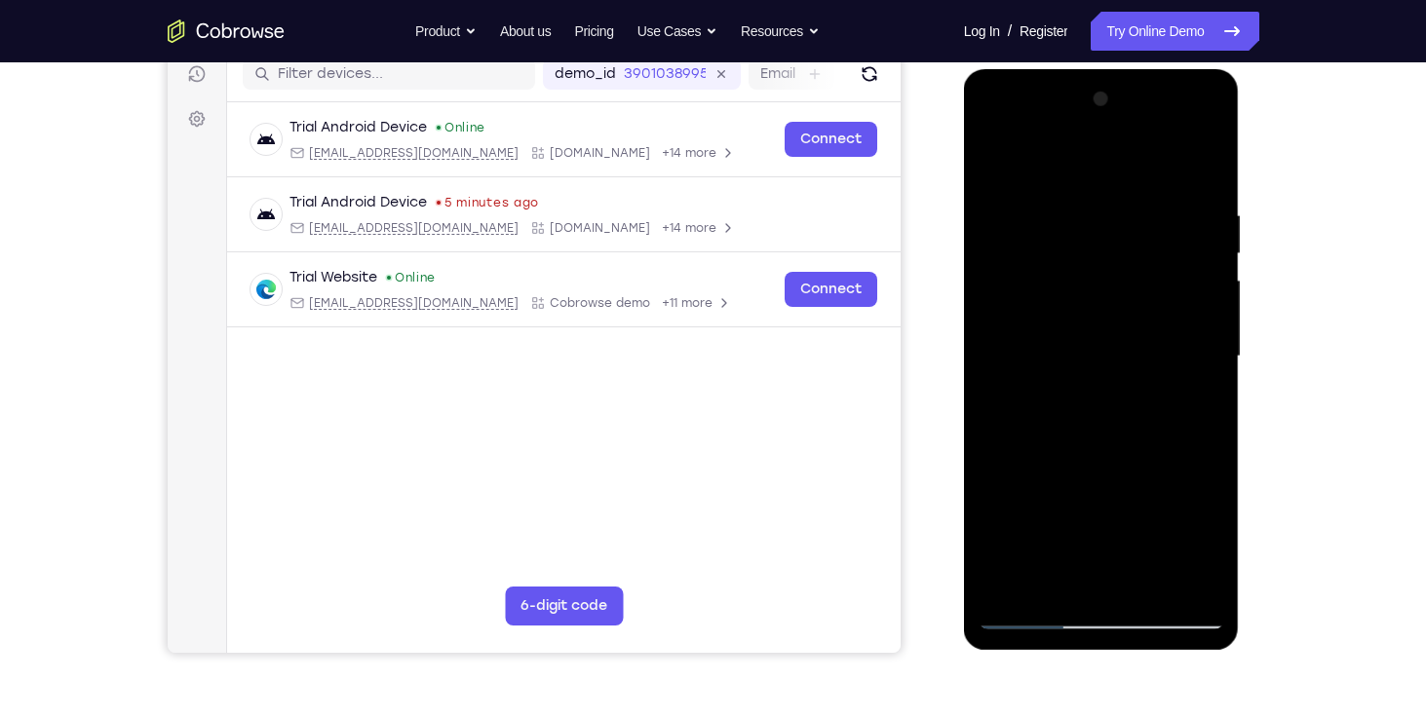
drag, startPoint x: 1129, startPoint y: 458, endPoint x: 1141, endPoint y: 400, distance: 59.8
click at [1141, 400] on div at bounding box center [1101, 357] width 246 height 546
click at [1100, 527] on div at bounding box center [1101, 357] width 246 height 546
click at [1175, 470] on div at bounding box center [1101, 357] width 246 height 546
click at [1003, 229] on div at bounding box center [1101, 357] width 246 height 546
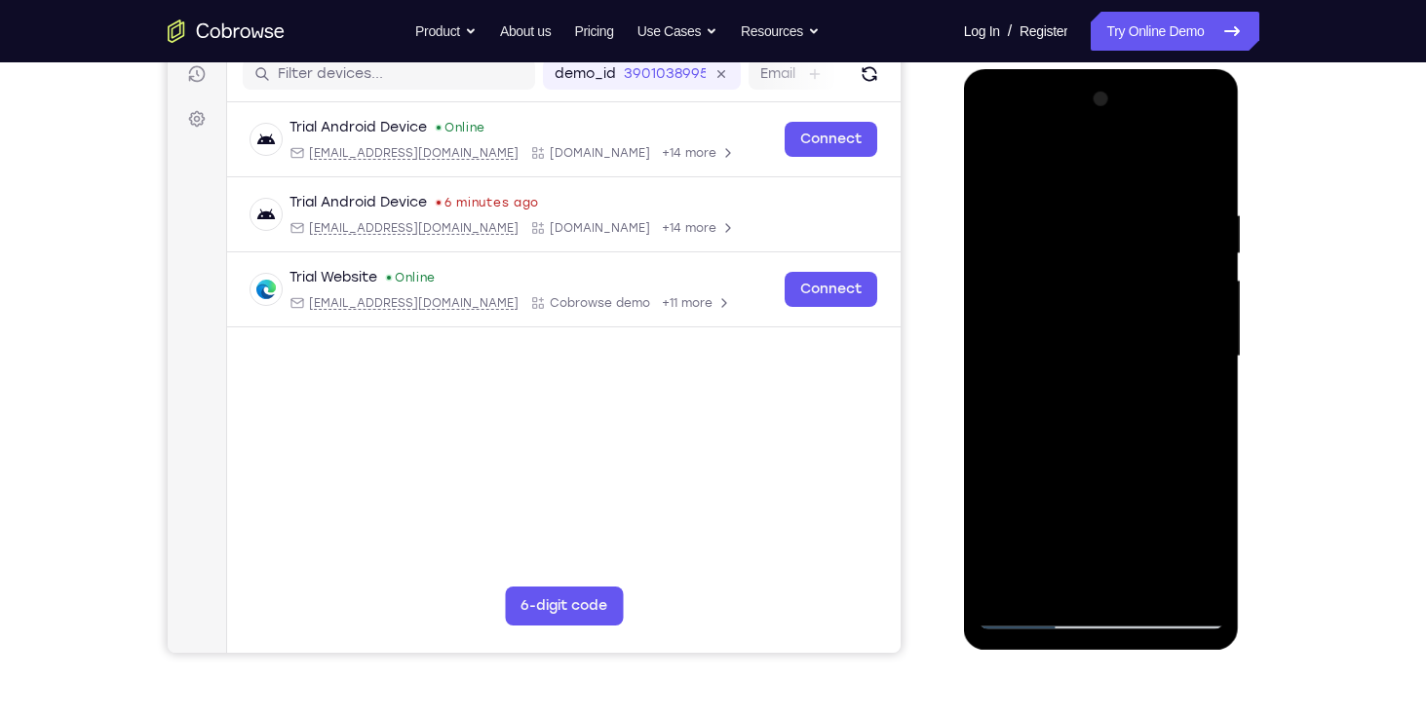
click at [1026, 174] on div at bounding box center [1101, 357] width 246 height 546
click at [1206, 185] on div at bounding box center [1101, 357] width 246 height 546
click at [1118, 384] on div at bounding box center [1101, 357] width 246 height 546
click at [1099, 422] on div at bounding box center [1101, 357] width 246 height 546
click at [1039, 609] on div at bounding box center [1101, 357] width 246 height 546
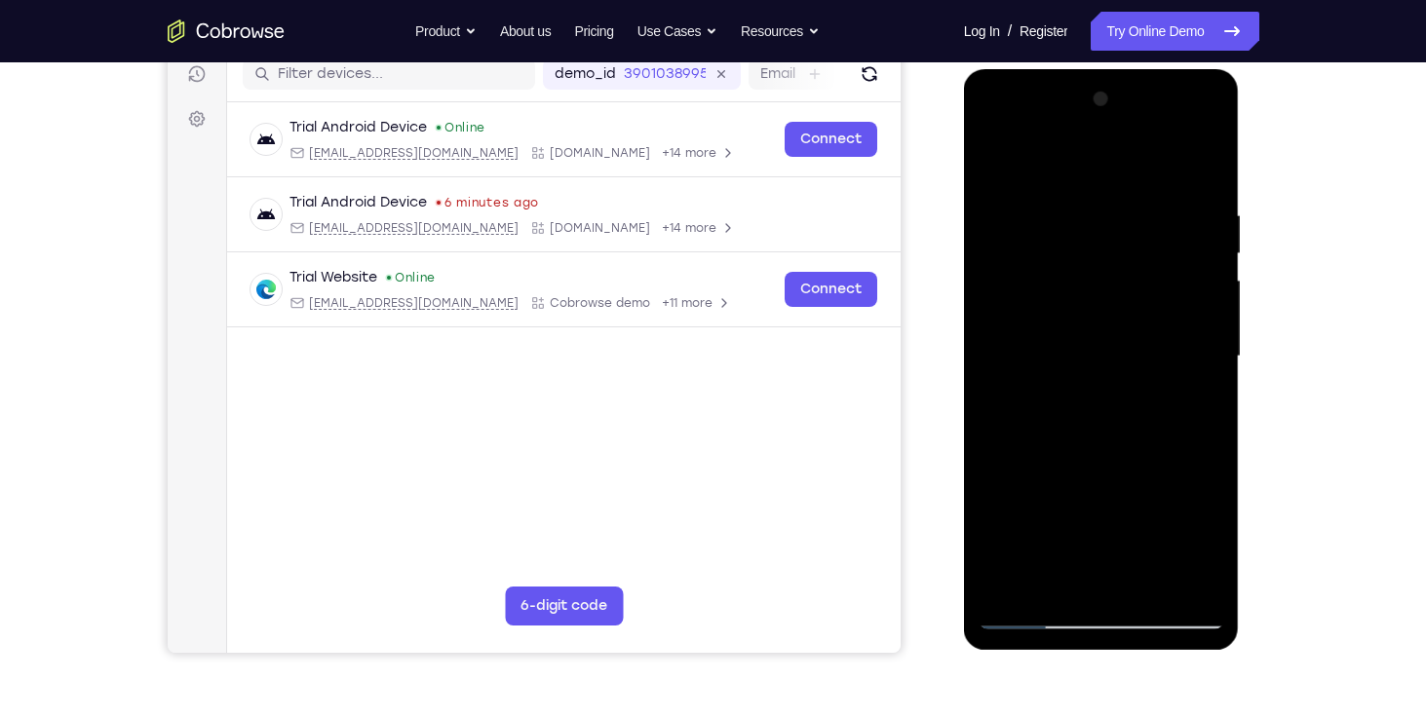
click at [1183, 583] on div at bounding box center [1101, 357] width 246 height 546
click at [1012, 580] on div at bounding box center [1101, 357] width 246 height 546
drag, startPoint x: 1070, startPoint y: 415, endPoint x: 1074, endPoint y: 347, distance: 68.3
click at [1074, 347] on div at bounding box center [1101, 357] width 246 height 546
drag, startPoint x: 1092, startPoint y: 438, endPoint x: 1185, endPoint y: 210, distance: 246.1
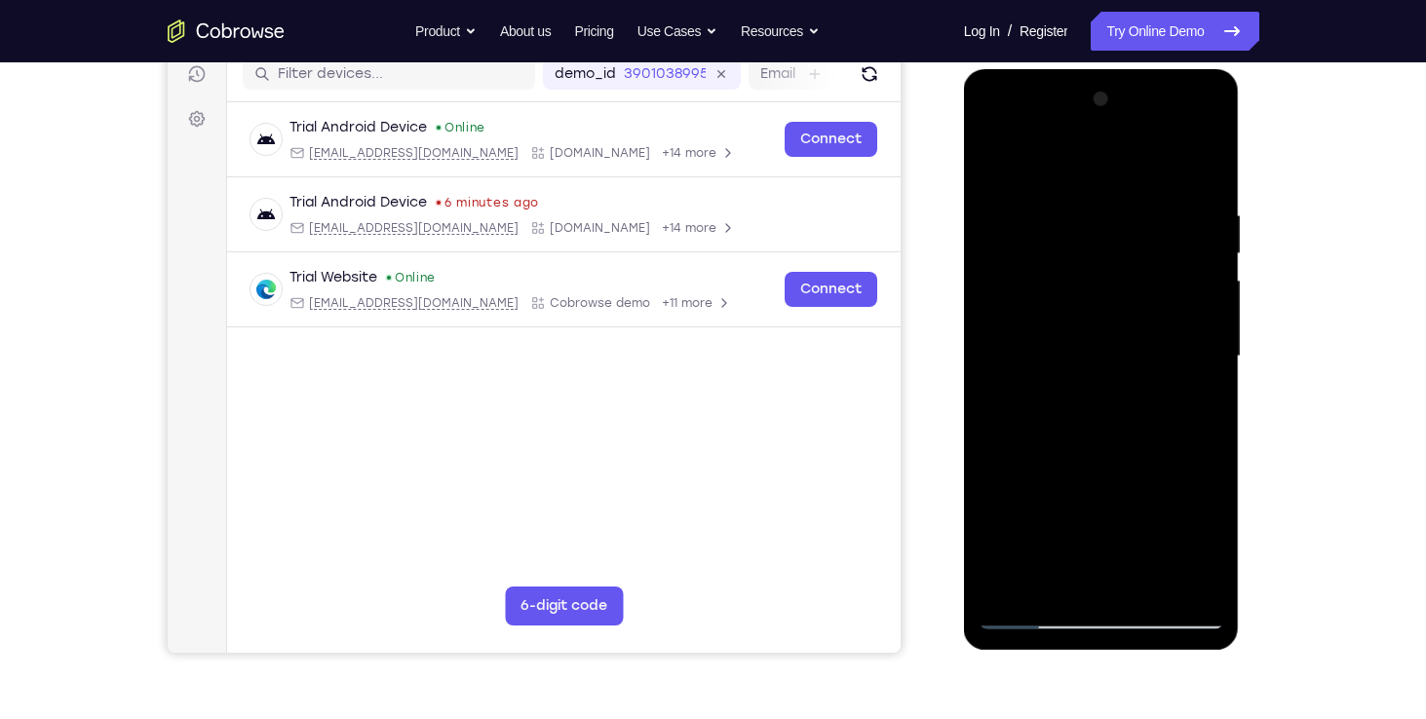
click at [1185, 210] on div at bounding box center [1101, 357] width 246 height 546
drag, startPoint x: 1117, startPoint y: 455, endPoint x: 1137, endPoint y: 253, distance: 202.8
click at [1137, 253] on div at bounding box center [1101, 357] width 246 height 546
click at [1018, 583] on div at bounding box center [1101, 357] width 246 height 546
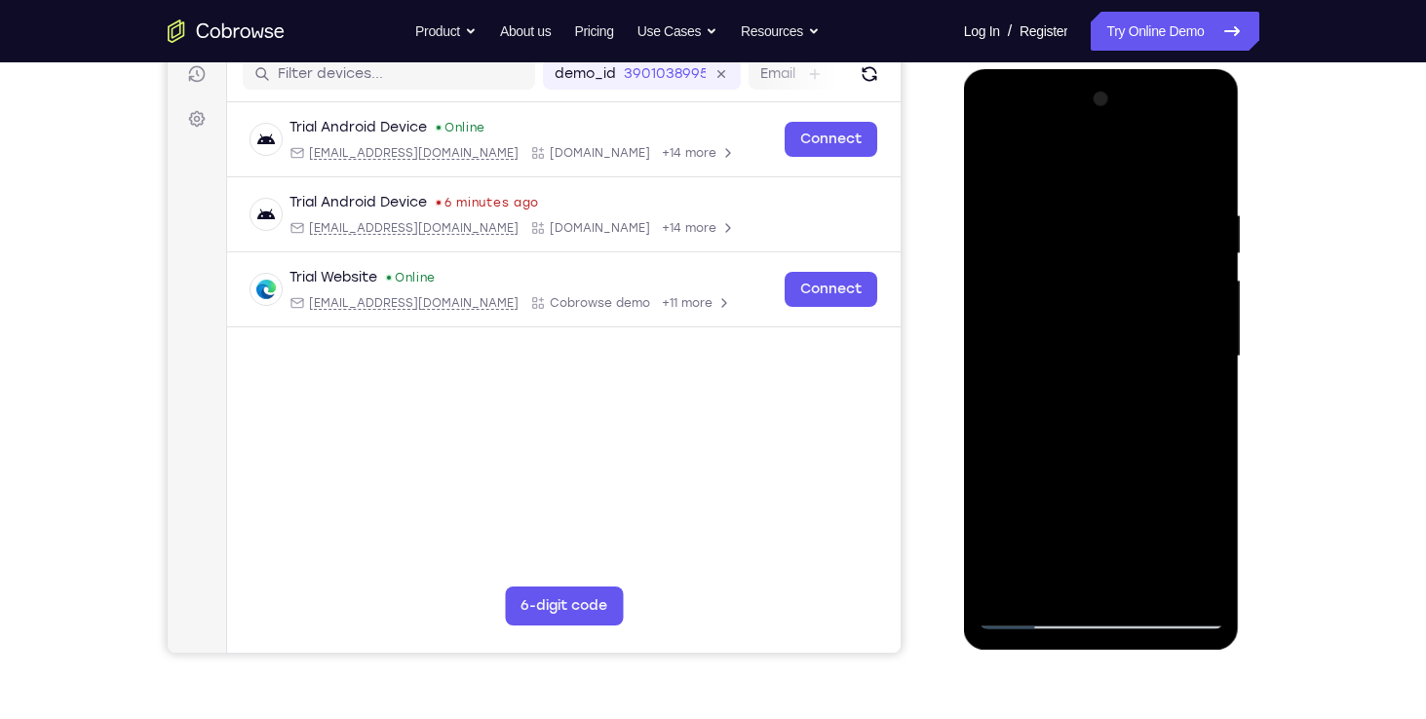
click at [1018, 583] on div at bounding box center [1101, 357] width 246 height 546
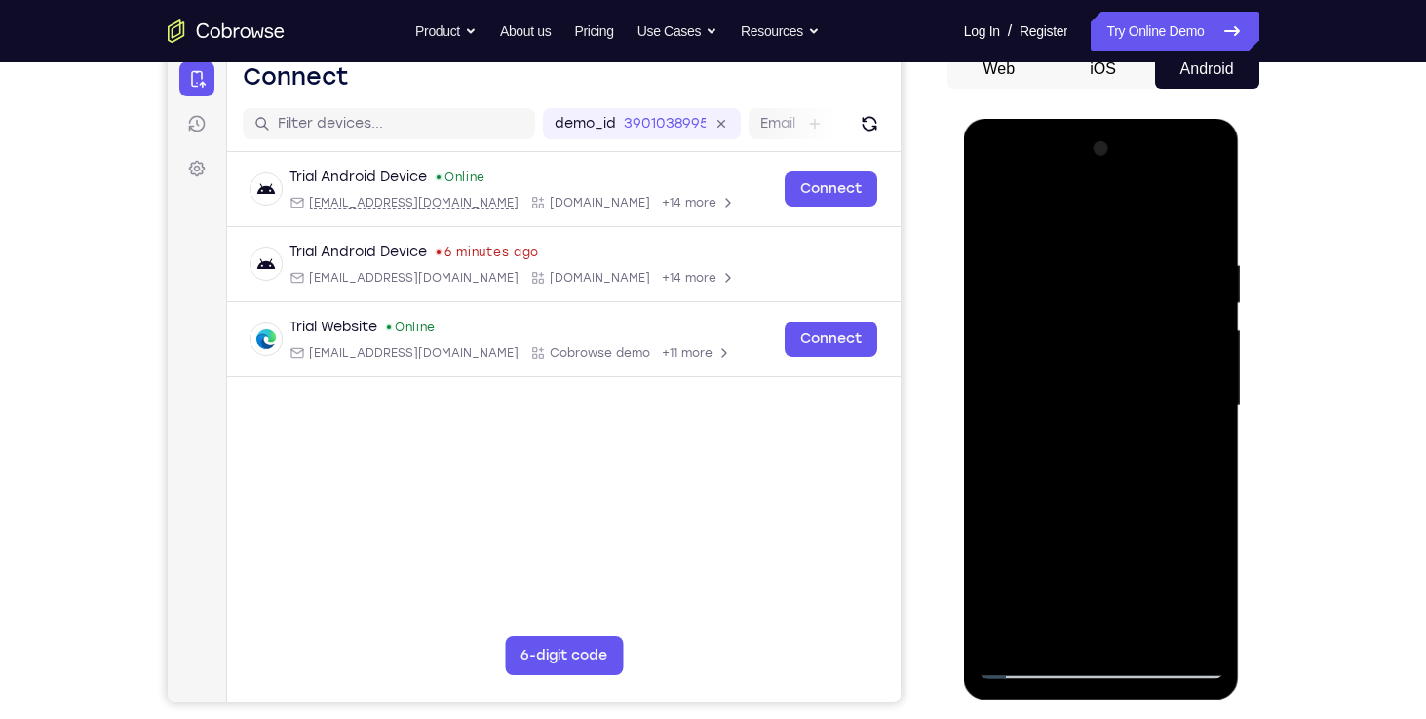
scroll to position [205, 0]
click at [1083, 248] on div at bounding box center [1101, 406] width 246 height 546
click at [1190, 443] on div at bounding box center [1101, 406] width 246 height 546
click at [1191, 440] on div at bounding box center [1101, 406] width 246 height 546
click at [1198, 214] on div at bounding box center [1101, 406] width 246 height 546
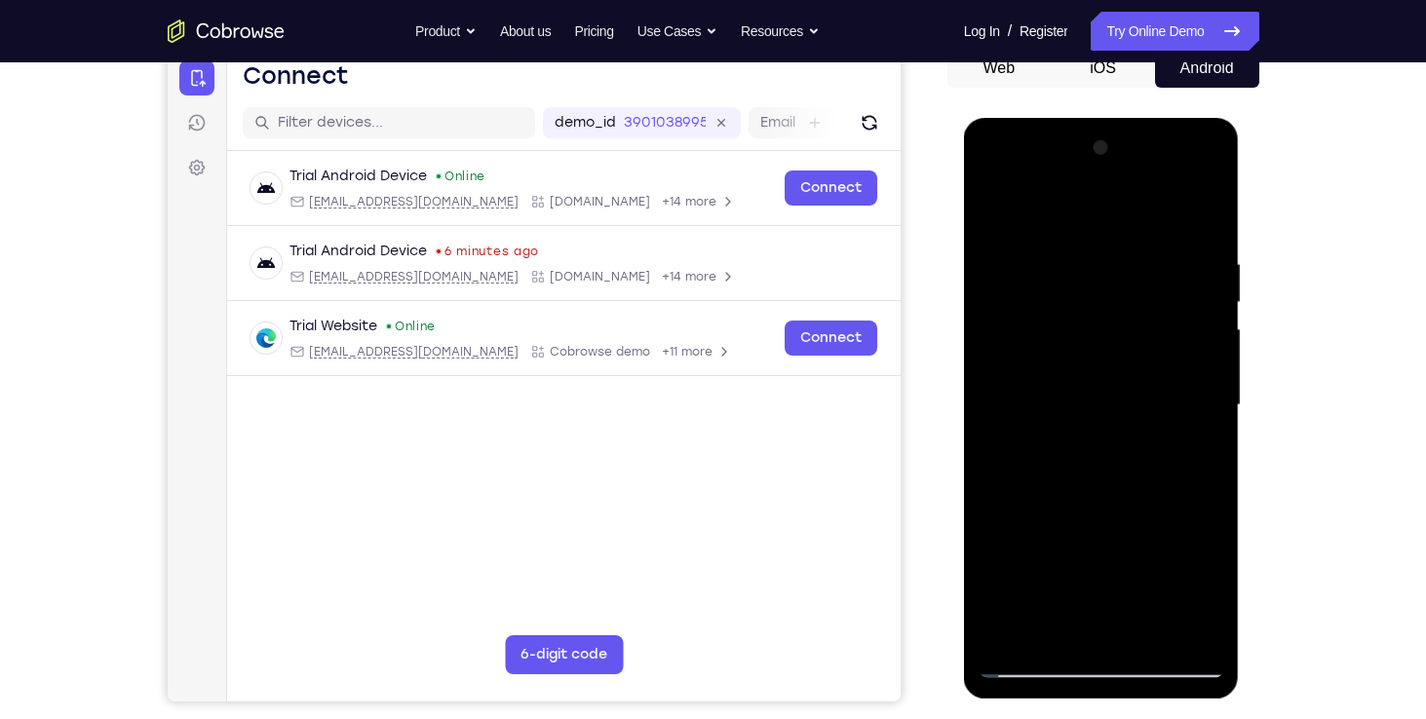
click at [1035, 646] on div at bounding box center [1101, 406] width 246 height 546
click at [1038, 664] on div at bounding box center [1101, 406] width 246 height 546
click at [999, 627] on div at bounding box center [1101, 406] width 246 height 546
click at [1001, 632] on div at bounding box center [1101, 406] width 246 height 546
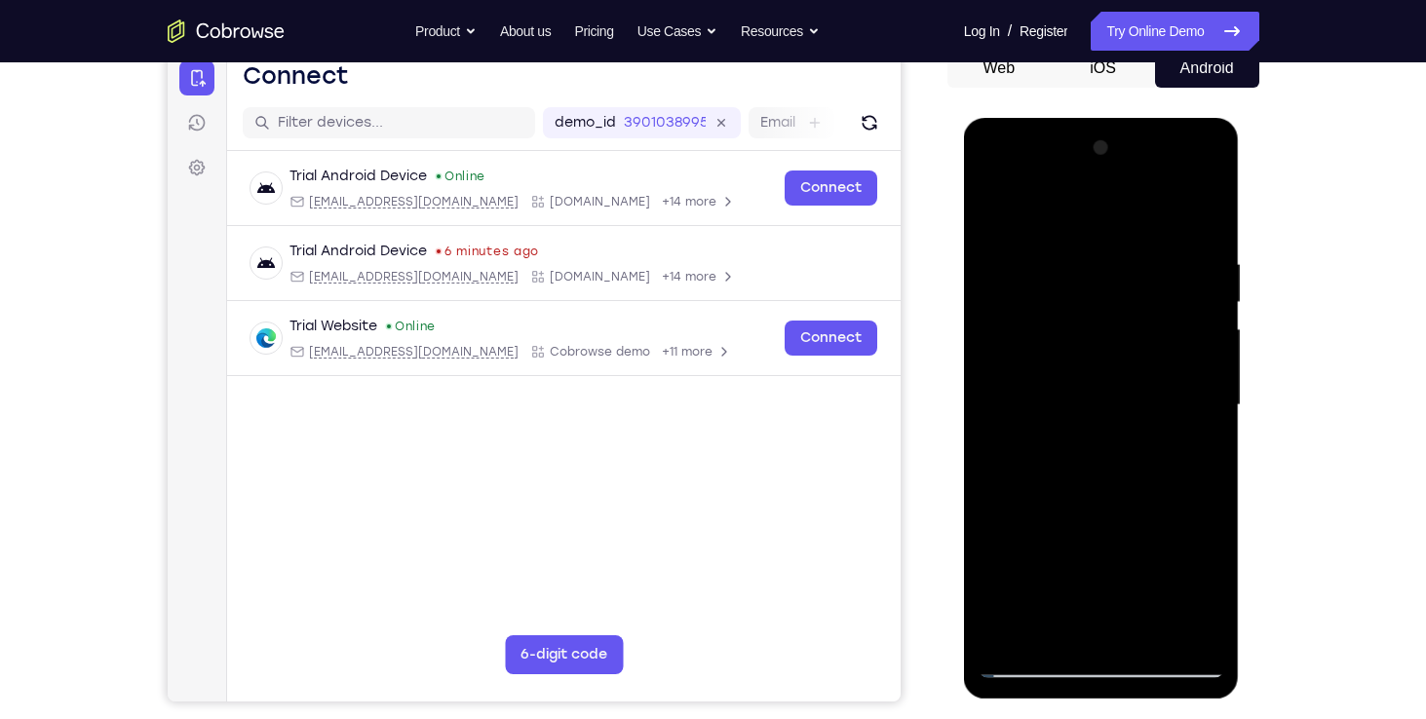
click at [1014, 632] on div at bounding box center [1101, 406] width 246 height 546
drag, startPoint x: 1188, startPoint y: 249, endPoint x: 638, endPoint y: 354, distance: 559.4
click at [964, 354] on html "Online web based iOS Simulators and Android Emulators. Run iPhone, iPad, Mobile…" at bounding box center [1103, 410] width 278 height 585
click at [1077, 268] on div at bounding box center [1101, 406] width 246 height 546
click at [1209, 454] on div at bounding box center [1101, 406] width 246 height 546
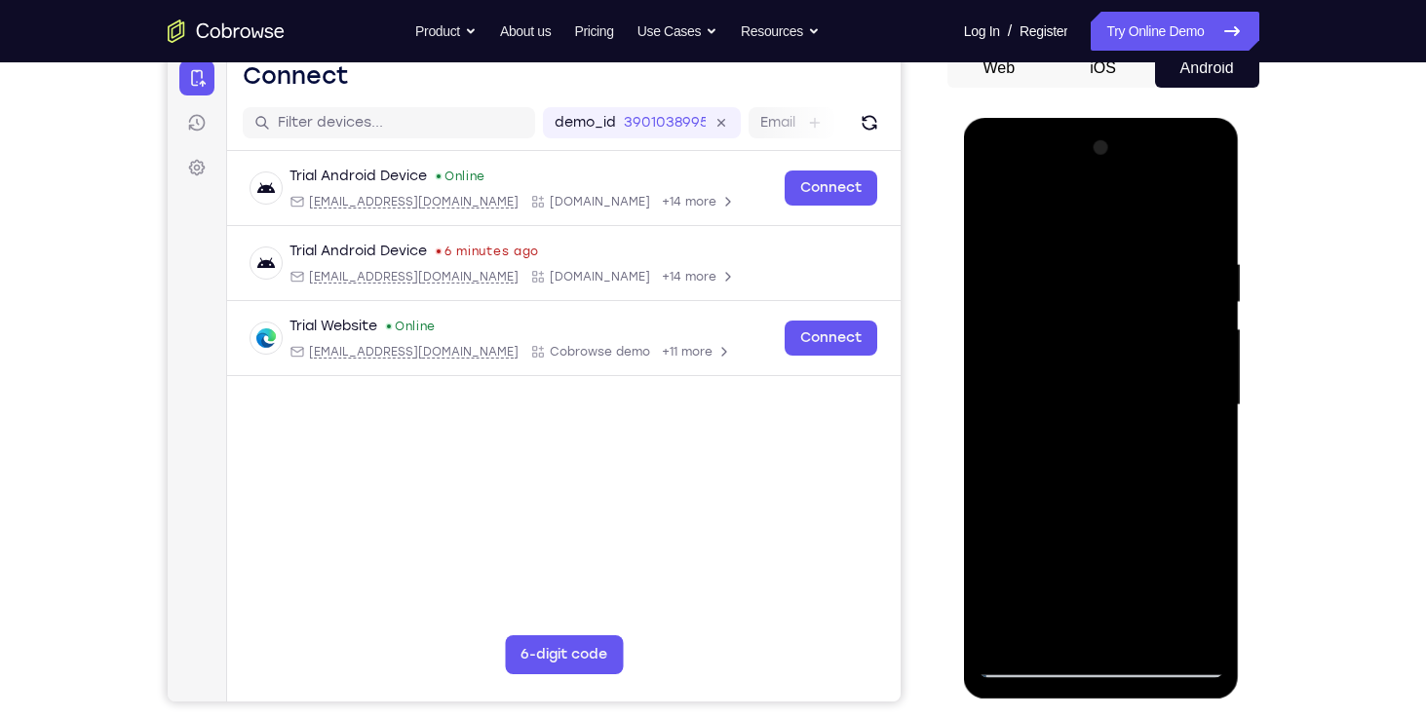
click at [992, 426] on div at bounding box center [1101, 406] width 246 height 546
click at [1220, 425] on div at bounding box center [1101, 406] width 246 height 546
click at [1004, 413] on div at bounding box center [1101, 406] width 246 height 546
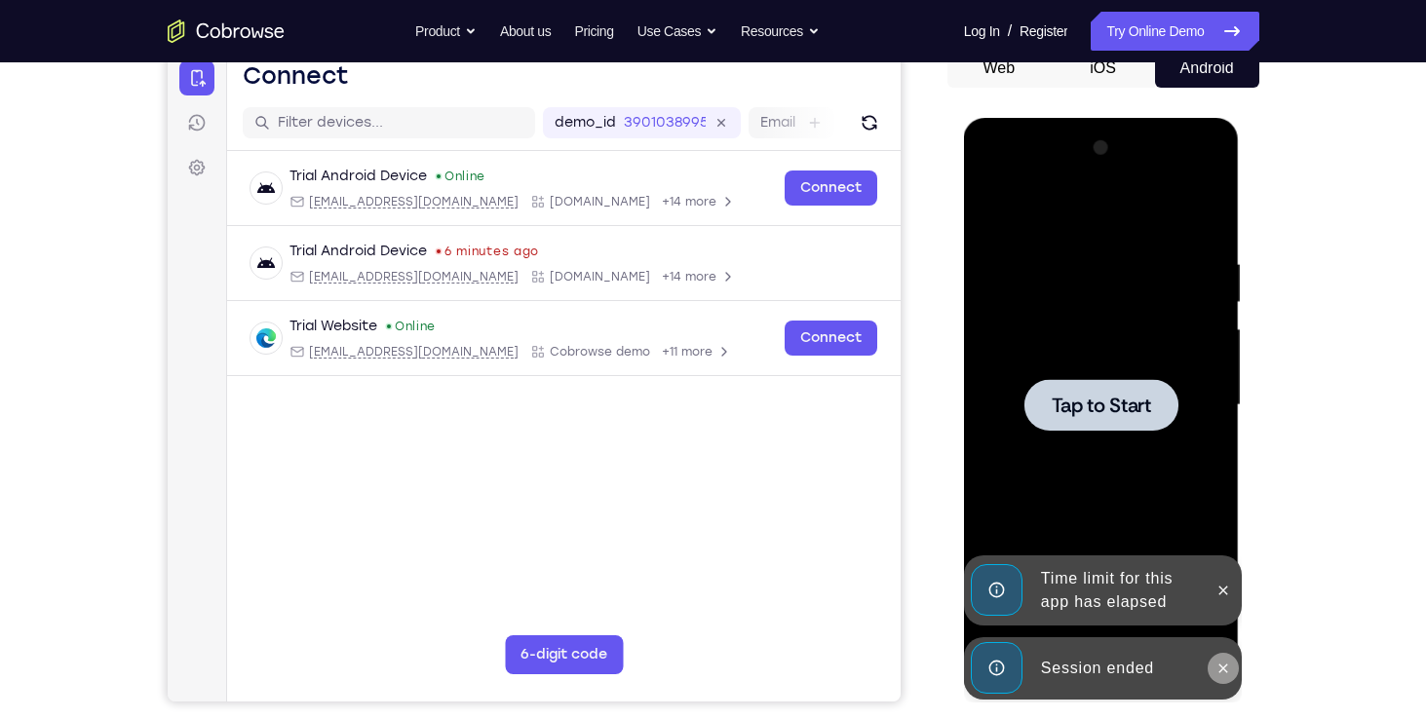
click at [1237, 669] on button at bounding box center [1222, 668] width 31 height 31
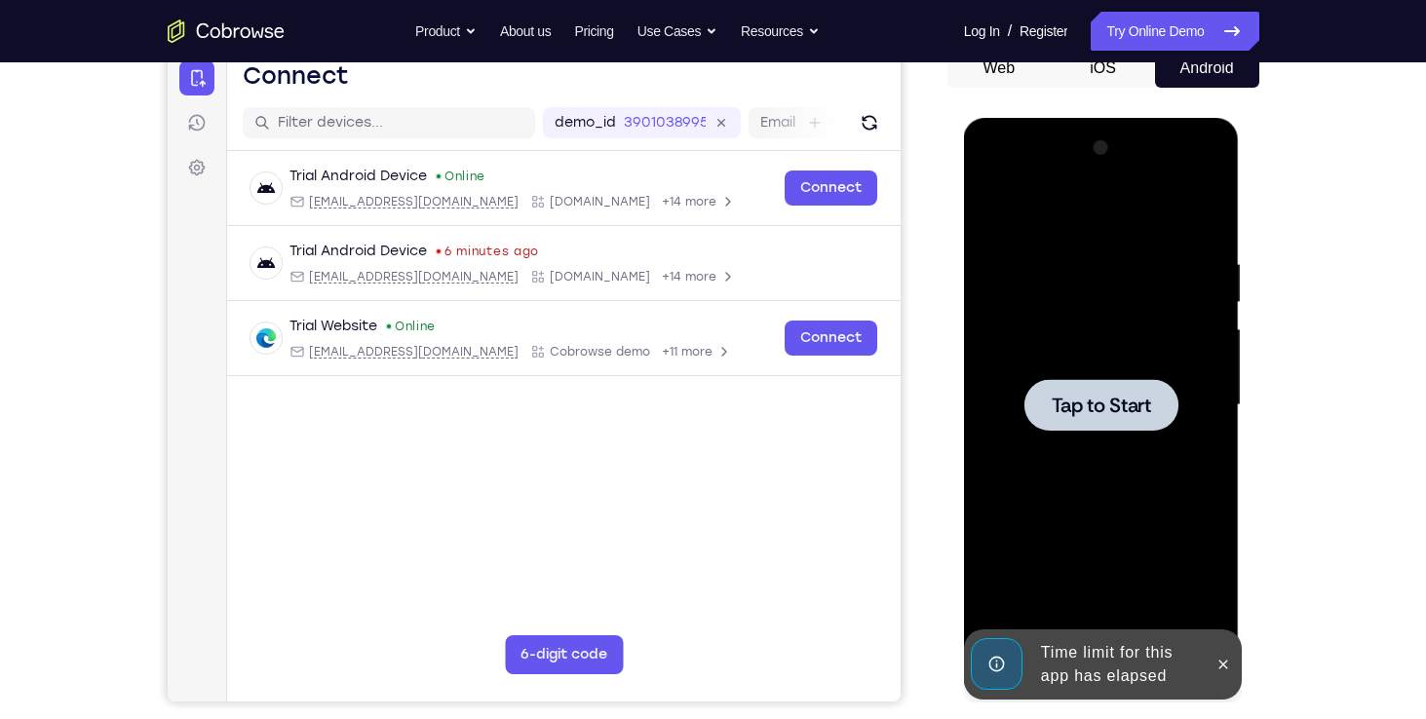
click at [1222, 593] on div at bounding box center [1101, 406] width 246 height 546
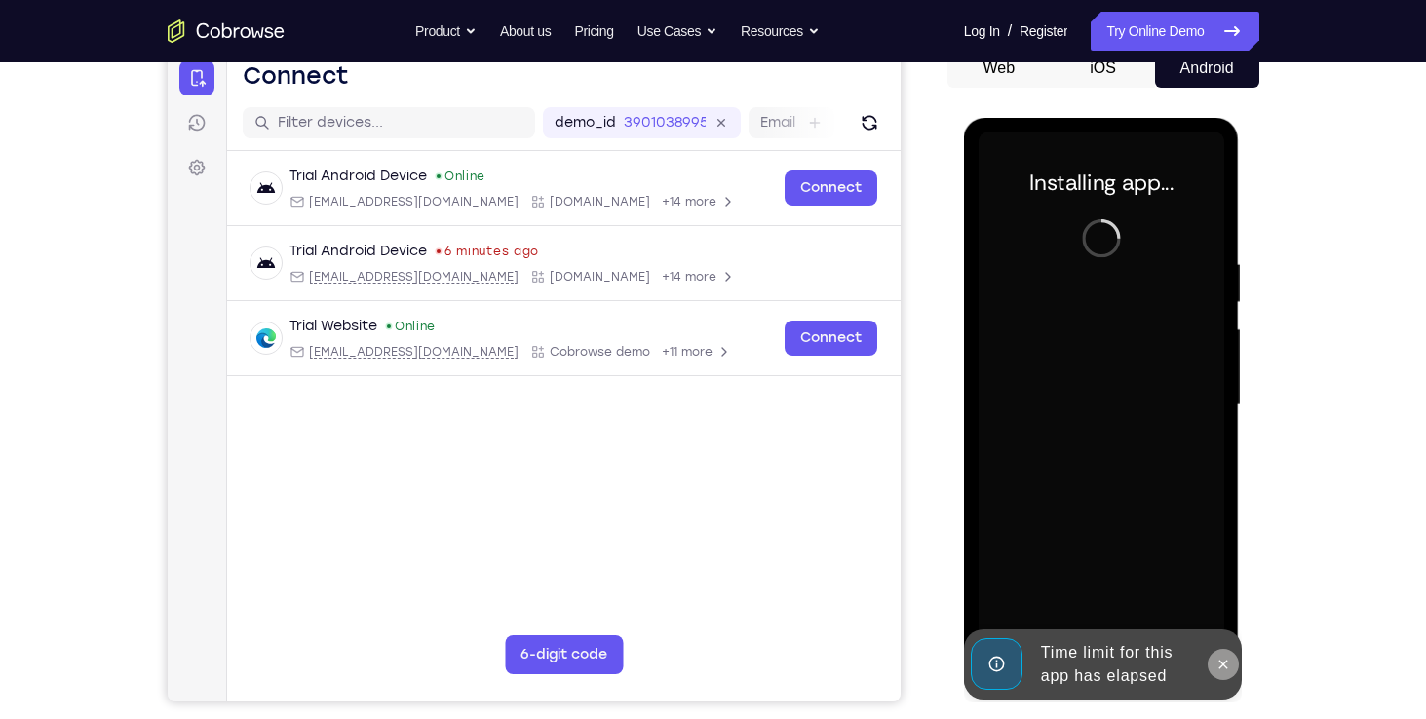
click at [1218, 663] on icon at bounding box center [1223, 665] width 16 height 16
